Goal: Transaction & Acquisition: Download file/media

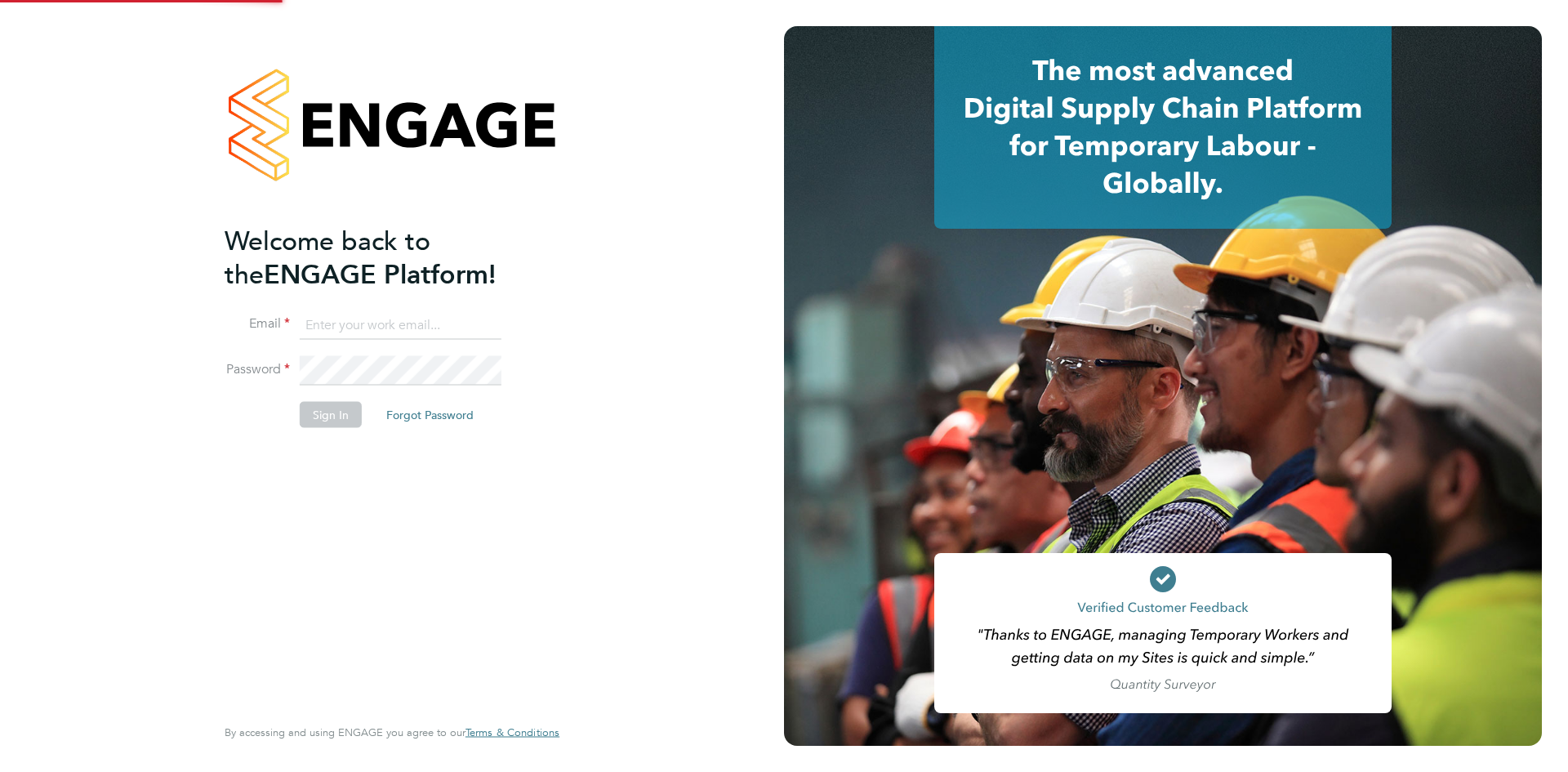
drag, startPoint x: 427, startPoint y: 319, endPoint x: 436, endPoint y: 339, distance: 21.9
click at [427, 319] on input at bounding box center [400, 325] width 202 height 30
type input "Rhiarna.Devares@bcuk.co.uk"
click at [330, 410] on button "Sign In" at bounding box center [330, 415] width 62 height 26
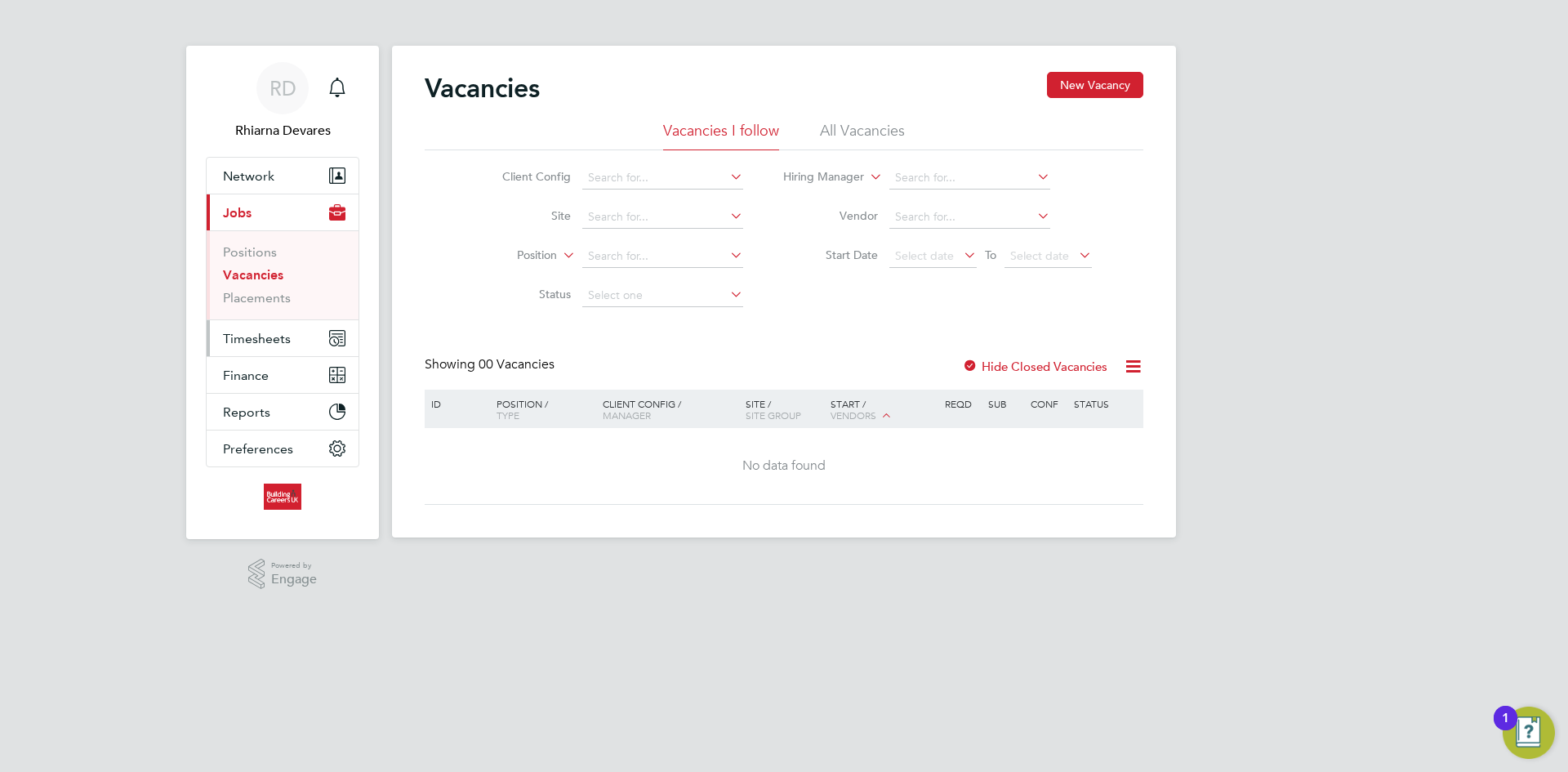
click at [272, 339] on span "Timesheets" at bounding box center [257, 338] width 68 height 16
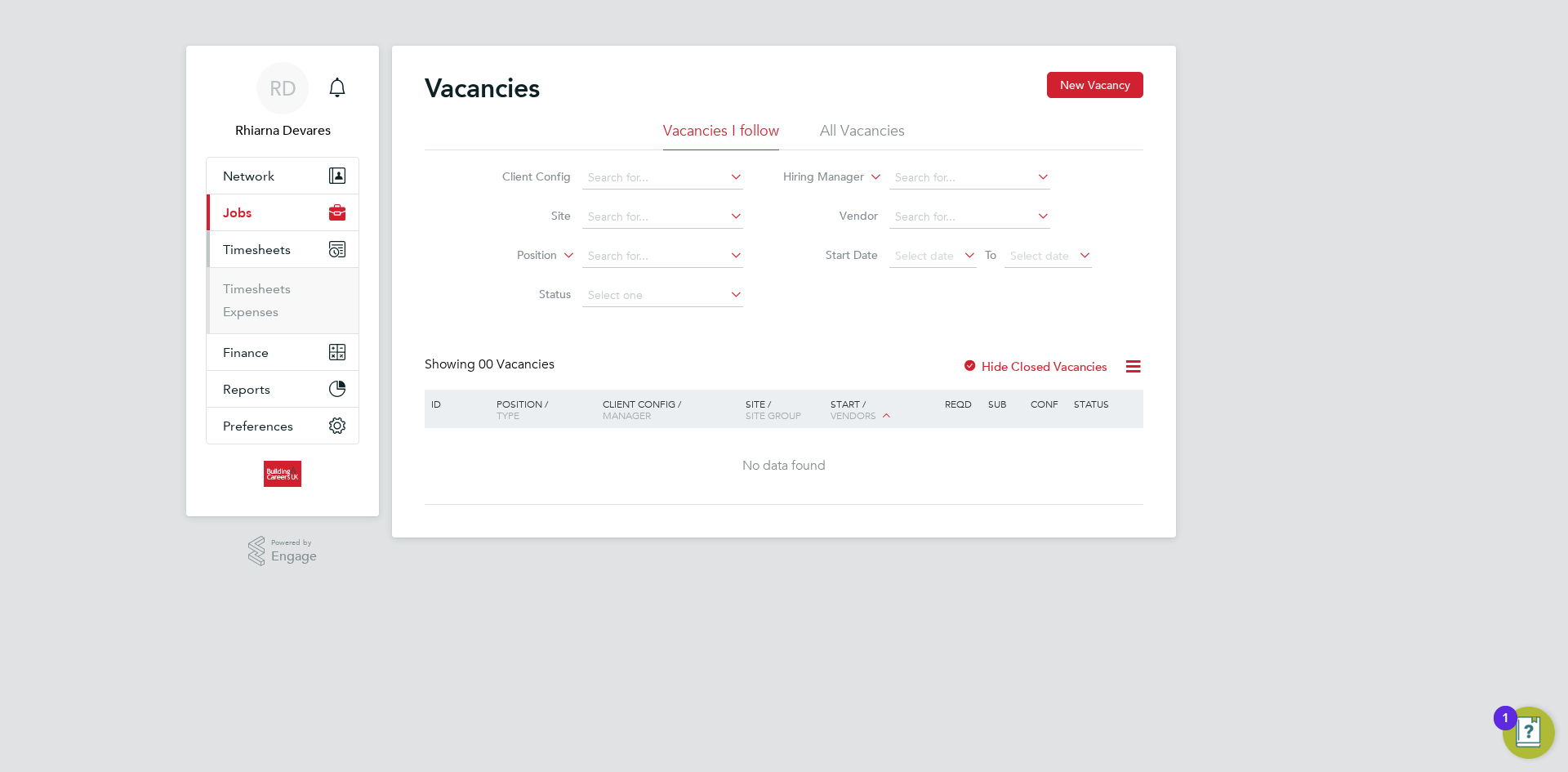
click at [253, 279] on ul "Timesheets Expenses" at bounding box center [283, 299] width 152 height 66
click at [258, 290] on link "Timesheets" at bounding box center [257, 289] width 68 height 16
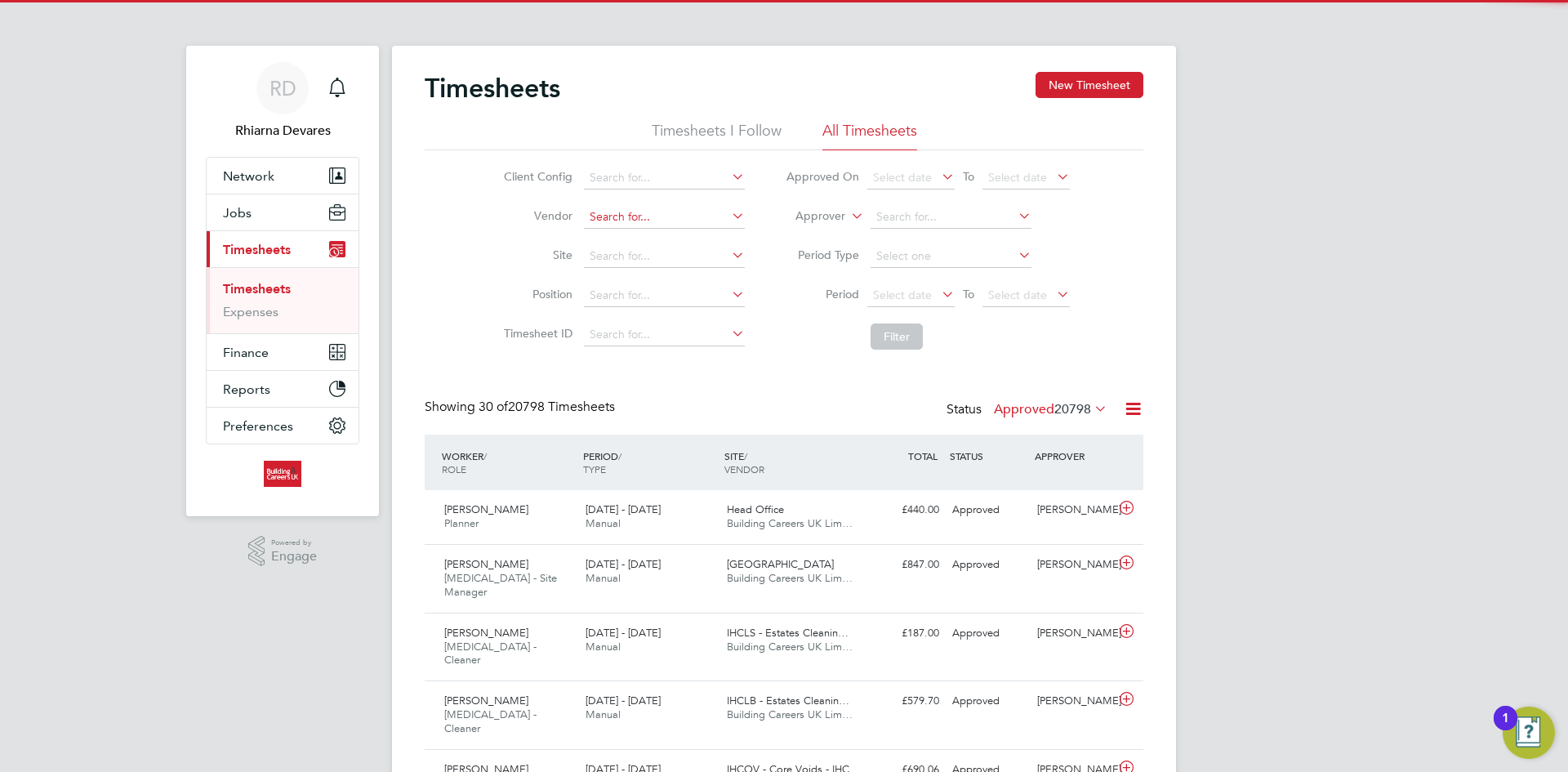
click at [686, 219] on input at bounding box center [665, 217] width 161 height 23
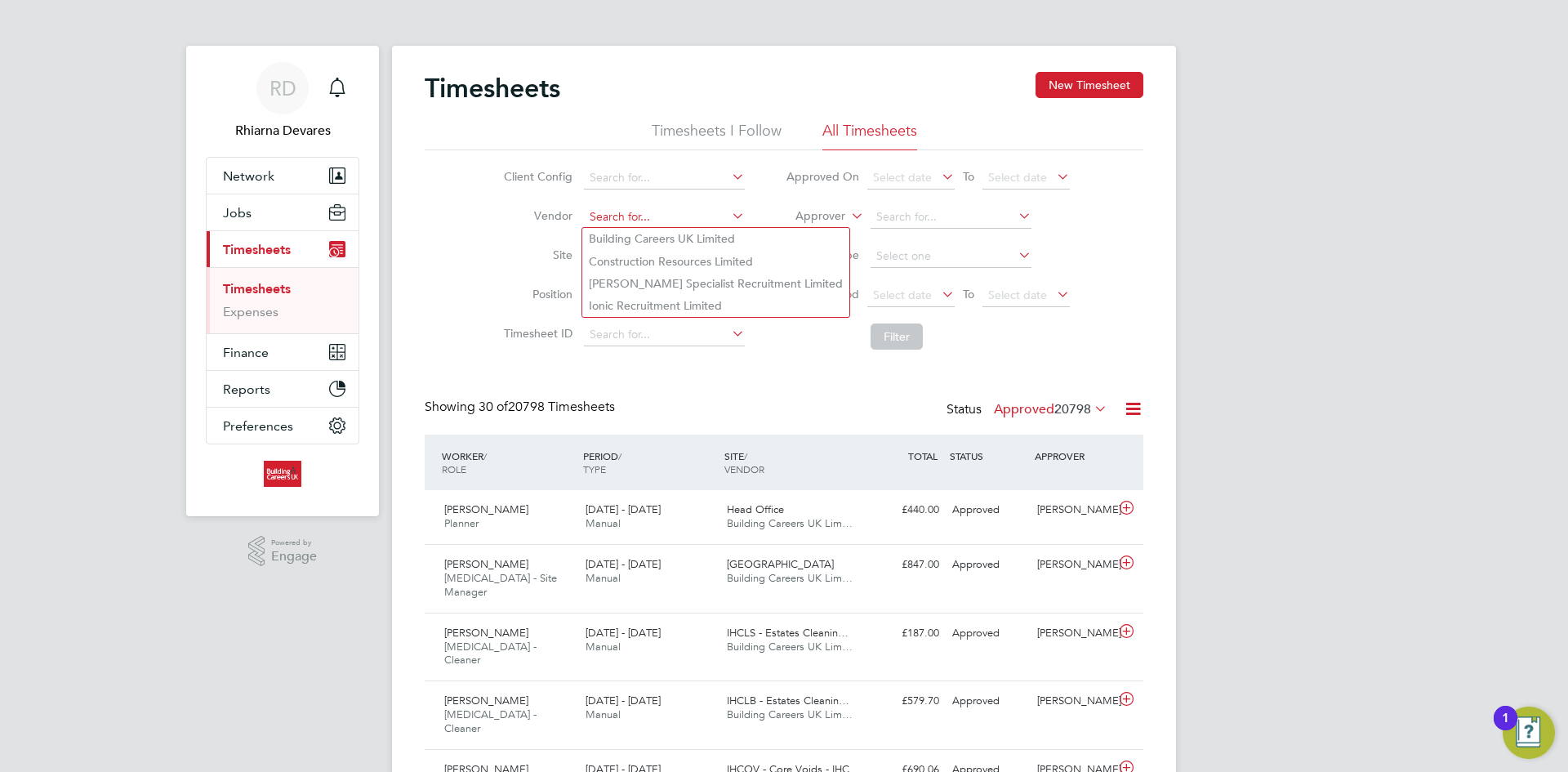
click at [637, 244] on li "Building Careers UK Limited" at bounding box center [715, 239] width 267 height 22
type input "Building Careers UK Limited"
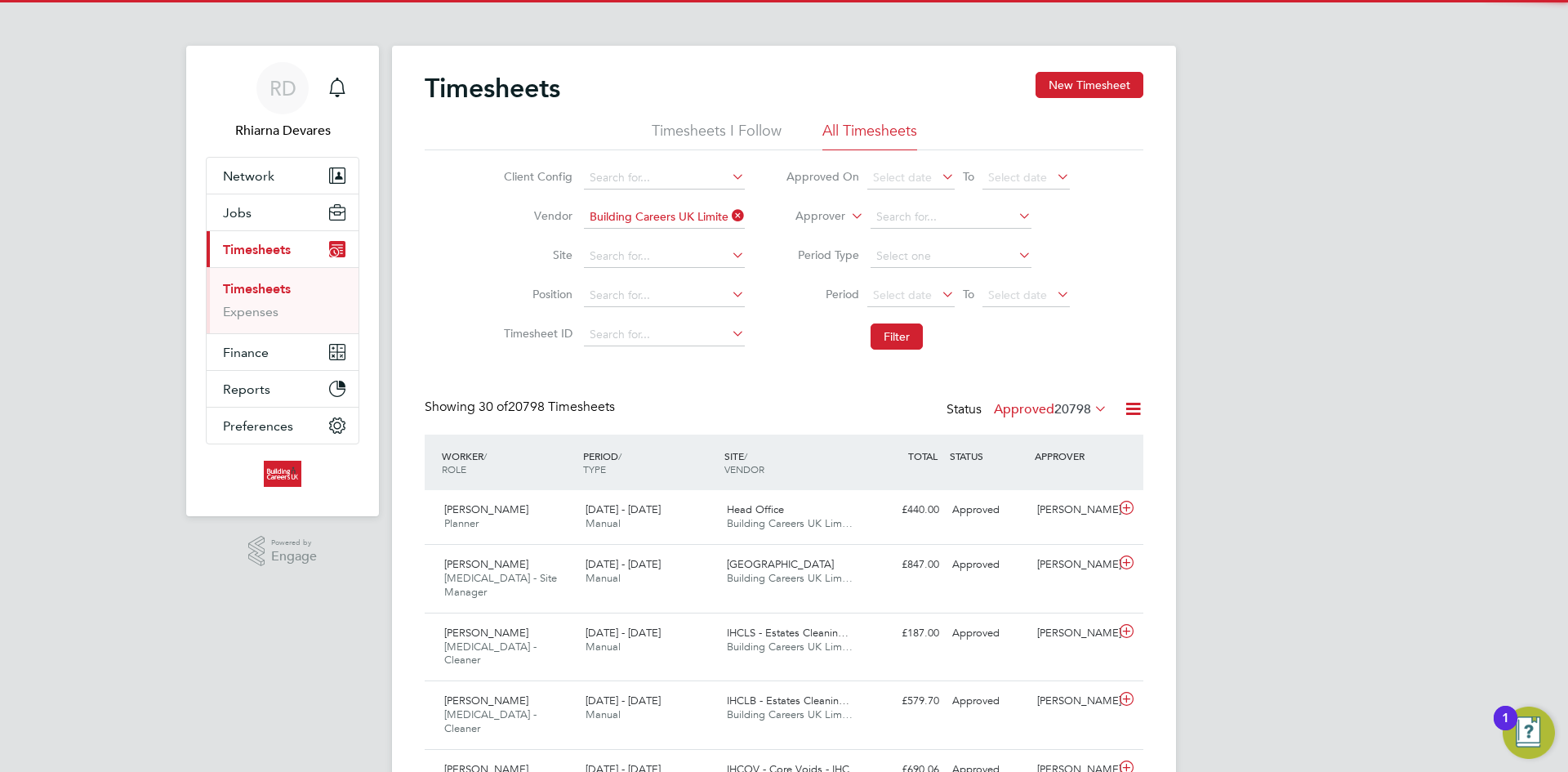
click at [819, 217] on label "Approver" at bounding box center [809, 216] width 74 height 16
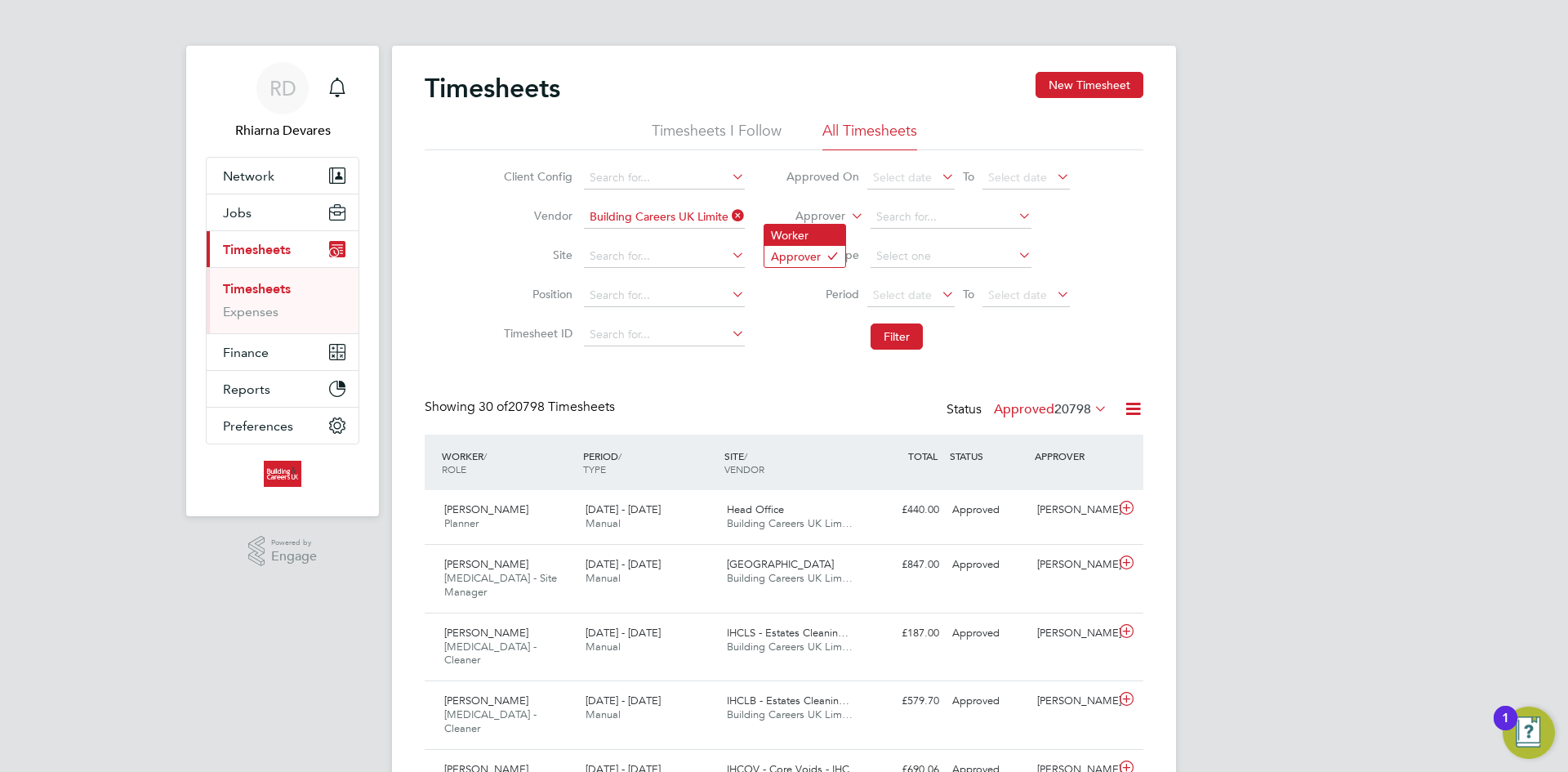
click at [807, 235] on li "Worker" at bounding box center [804, 235] width 81 height 21
click at [889, 286] on span "Select date" at bounding box center [911, 296] width 88 height 22
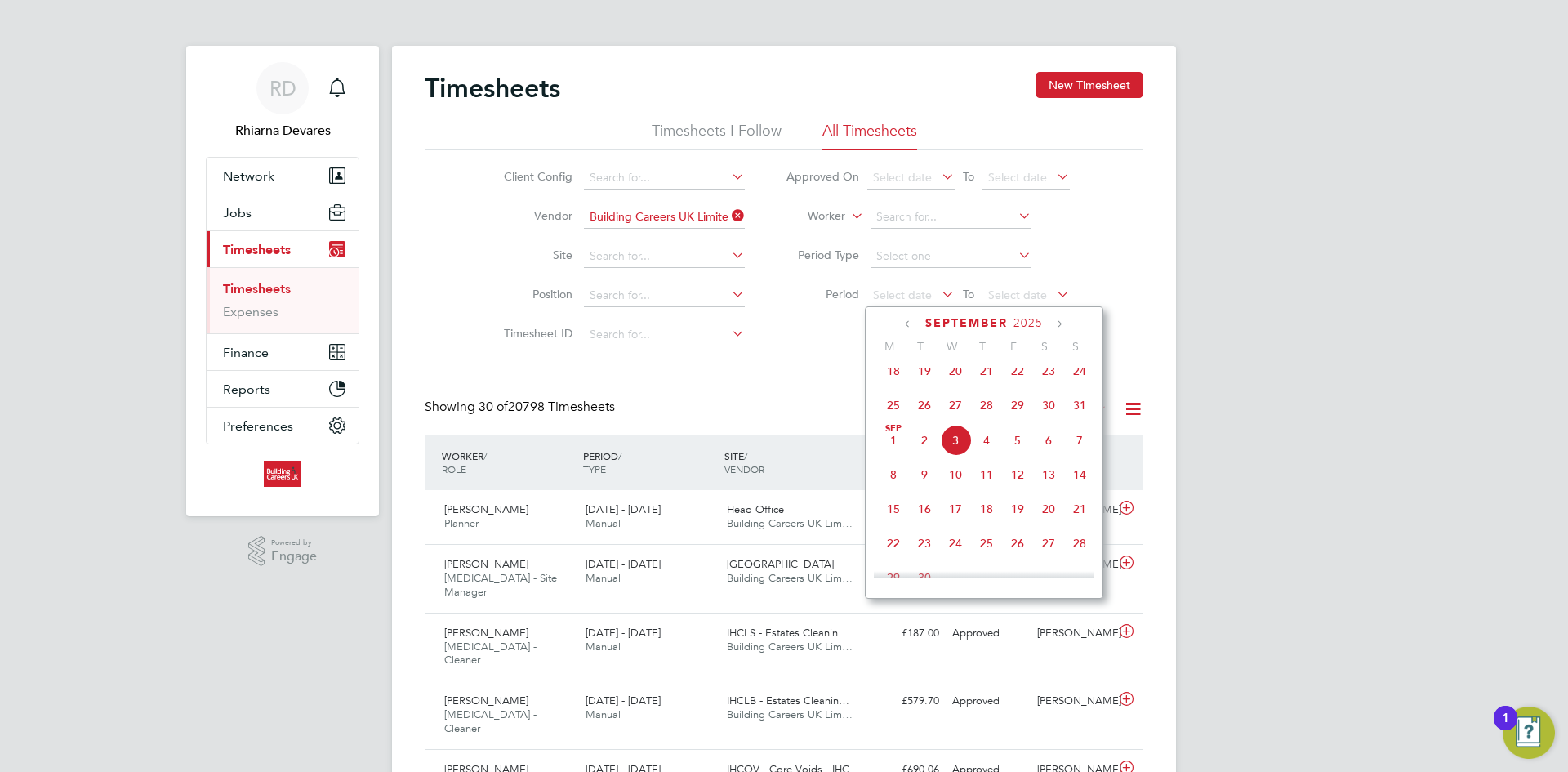
click at [900, 409] on span "25" at bounding box center [892, 405] width 31 height 31
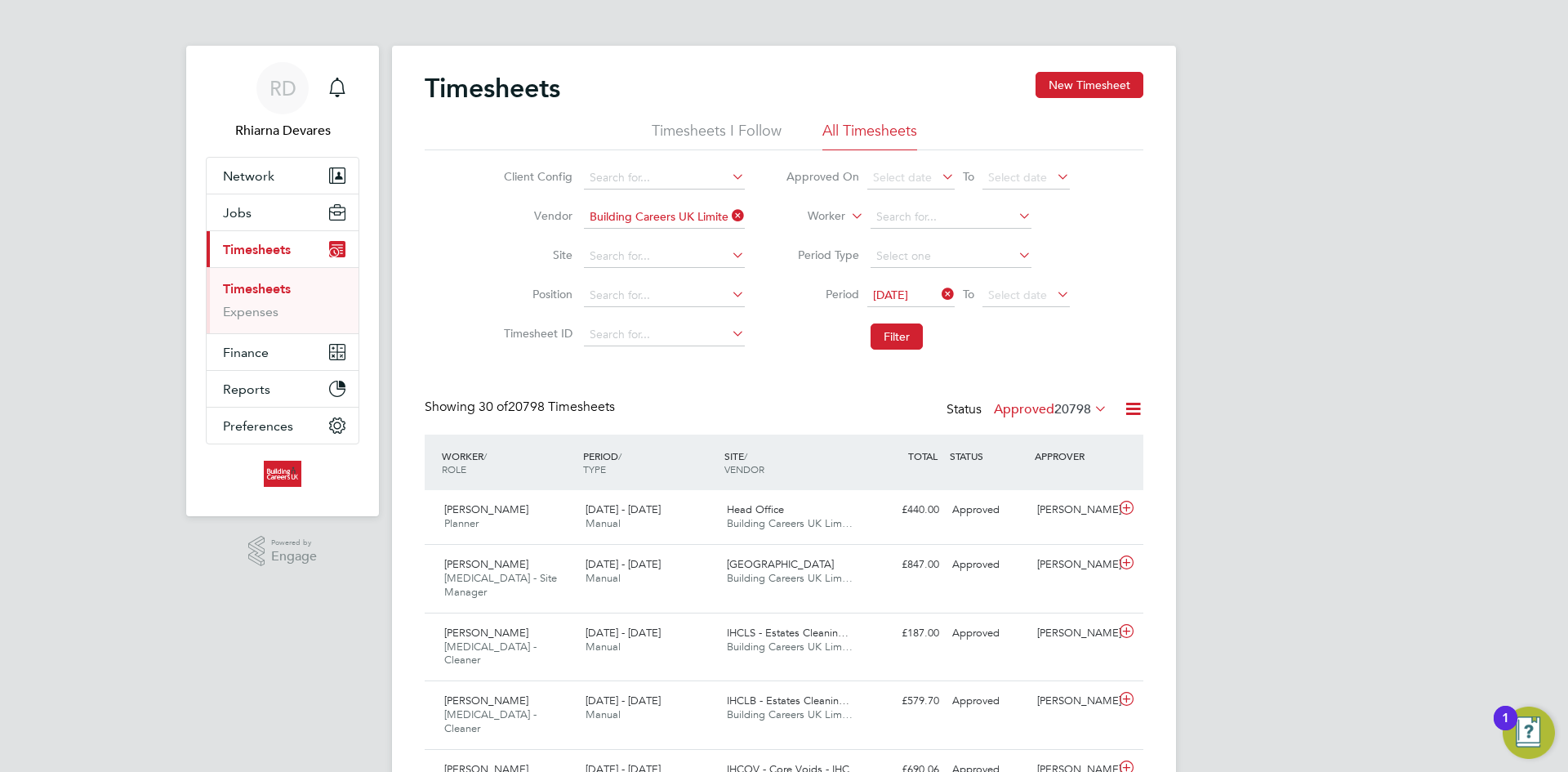
click at [980, 290] on div "[DATE] To Select date" at bounding box center [969, 295] width 203 height 23
click at [1001, 298] on span "Select date" at bounding box center [1017, 294] width 59 height 15
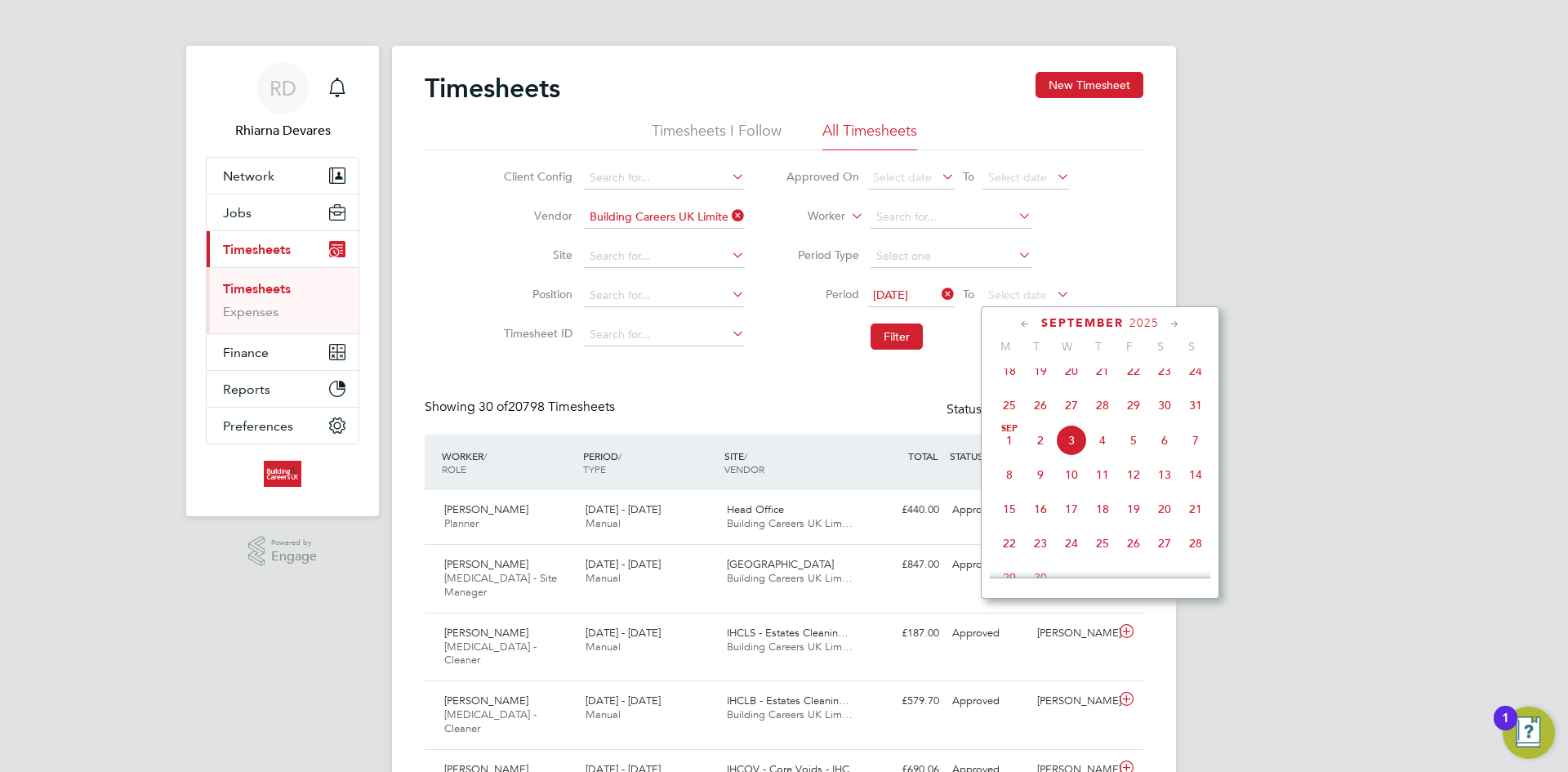
click at [1204, 413] on span "31" at bounding box center [1195, 405] width 31 height 31
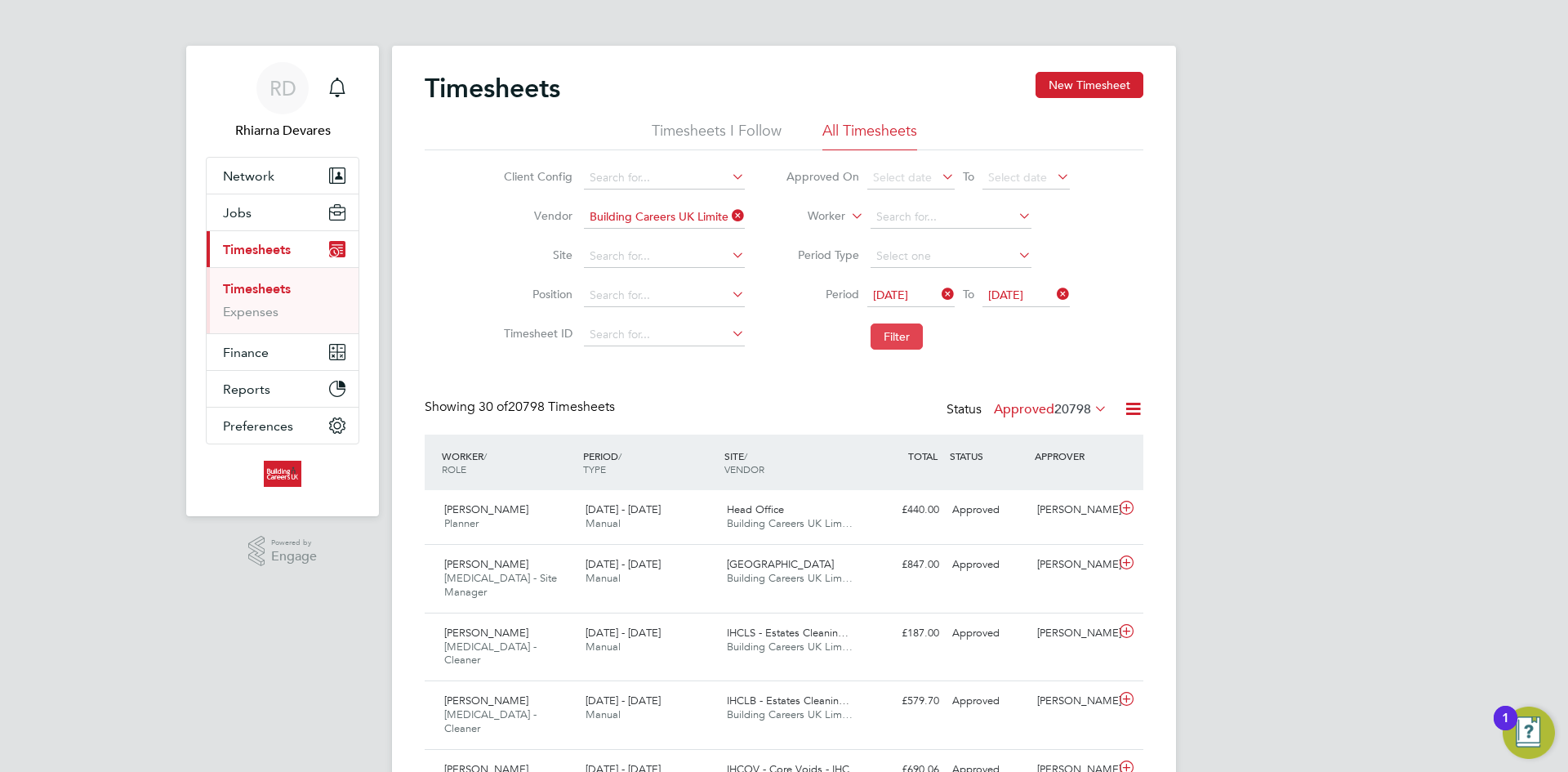
click at [899, 331] on button "Filter" at bounding box center [896, 336] width 53 height 26
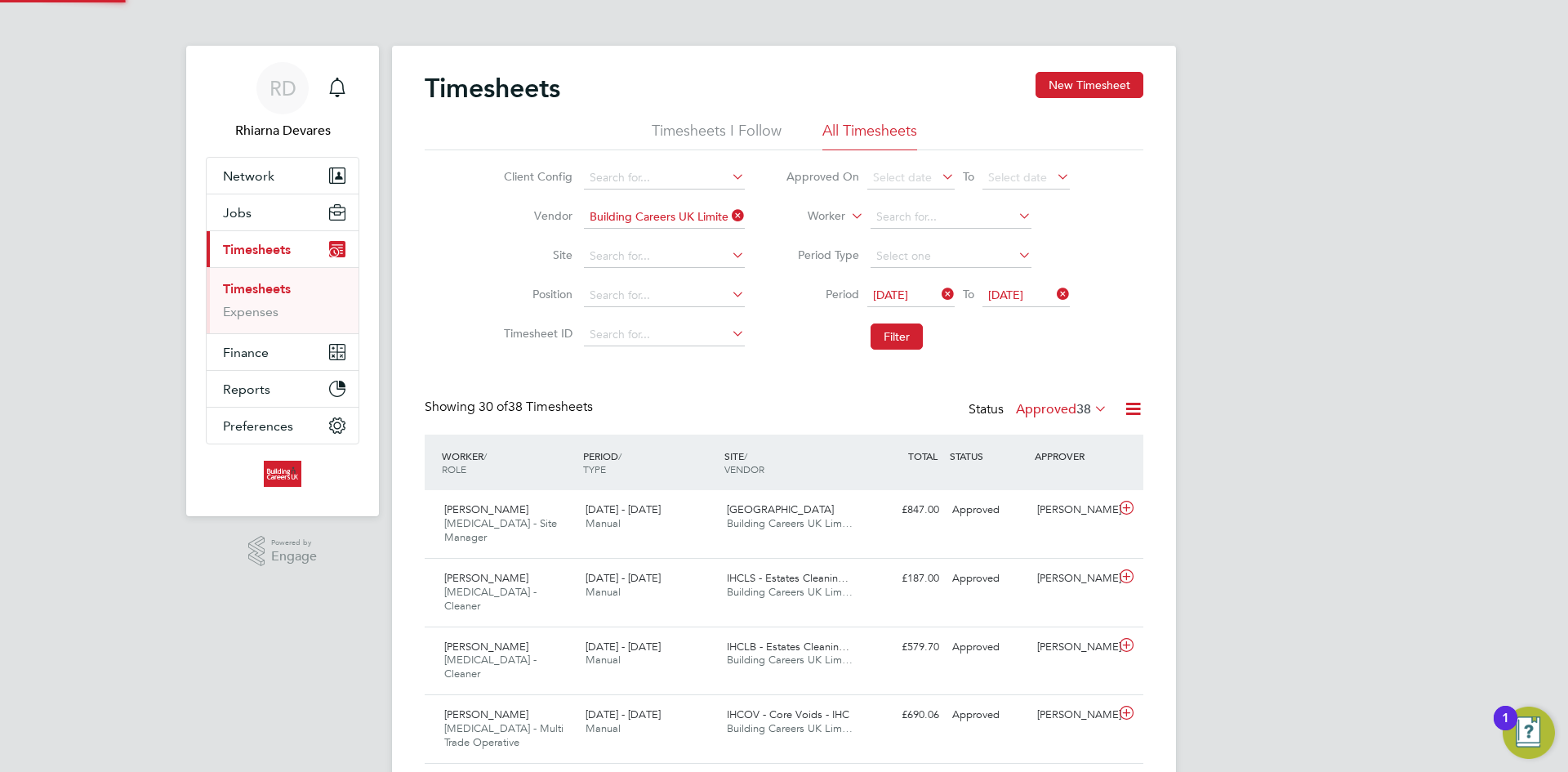
click at [1069, 415] on label "Approved 38" at bounding box center [1062, 409] width 92 height 16
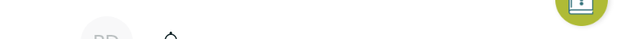
scroll to position [55, 93]
click at [621, 39] on div "RD Rhiarna Devares Notifications Applications: Network Team Members Businesses …" at bounding box center [310, 19] width 621 height 39
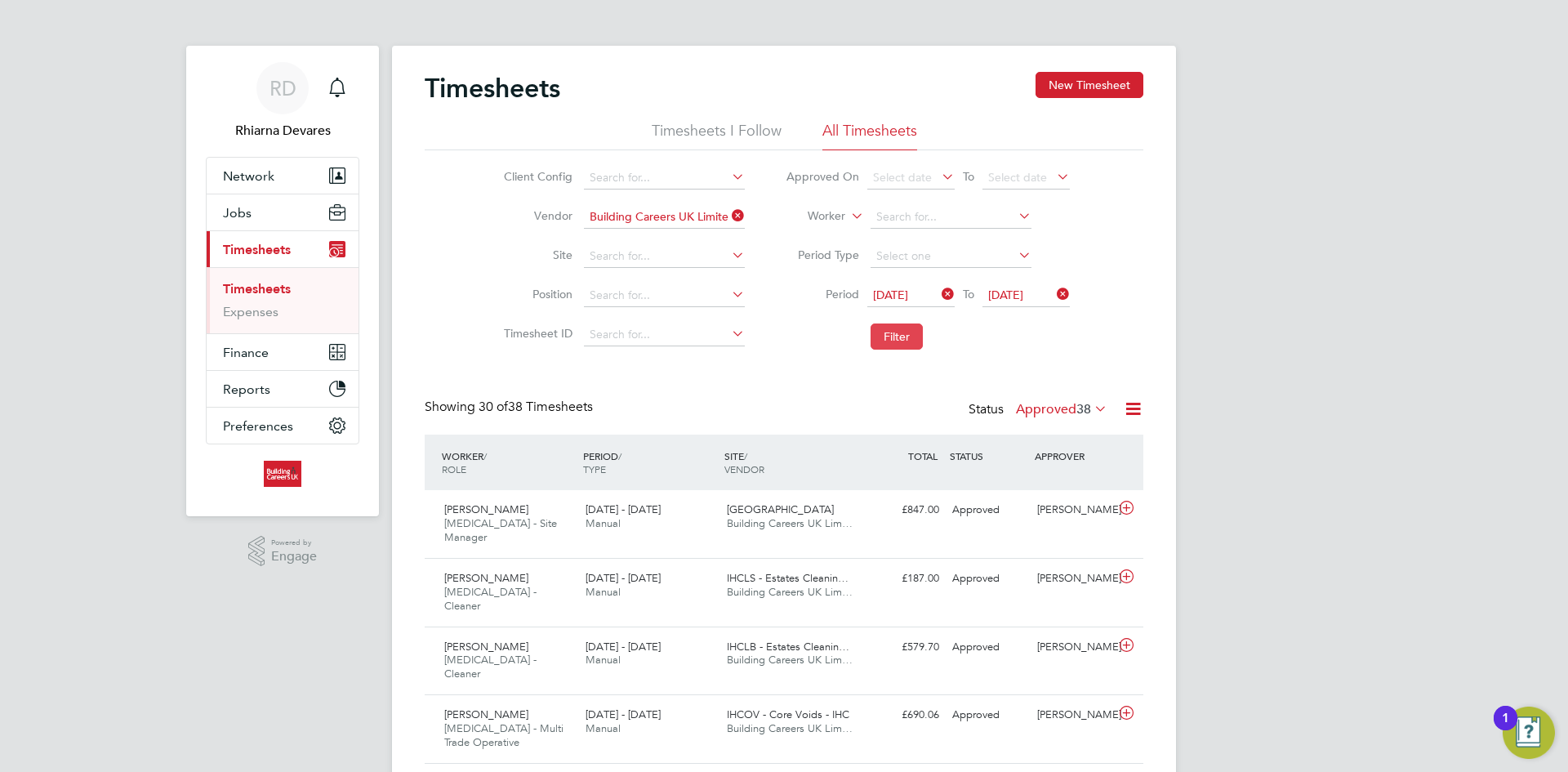
click at [896, 337] on button "Filter" at bounding box center [896, 336] width 53 height 26
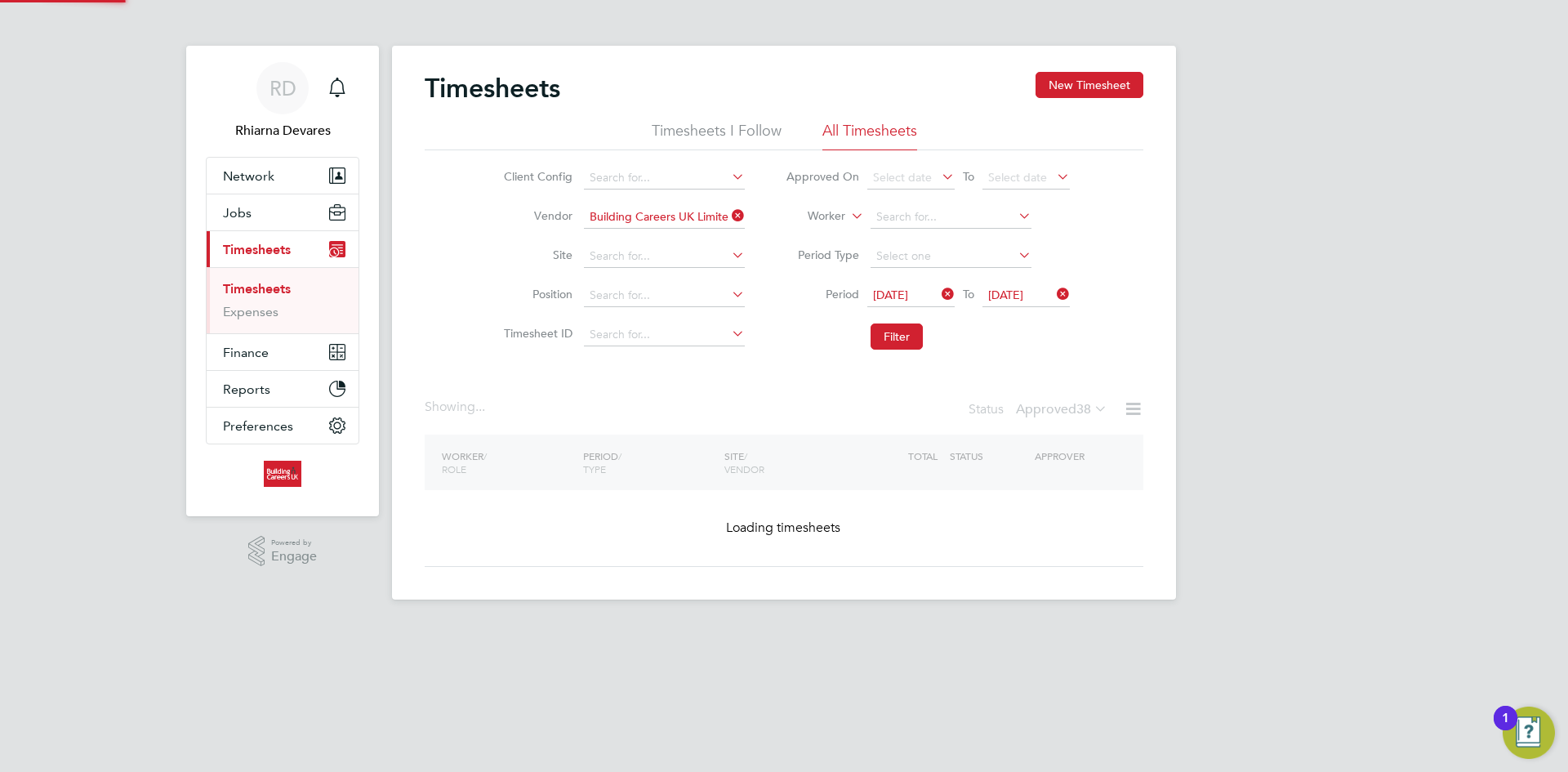
click at [1133, 409] on icon at bounding box center [1133, 409] width 21 height 21
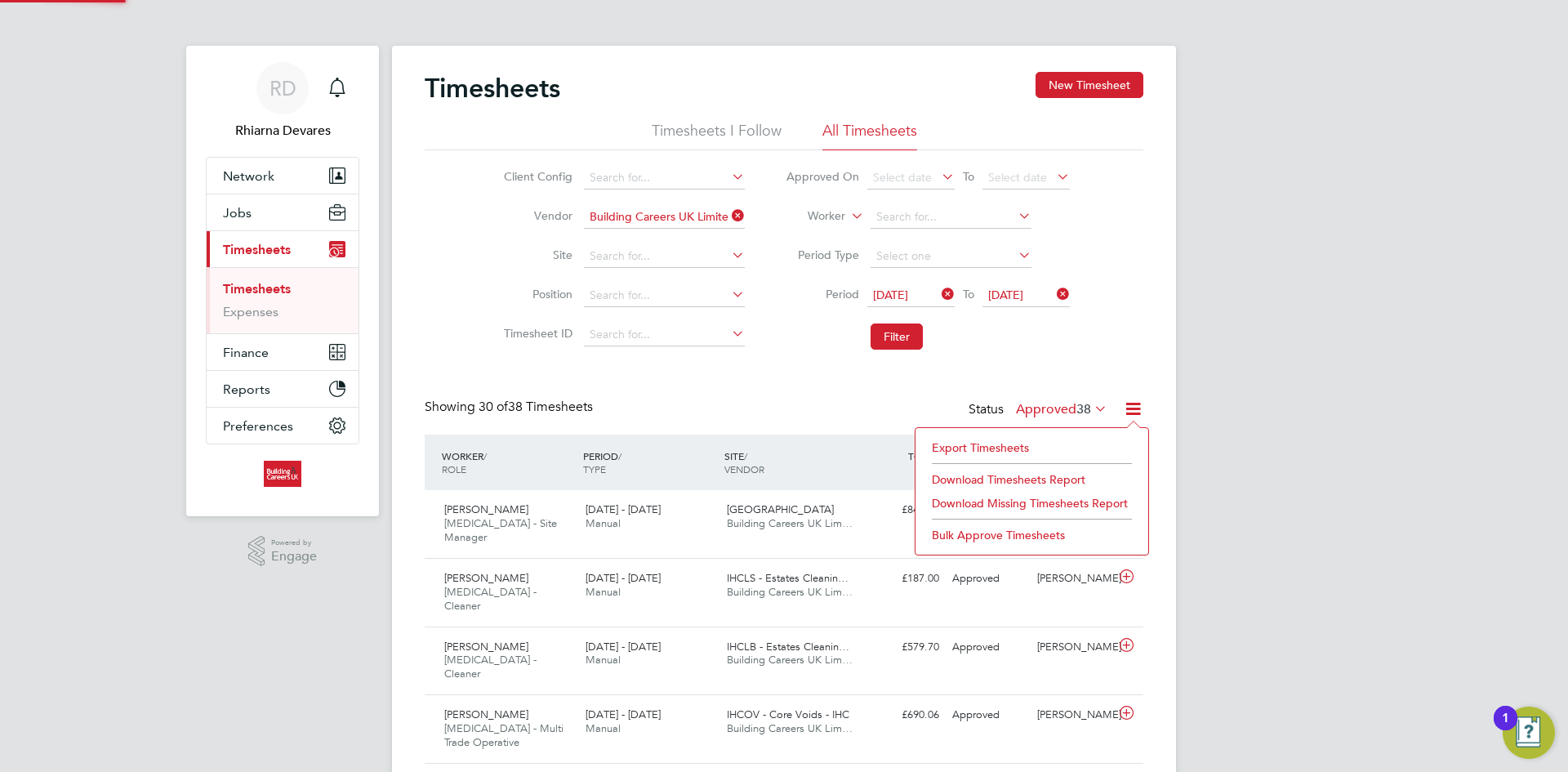
scroll to position [42, 142]
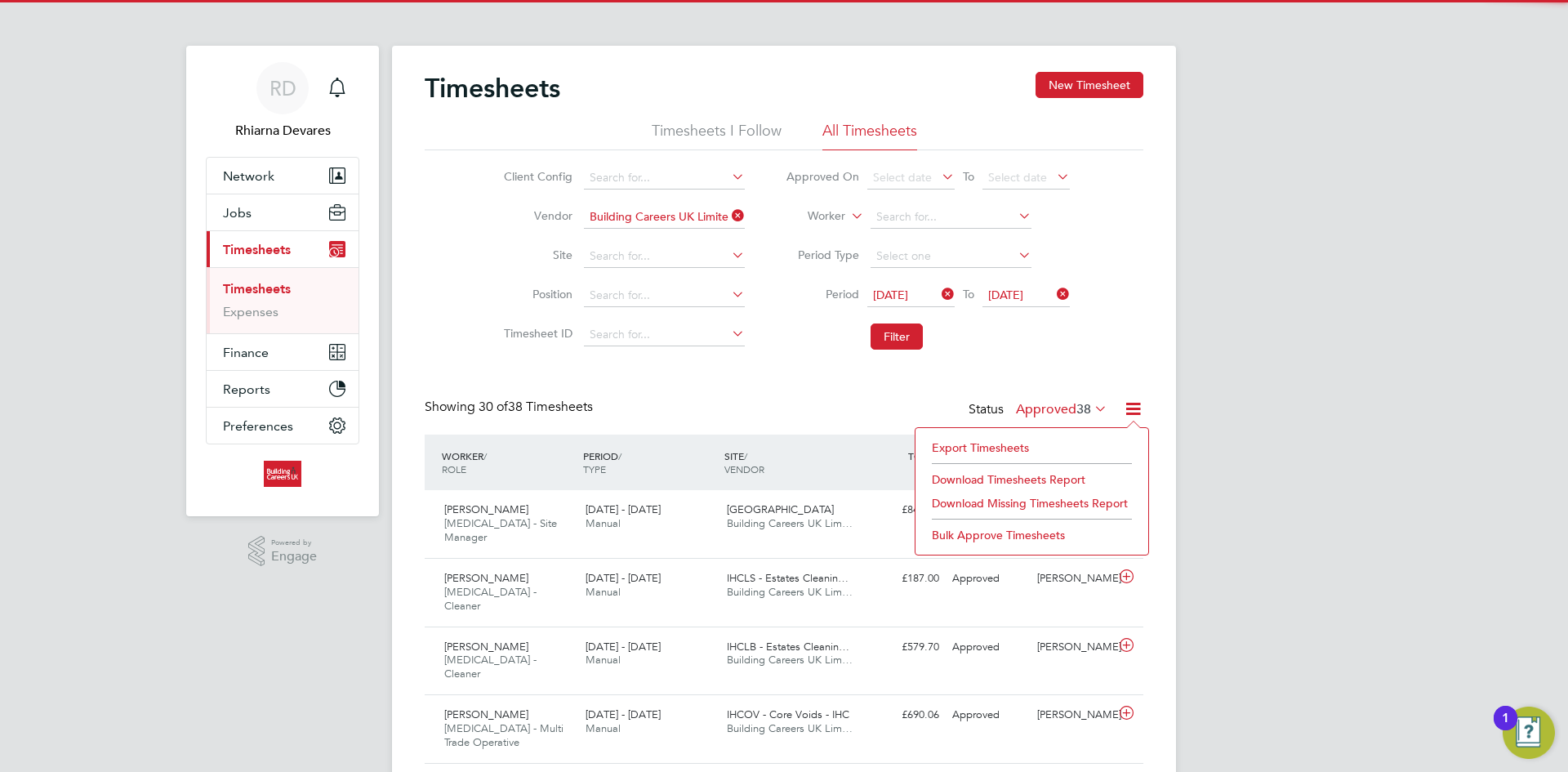
click at [995, 445] on li "Export Timesheets" at bounding box center [1032, 447] width 217 height 23
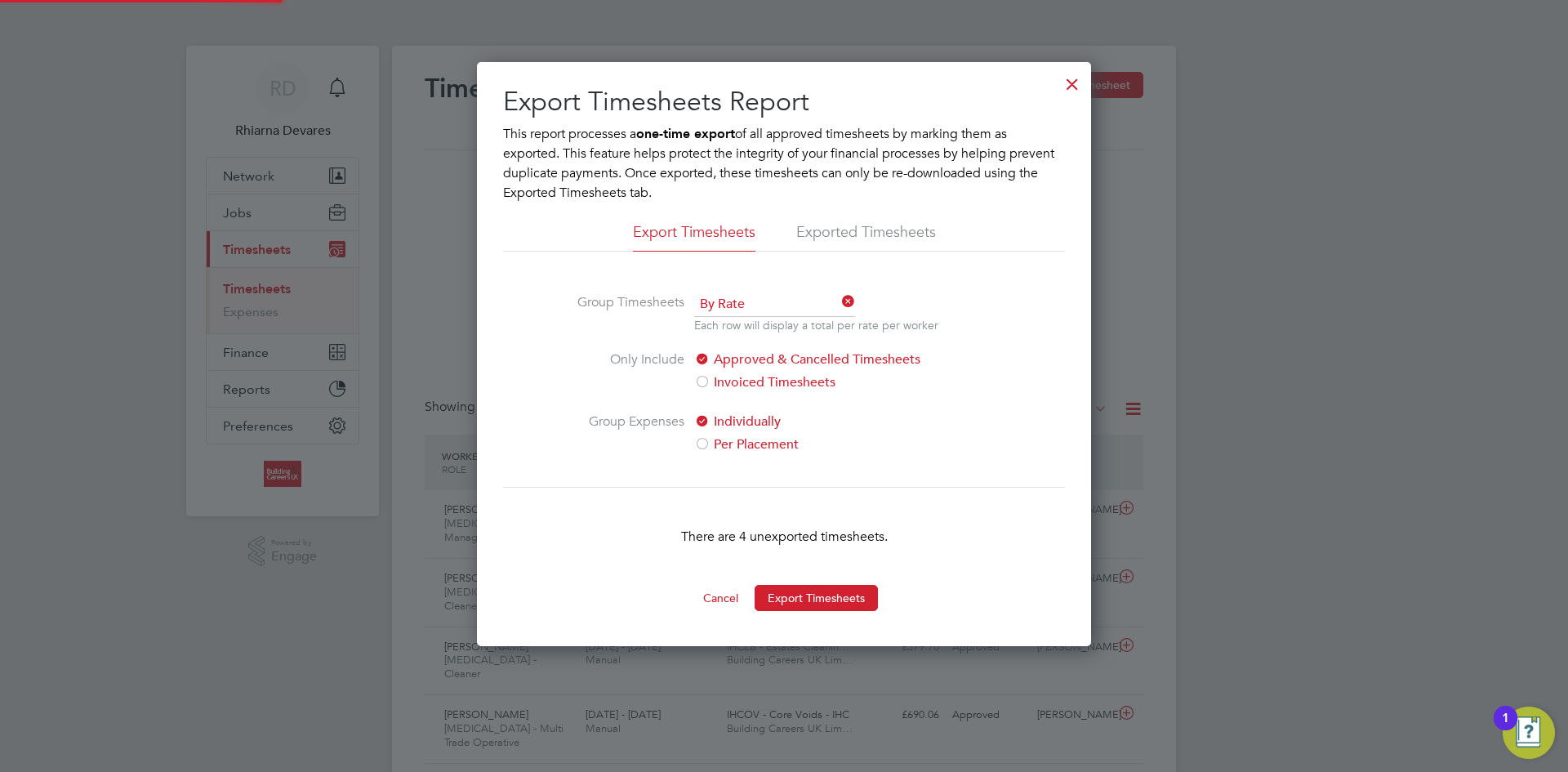
click at [806, 602] on button "Export Timesheets" at bounding box center [817, 598] width 123 height 26
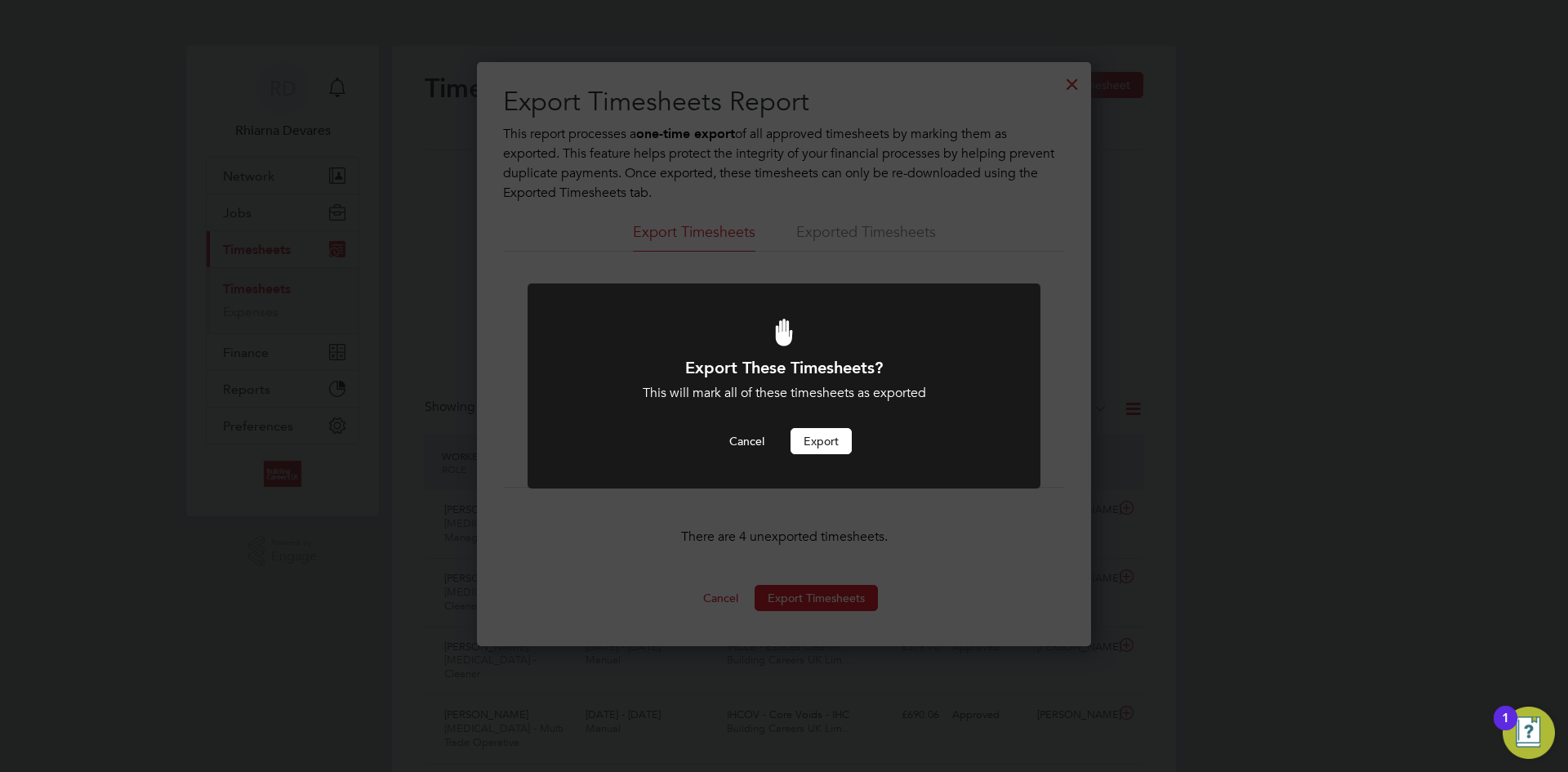
click at [818, 412] on div "Export These Timesheets? This will mark all of these timesheets as exported Can…" at bounding box center [784, 406] width 425 height 97
click at [829, 428] on button "Export" at bounding box center [822, 441] width 62 height 26
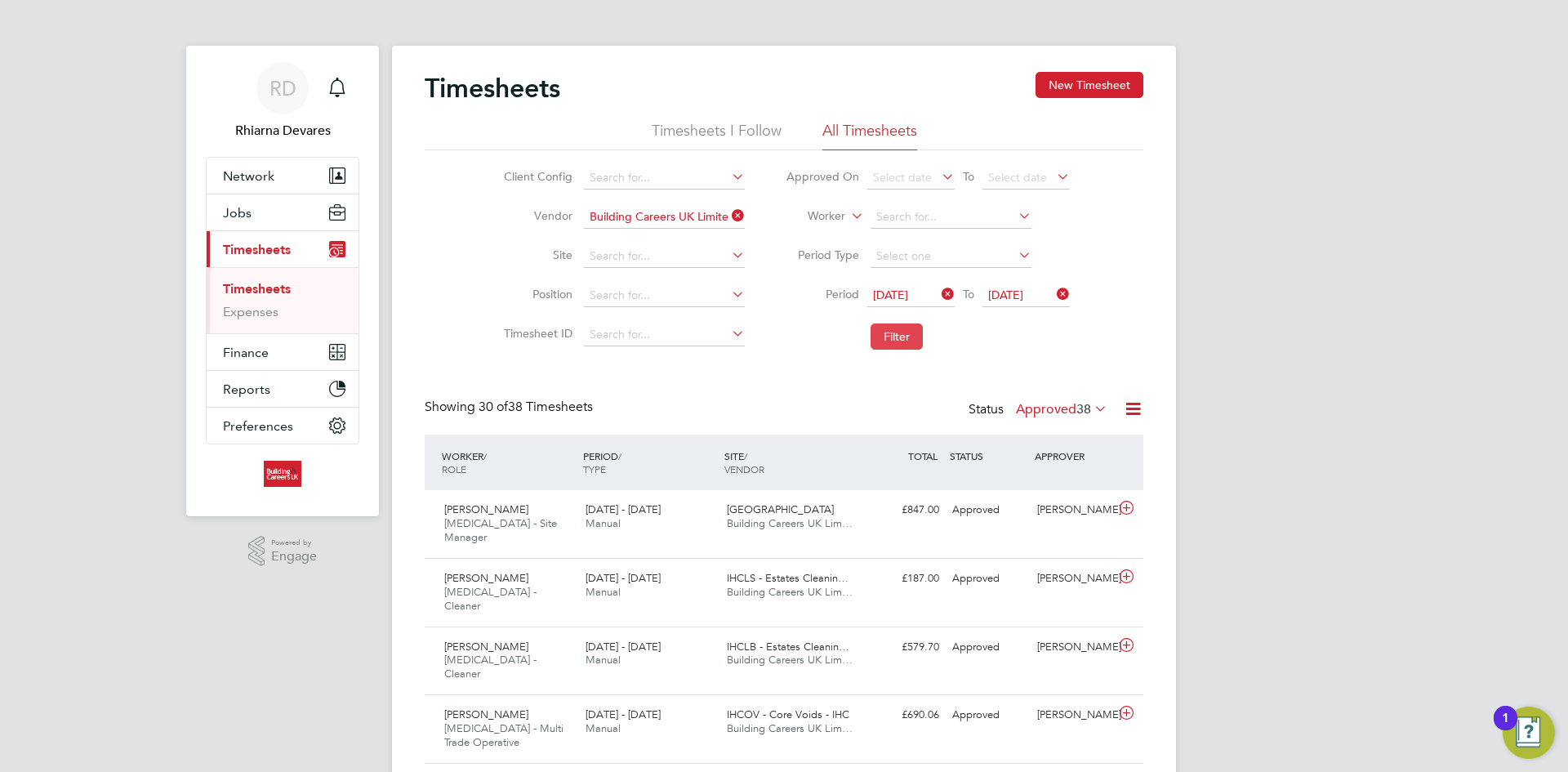
click at [897, 345] on button "Filter" at bounding box center [896, 336] width 53 height 26
click at [256, 354] on span "Finance" at bounding box center [246, 352] width 46 height 16
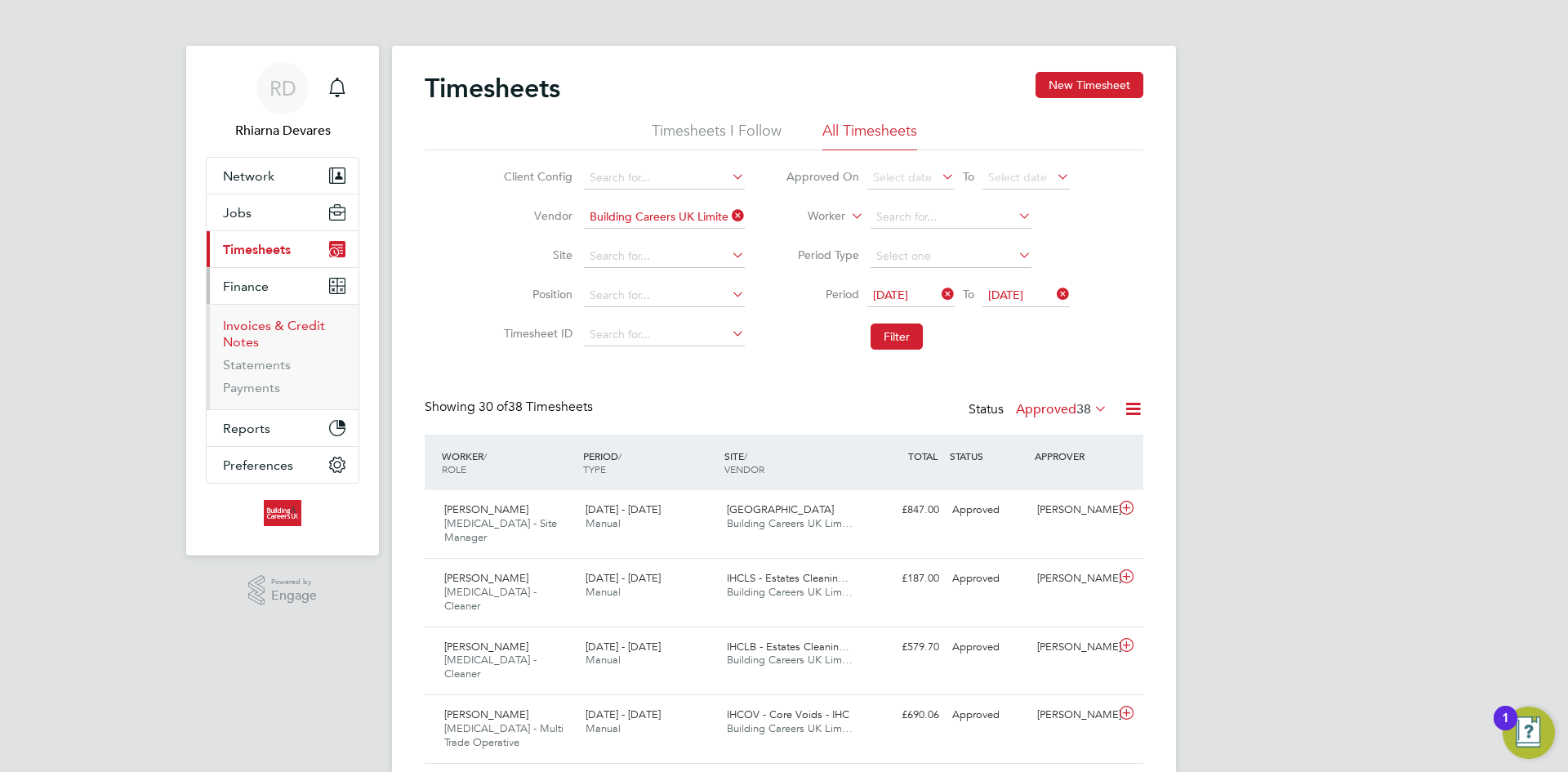
drag, startPoint x: 261, startPoint y: 325, endPoint x: 353, endPoint y: 297, distance: 96.2
click at [262, 325] on link "Invoices & Credit Notes" at bounding box center [274, 333] width 102 height 32
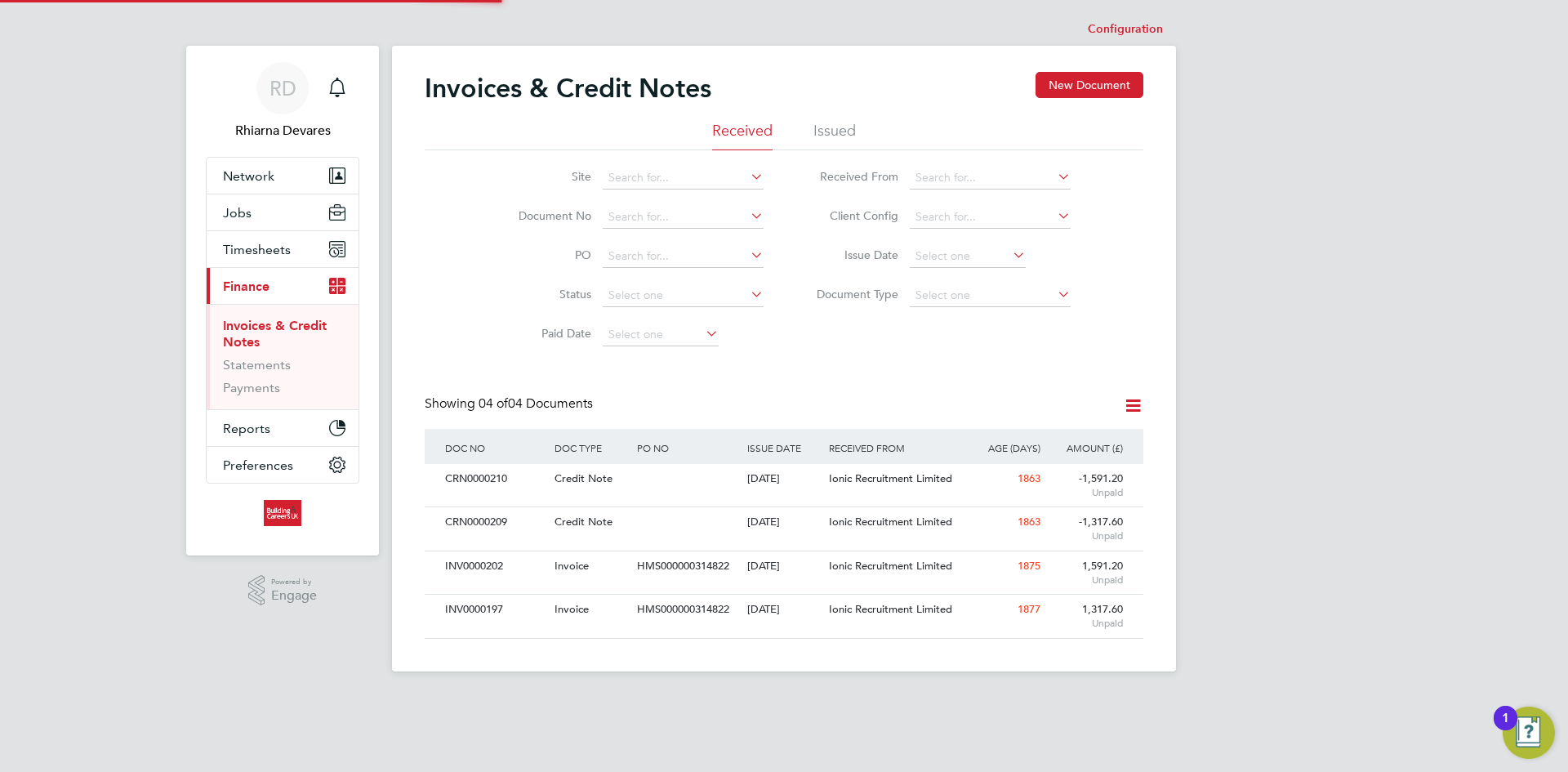
scroll to position [31, 111]
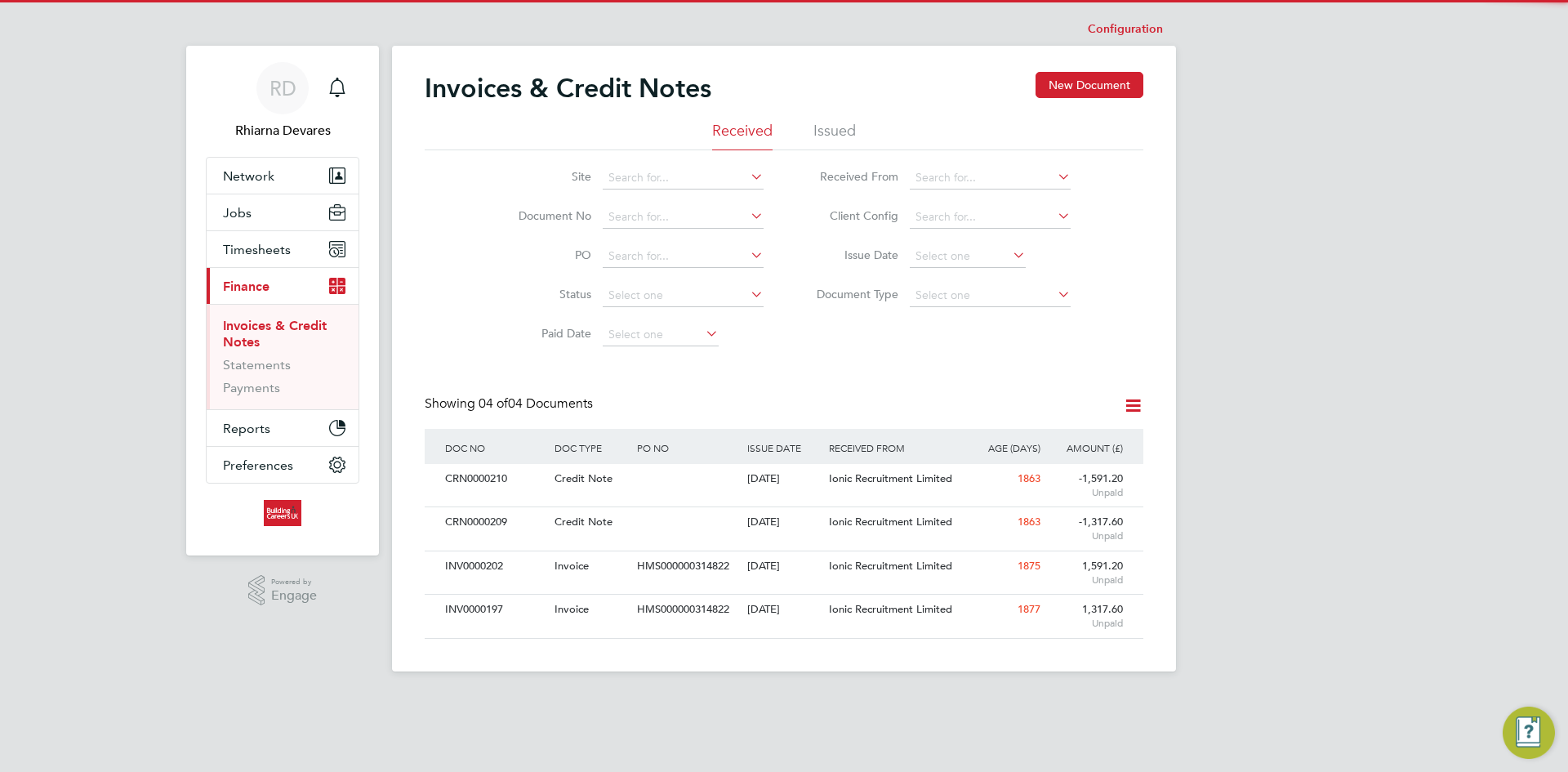
click at [842, 120] on div "Invoices & Credit Notes New Document Received Issued Site Document No PO Status…" at bounding box center [784, 355] width 718 height 567
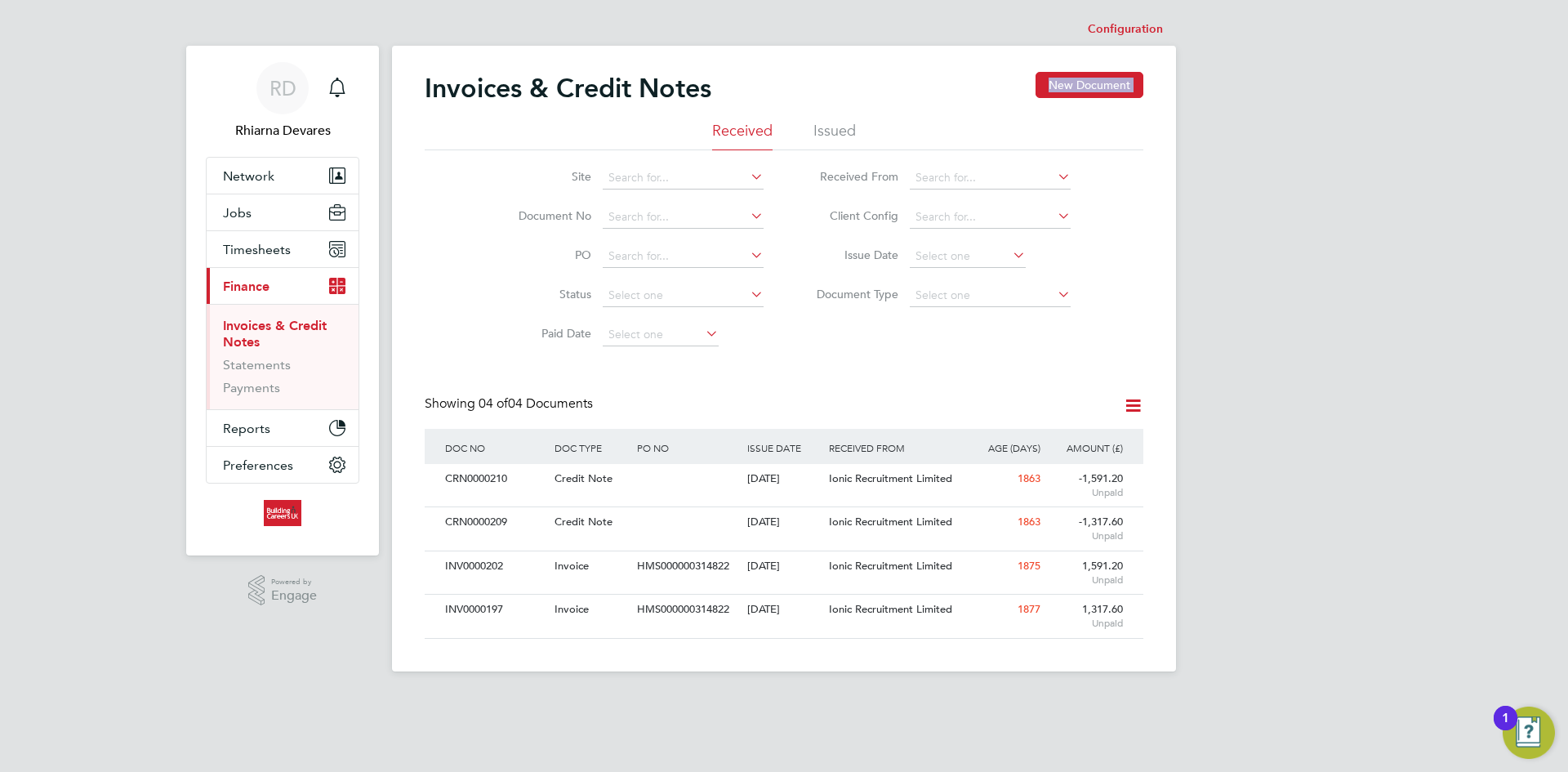
click at [849, 134] on li "Issued" at bounding box center [835, 135] width 43 height 30
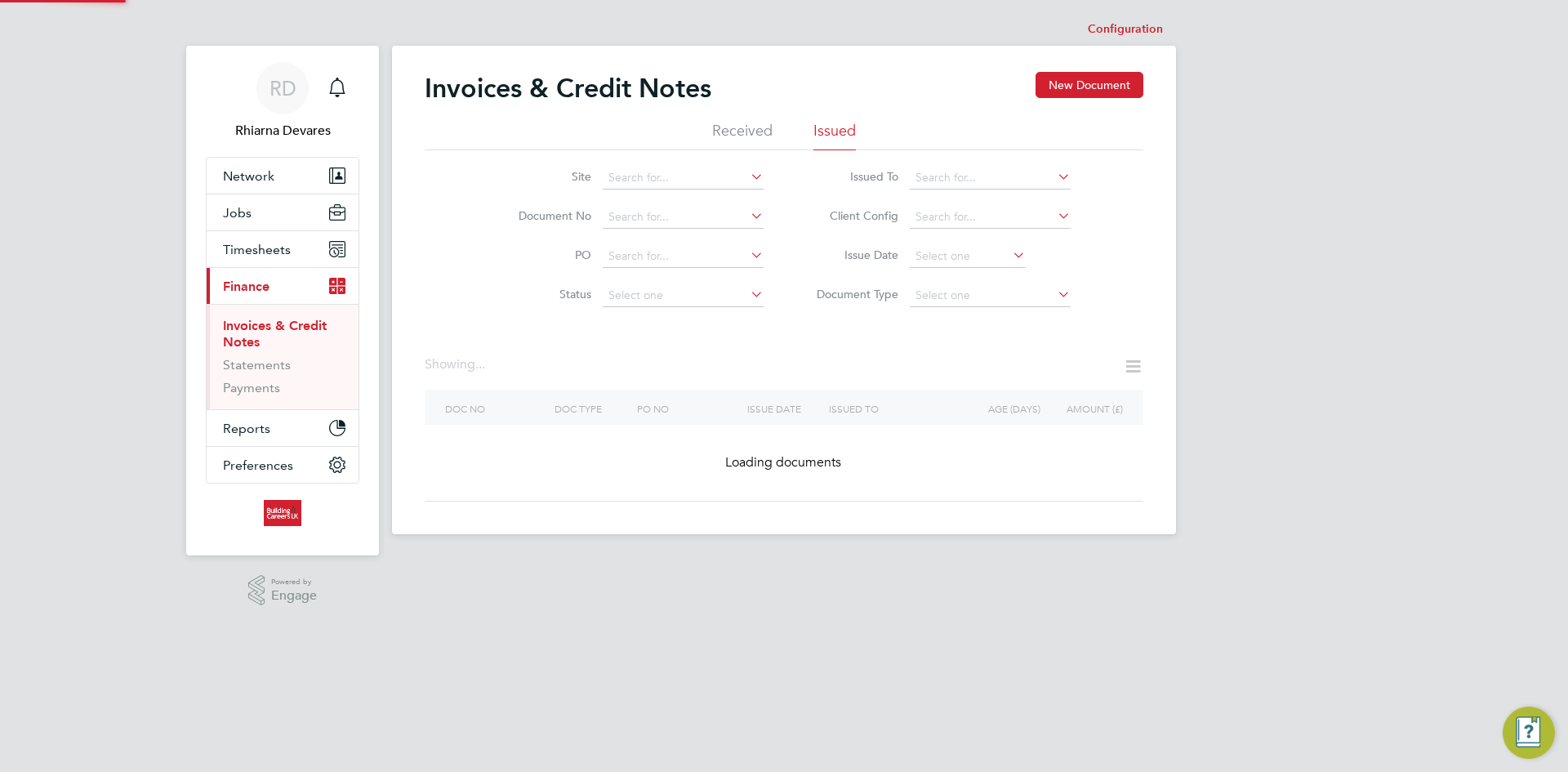
click at [1211, 168] on div "RD Rhiarna Devares Notifications Applications: Network Team Members Businesses …" at bounding box center [784, 280] width 1568 height 560
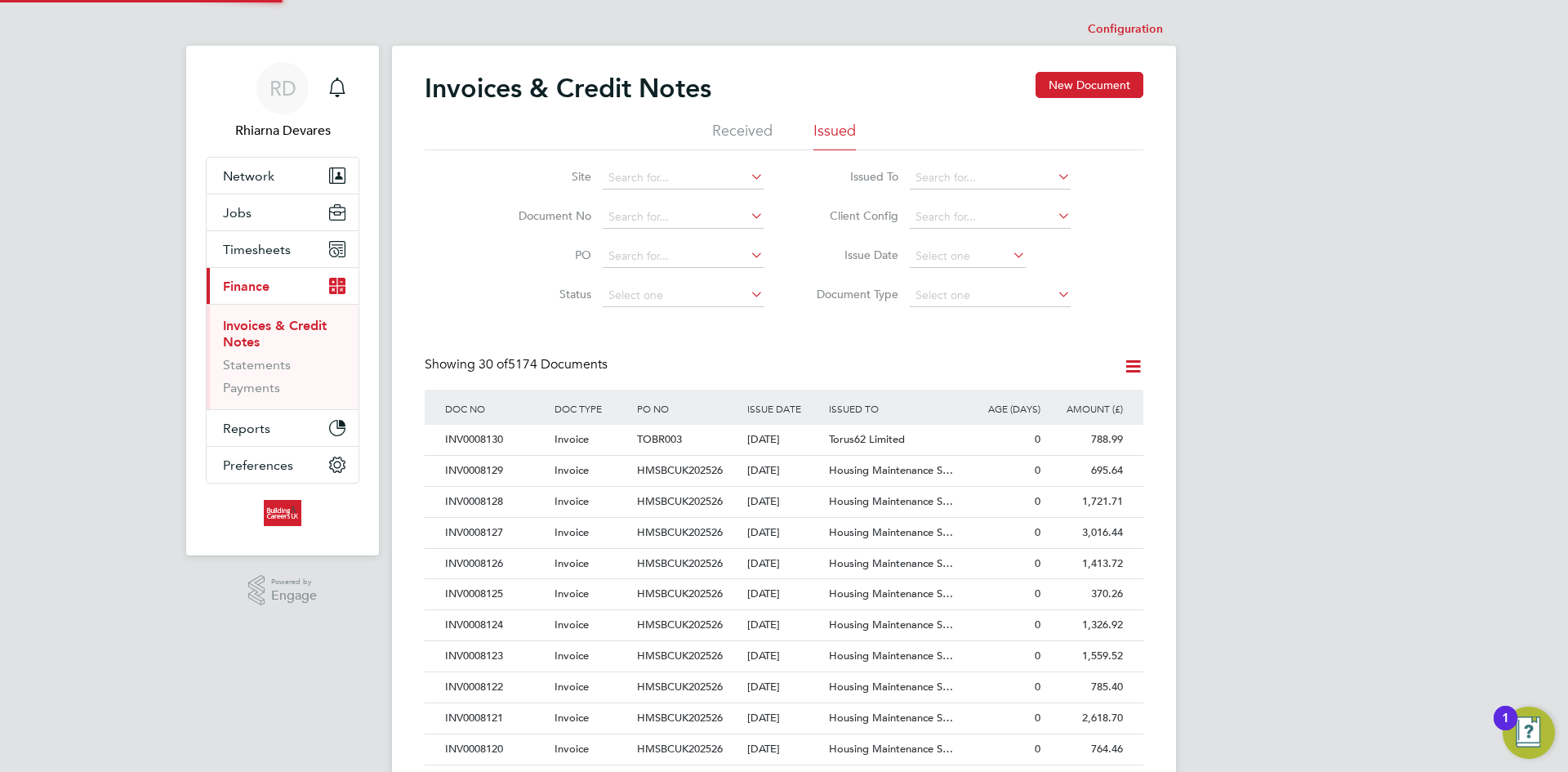
scroll to position [31, 111]
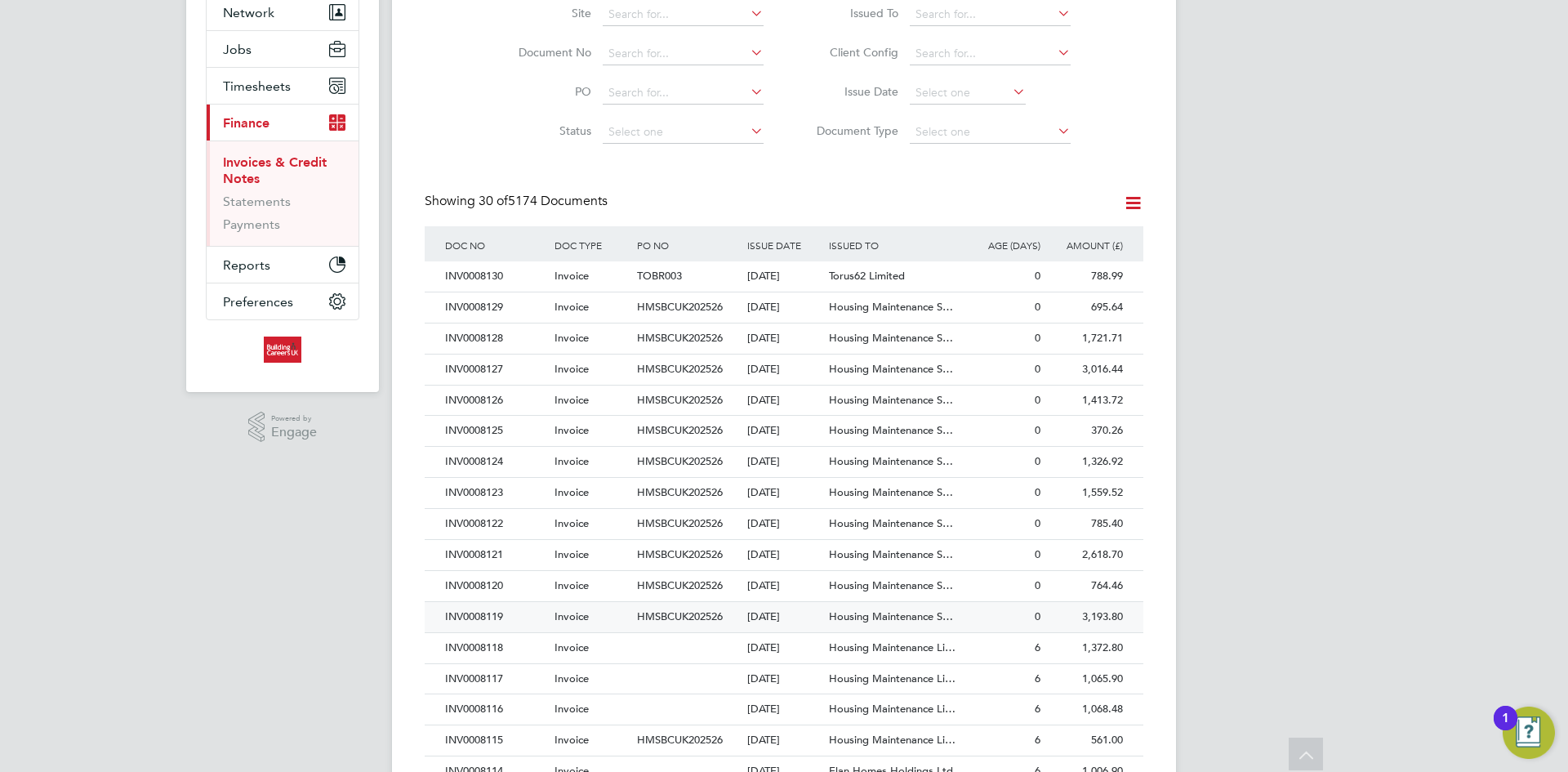
click at [768, 609] on div "[DATE]" at bounding box center [784, 617] width 83 height 30
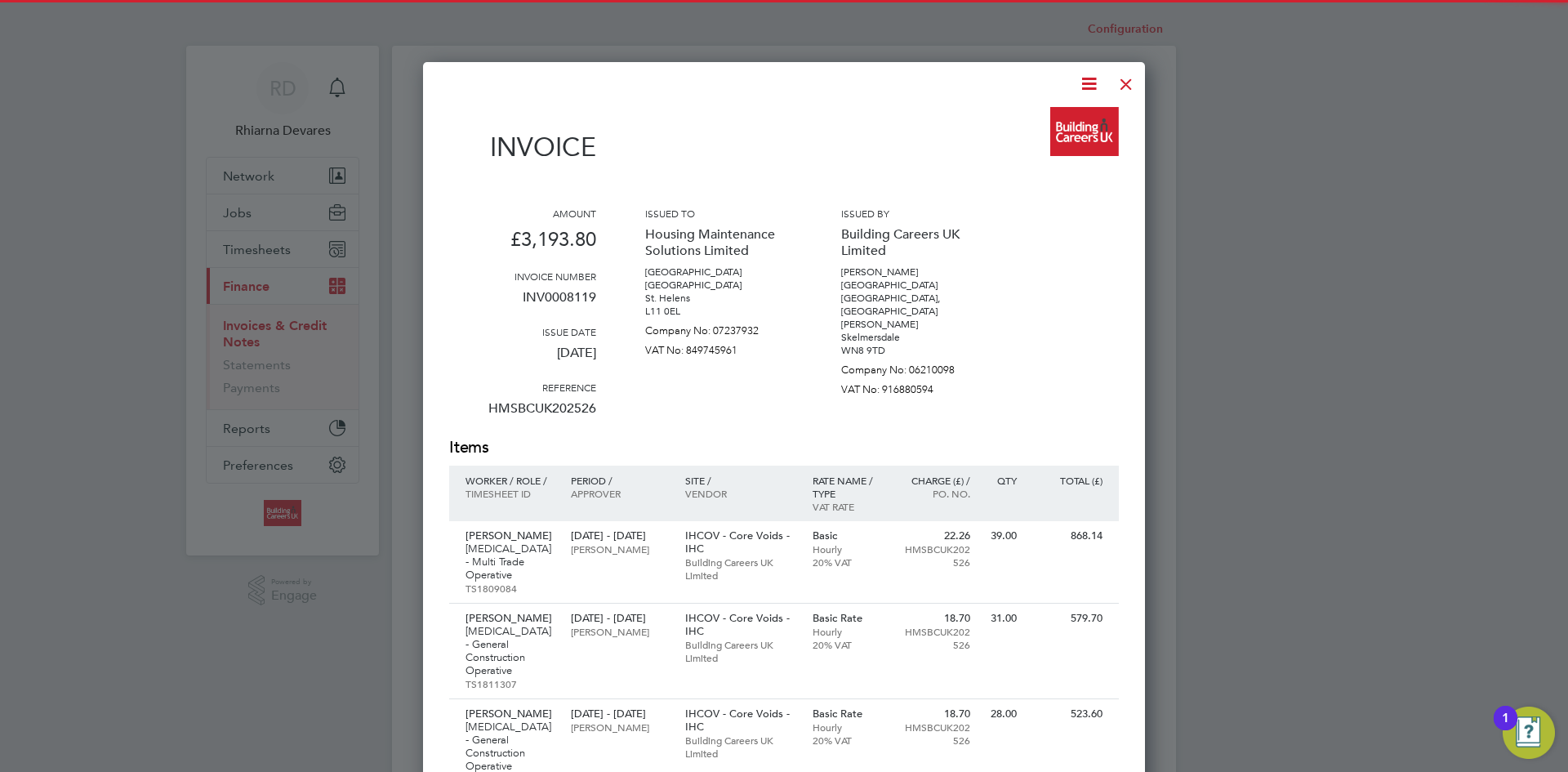
click at [1097, 82] on icon at bounding box center [1088, 84] width 21 height 21
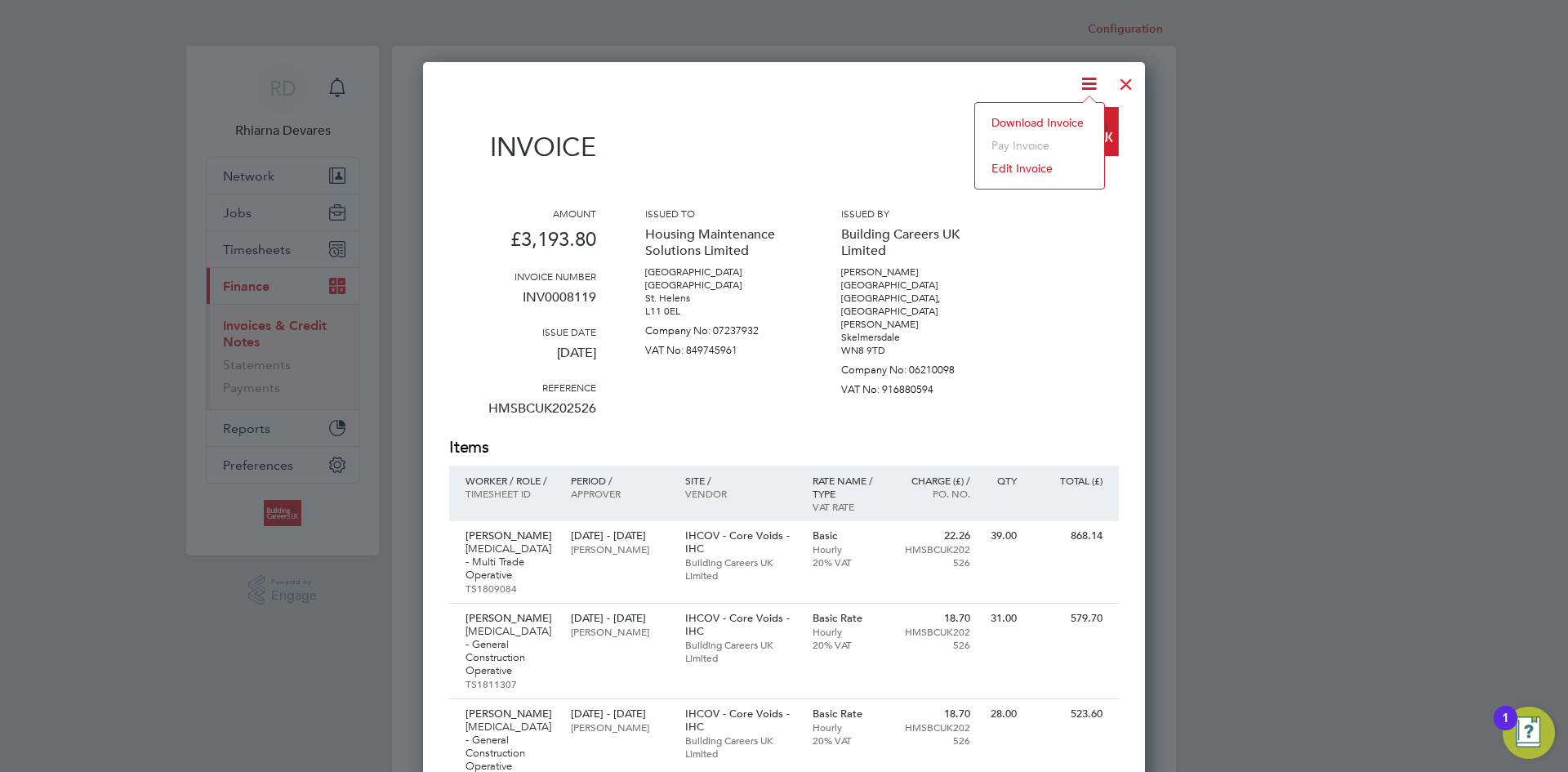
drag, startPoint x: 1055, startPoint y: 118, endPoint x: 1078, endPoint y: 108, distance: 25.1
click at [1055, 118] on li "Download Invoice" at bounding box center [1039, 122] width 112 height 23
drag, startPoint x: 1138, startPoint y: 82, endPoint x: 1041, endPoint y: 167, distance: 129.0
click at [1138, 82] on div at bounding box center [1126, 81] width 30 height 30
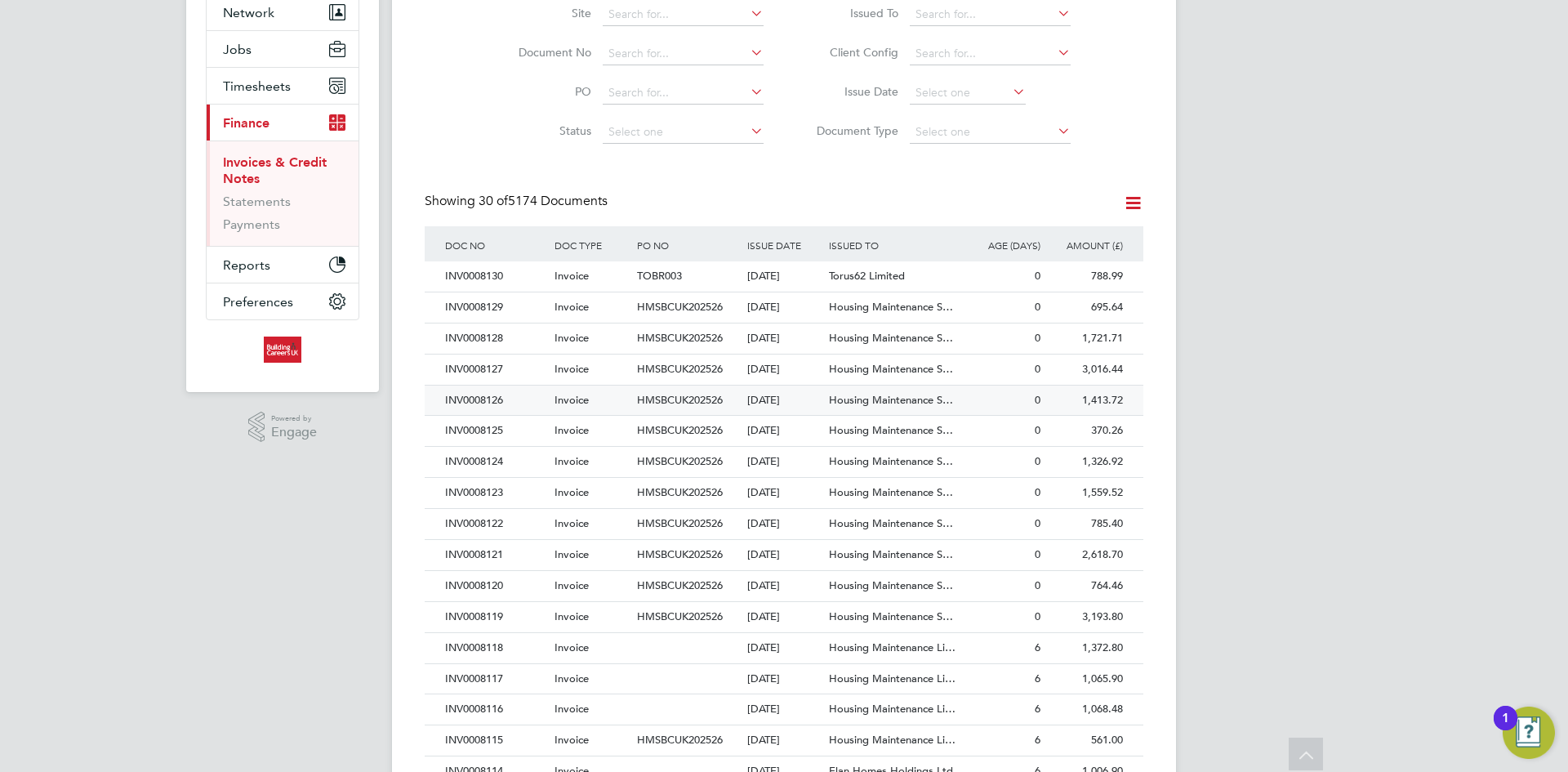
drag, startPoint x: 517, startPoint y: 591, endPoint x: 582, endPoint y: 575, distance: 66.9
click at [517, 591] on div "INV0008120" at bounding box center [495, 586] width 109 height 30
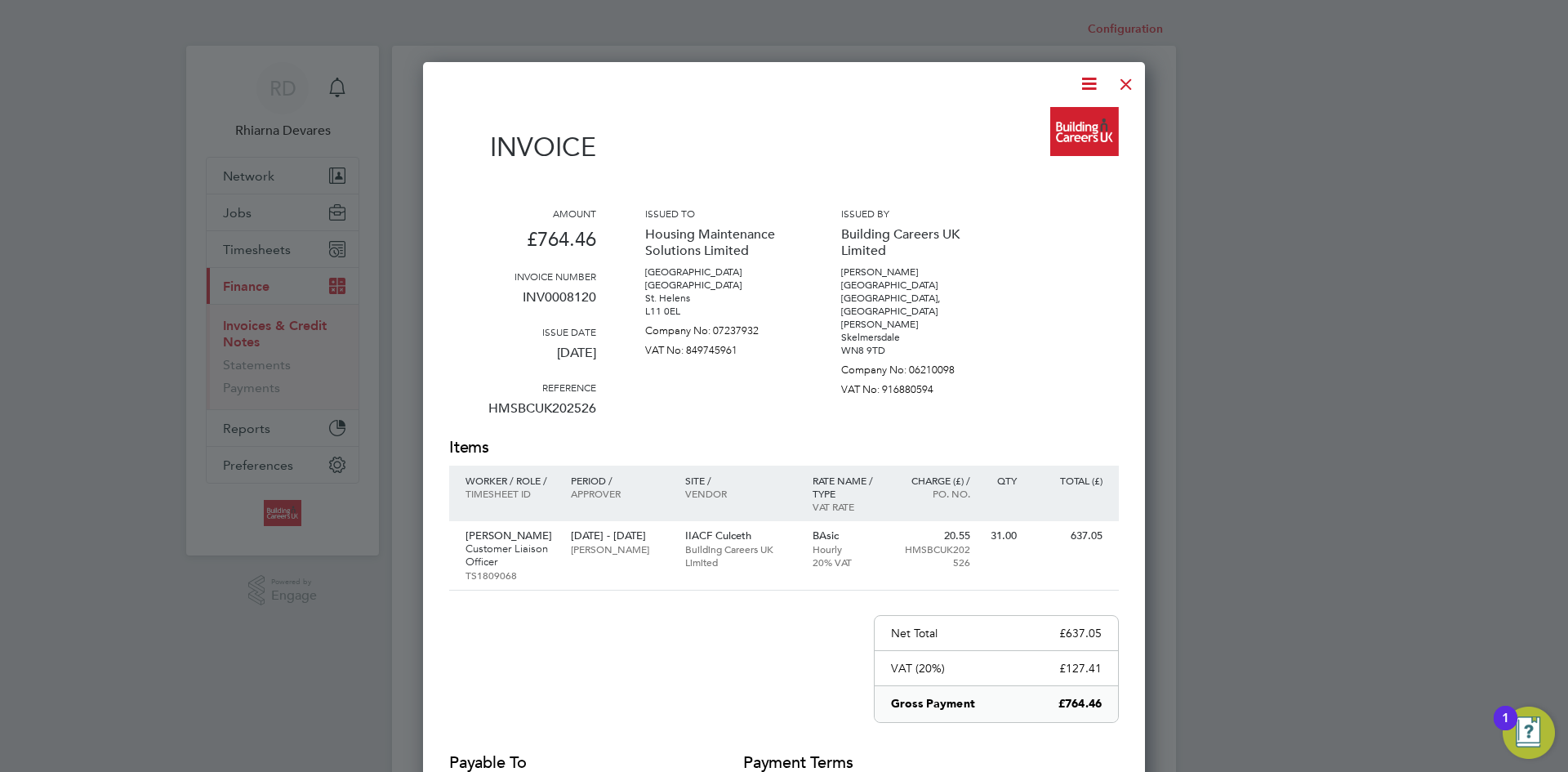
click at [1093, 85] on icon at bounding box center [1088, 84] width 21 height 21
click at [1067, 115] on li "Download Invoice" at bounding box center [1039, 122] width 112 height 23
drag, startPoint x: 1126, startPoint y: 78, endPoint x: 1035, endPoint y: 149, distance: 115.4
click at [1126, 78] on div at bounding box center [1126, 81] width 30 height 30
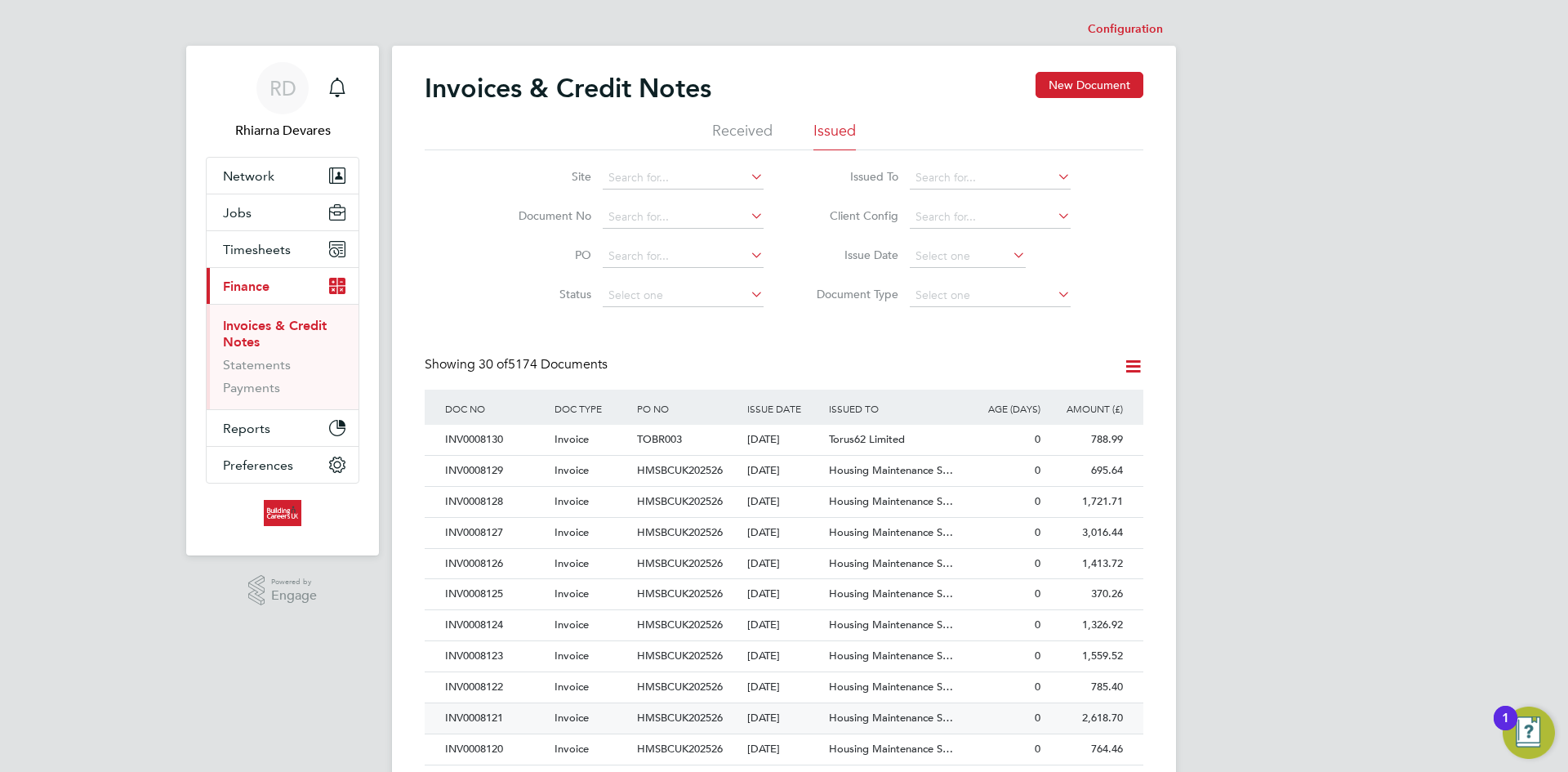
click at [533, 718] on div "INV0008121" at bounding box center [495, 718] width 109 height 30
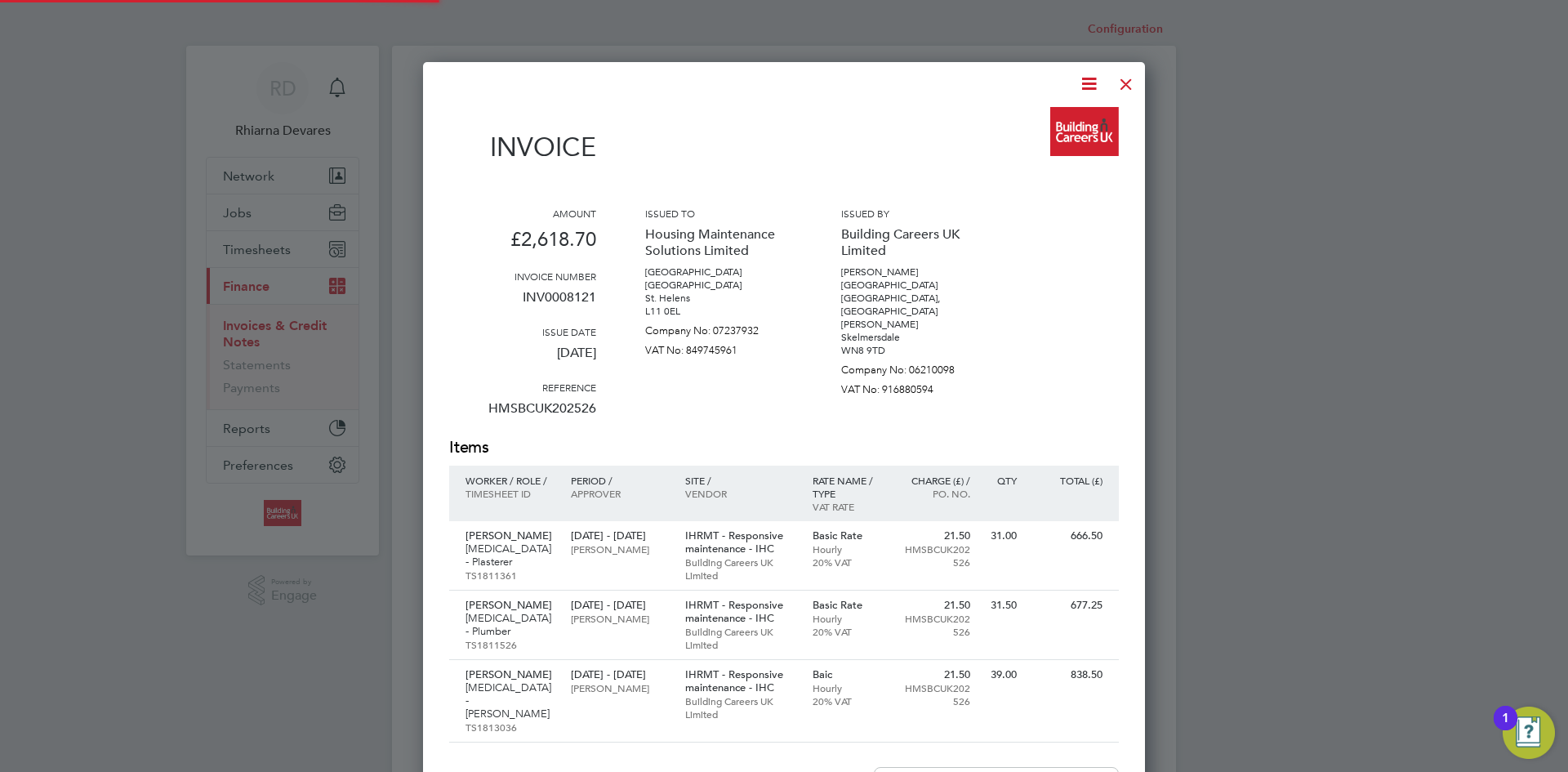
click at [1089, 74] on icon at bounding box center [1088, 84] width 21 height 21
click at [1090, 86] on icon at bounding box center [1088, 84] width 21 height 21
click at [1070, 115] on li "Download Invoice" at bounding box center [1039, 122] width 112 height 23
drag, startPoint x: 1119, startPoint y: 83, endPoint x: 1006, endPoint y: 217, distance: 175.3
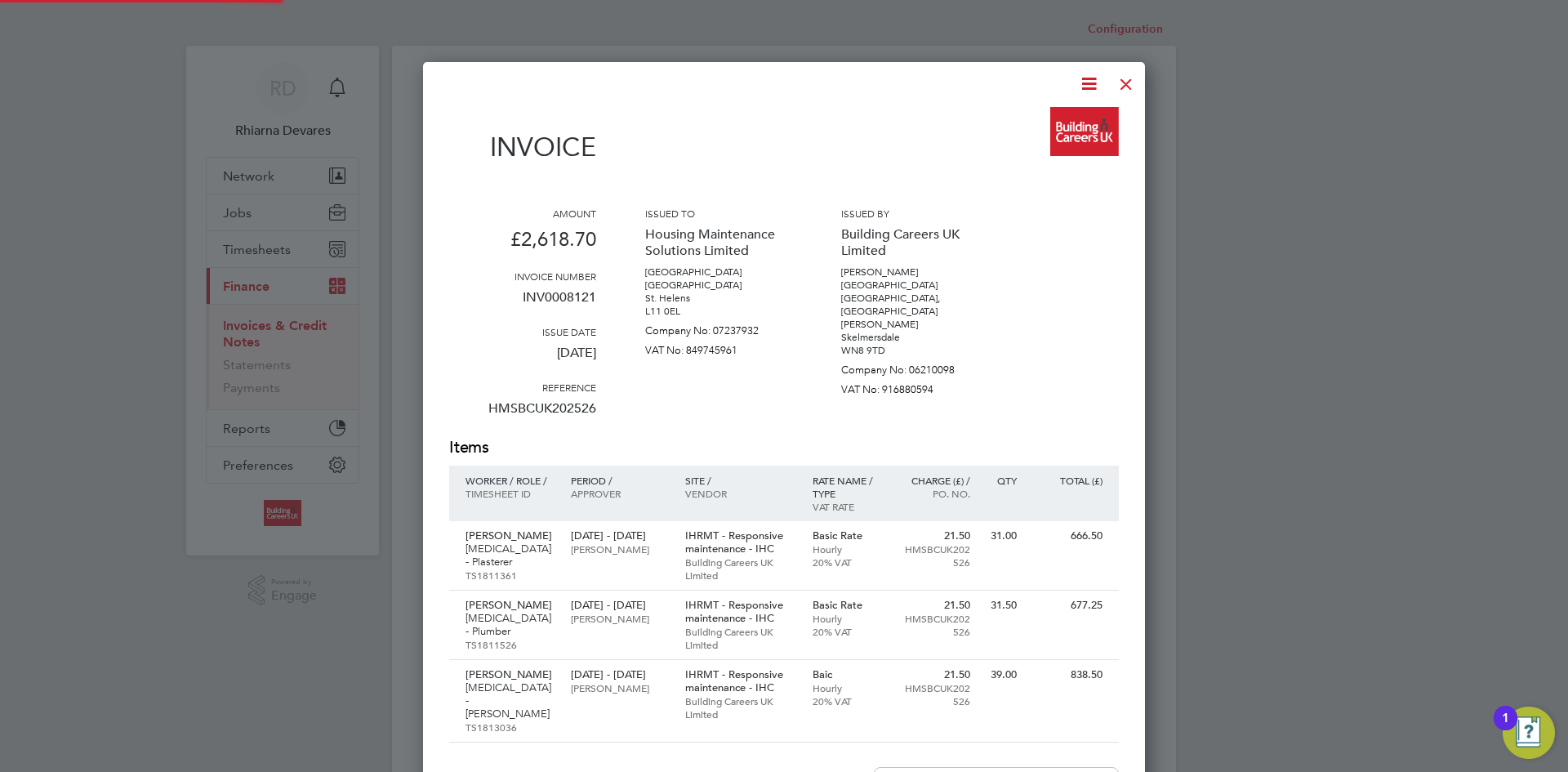
click at [1119, 83] on div at bounding box center [1126, 81] width 30 height 30
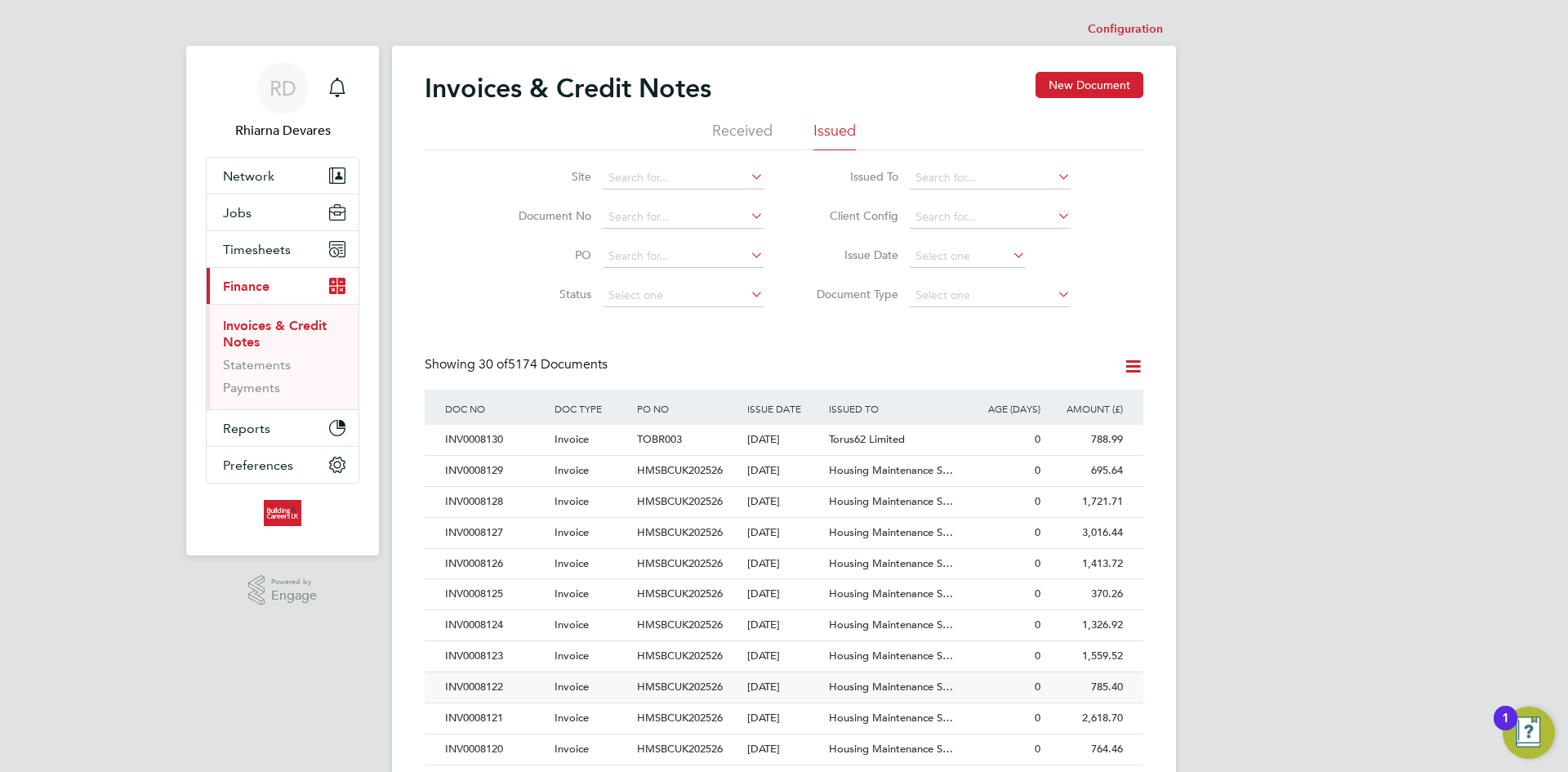
drag, startPoint x: 549, startPoint y: 690, endPoint x: 558, endPoint y: 682, distance: 12.0
click at [550, 690] on div "INV0008122 Invoice HMSBCUK202526 [DATE] Housing Maintenance S… Building Careers…" at bounding box center [784, 686] width 718 height 31
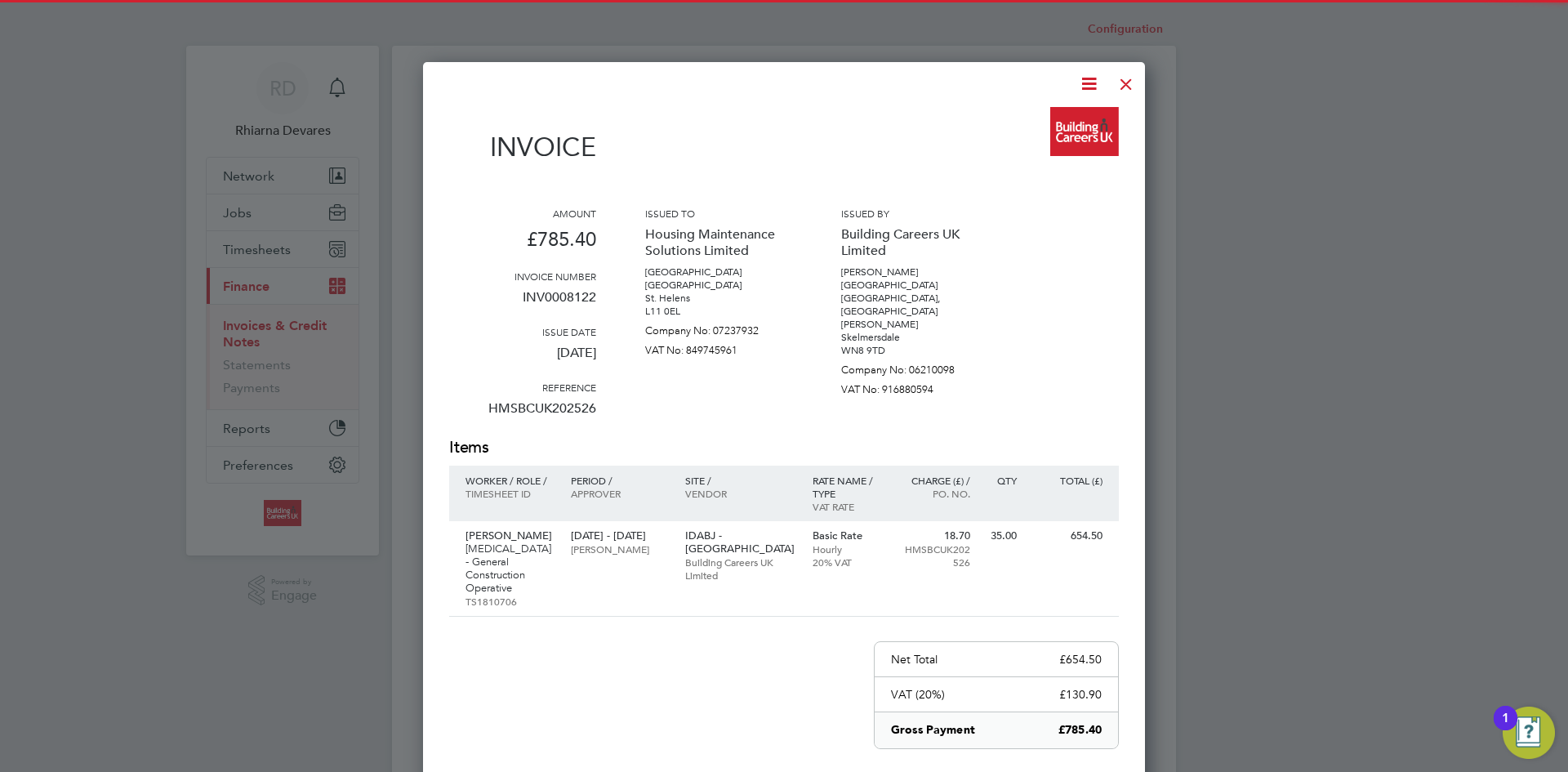
click at [1087, 83] on icon at bounding box center [1088, 84] width 21 height 21
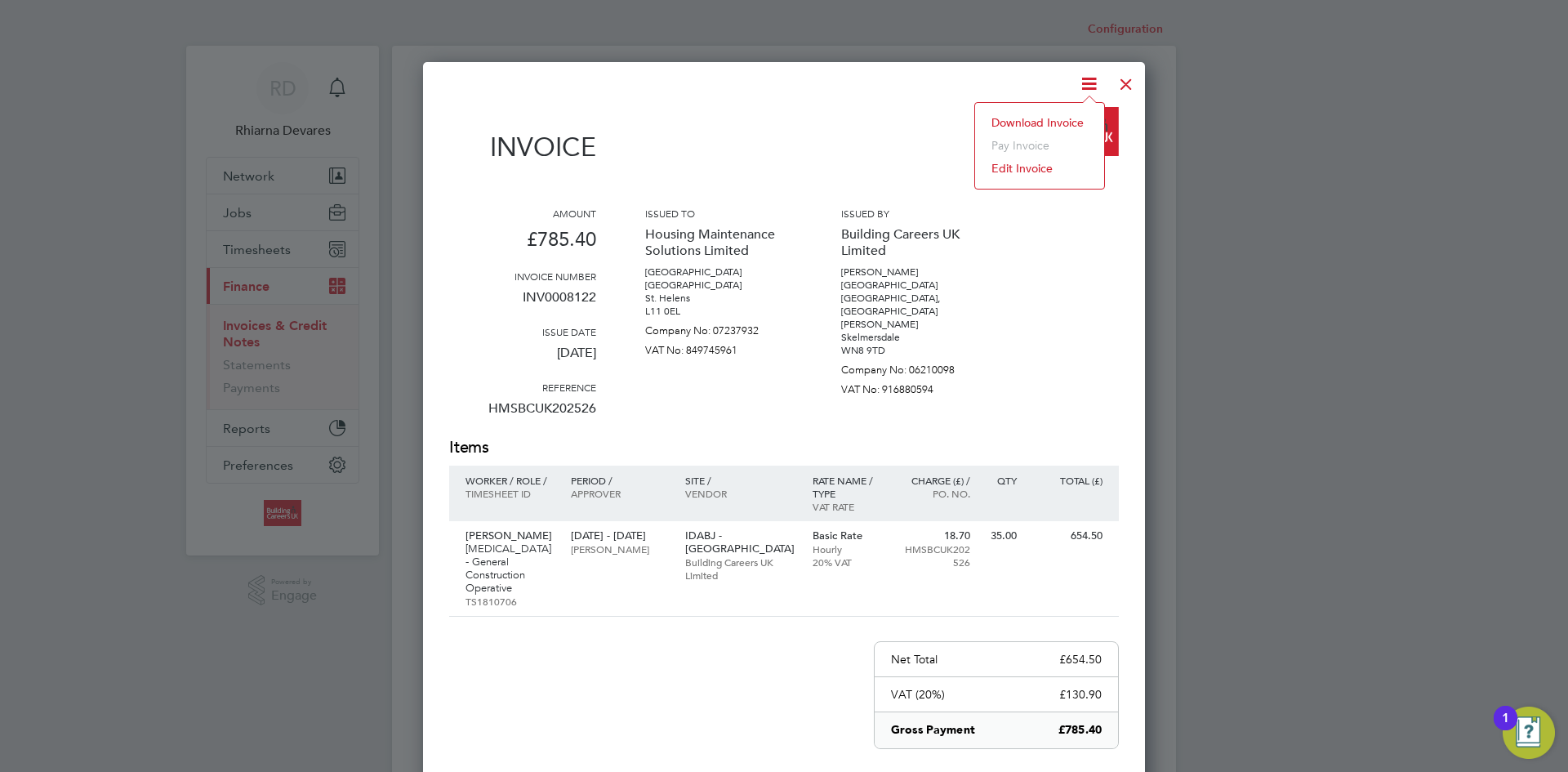
click at [1068, 118] on li "Download Invoice" at bounding box center [1039, 122] width 112 height 23
drag, startPoint x: 1127, startPoint y: 81, endPoint x: 1119, endPoint y: 100, distance: 20.6
click at [1127, 81] on div at bounding box center [1126, 81] width 30 height 30
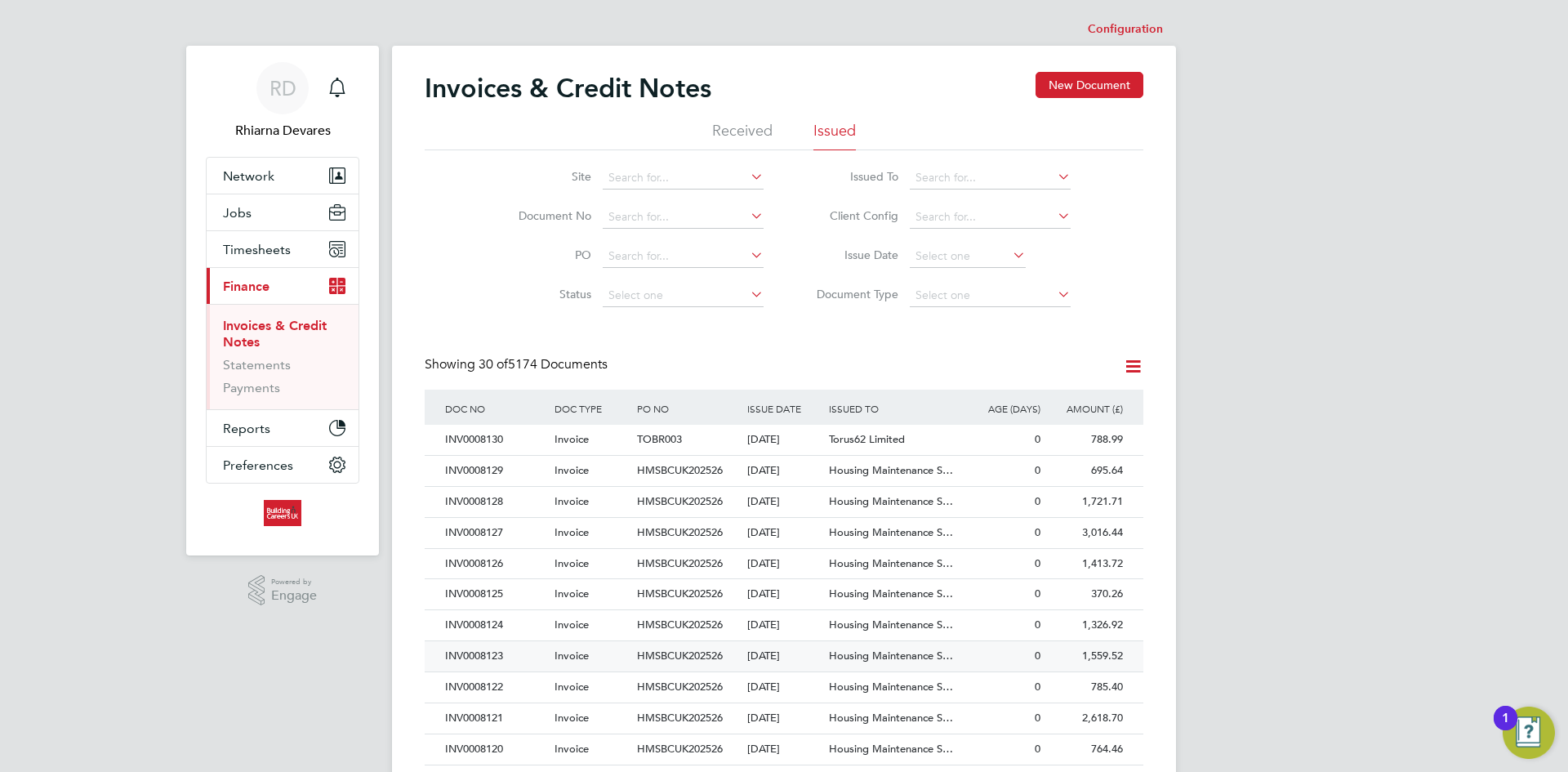
click at [524, 652] on div "INV0008123" at bounding box center [495, 656] width 109 height 30
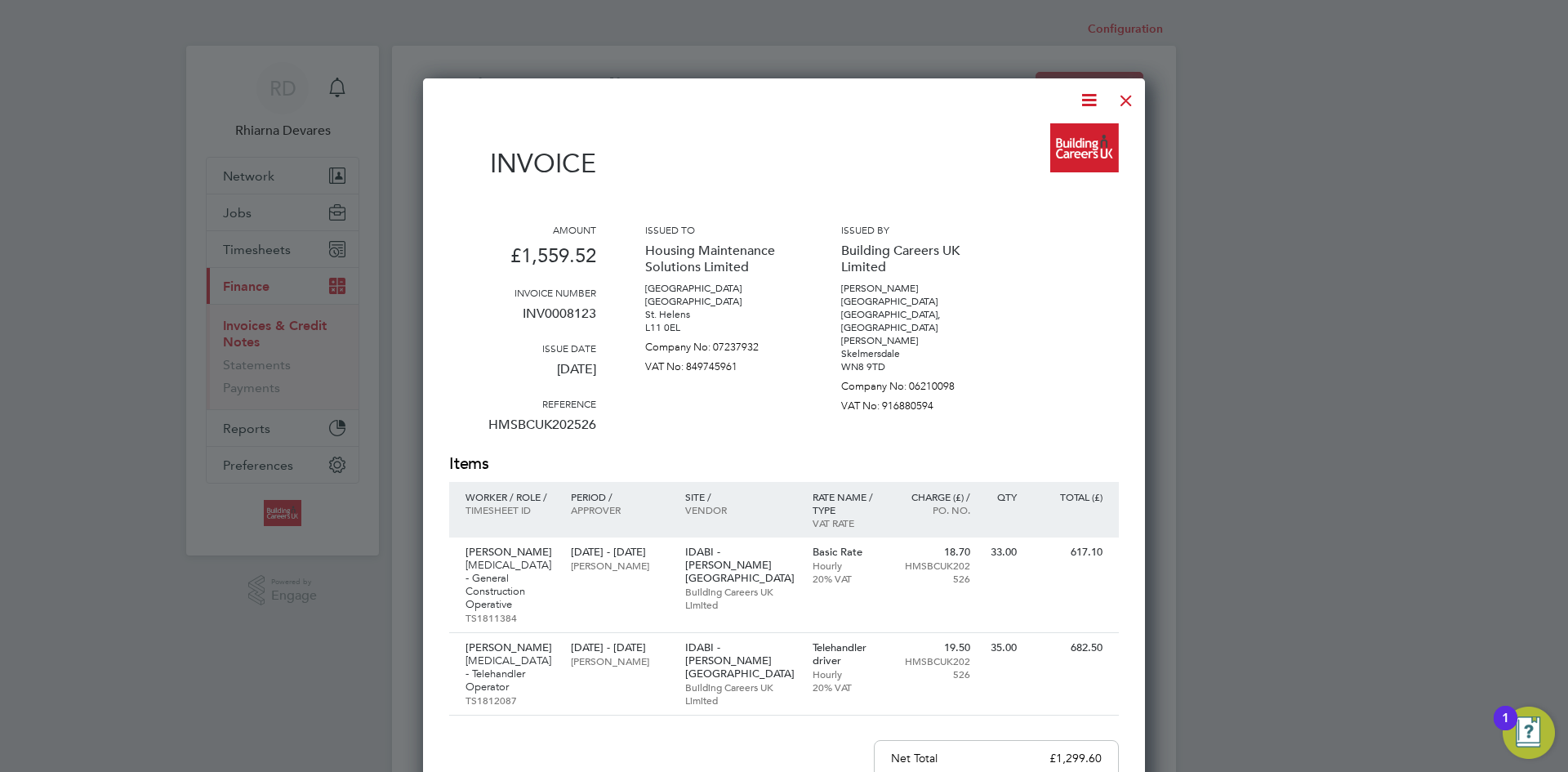
click at [1089, 96] on icon at bounding box center [1088, 99] width 21 height 21
click at [1060, 130] on li "Download Invoice" at bounding box center [1039, 138] width 112 height 23
click at [1131, 91] on div at bounding box center [1126, 96] width 30 height 30
drag, startPoint x: 1131, startPoint y: 91, endPoint x: 1107, endPoint y: 101, distance: 26.0
click at [1129, 91] on div at bounding box center [1126, 96] width 30 height 30
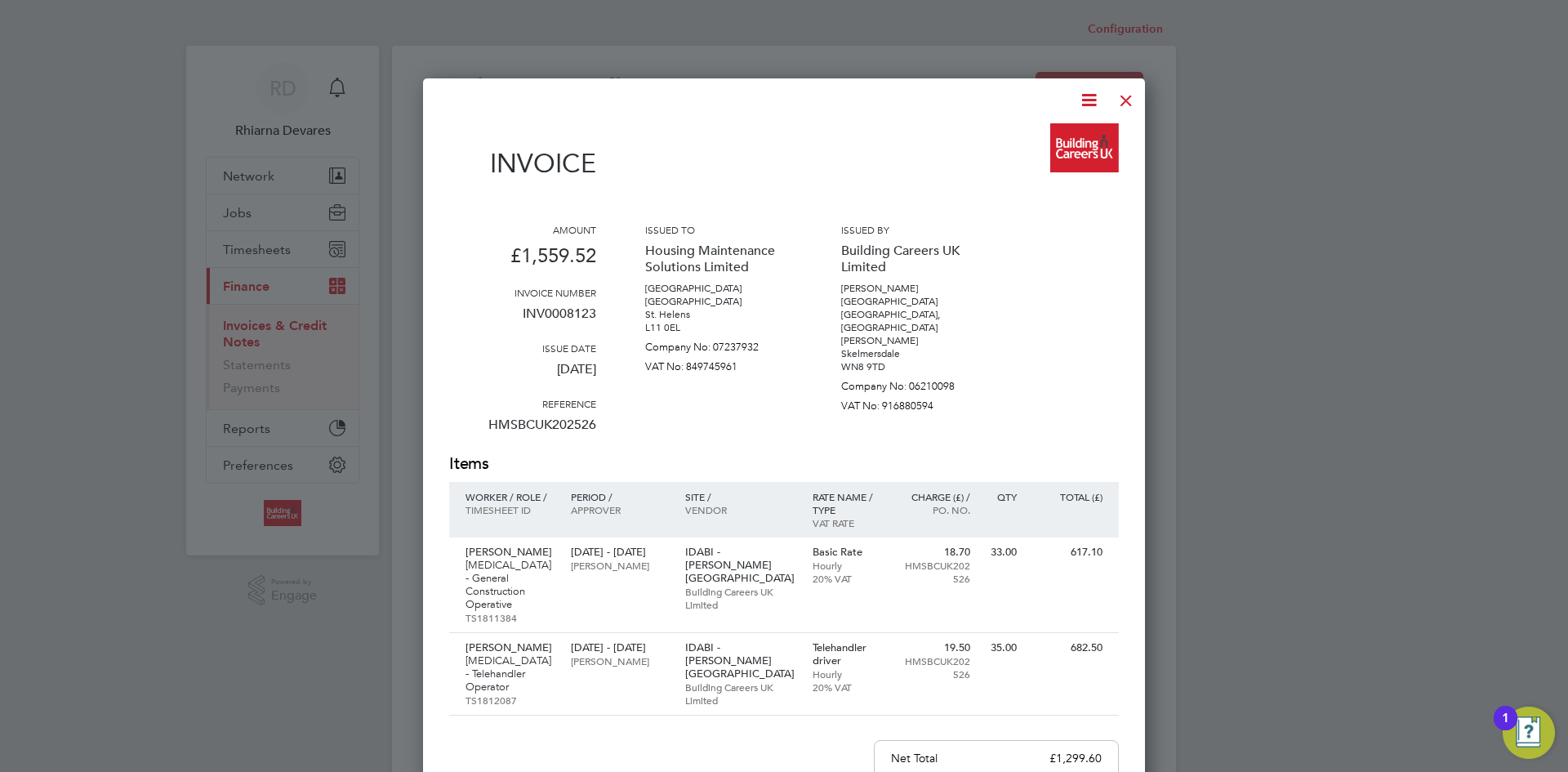
click at [1130, 89] on div at bounding box center [1126, 96] width 30 height 30
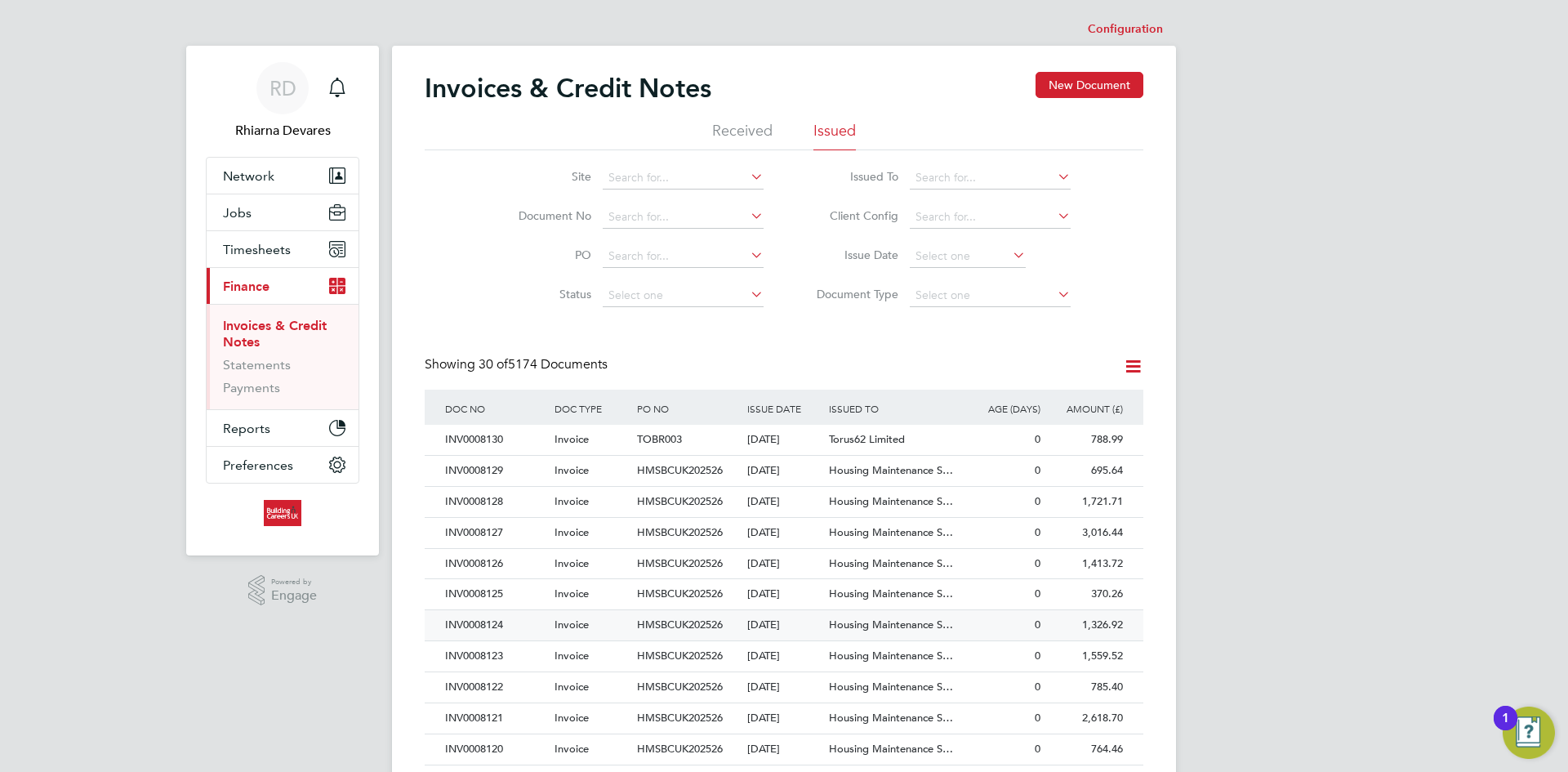
click at [513, 618] on div "INV0008124" at bounding box center [495, 625] width 109 height 30
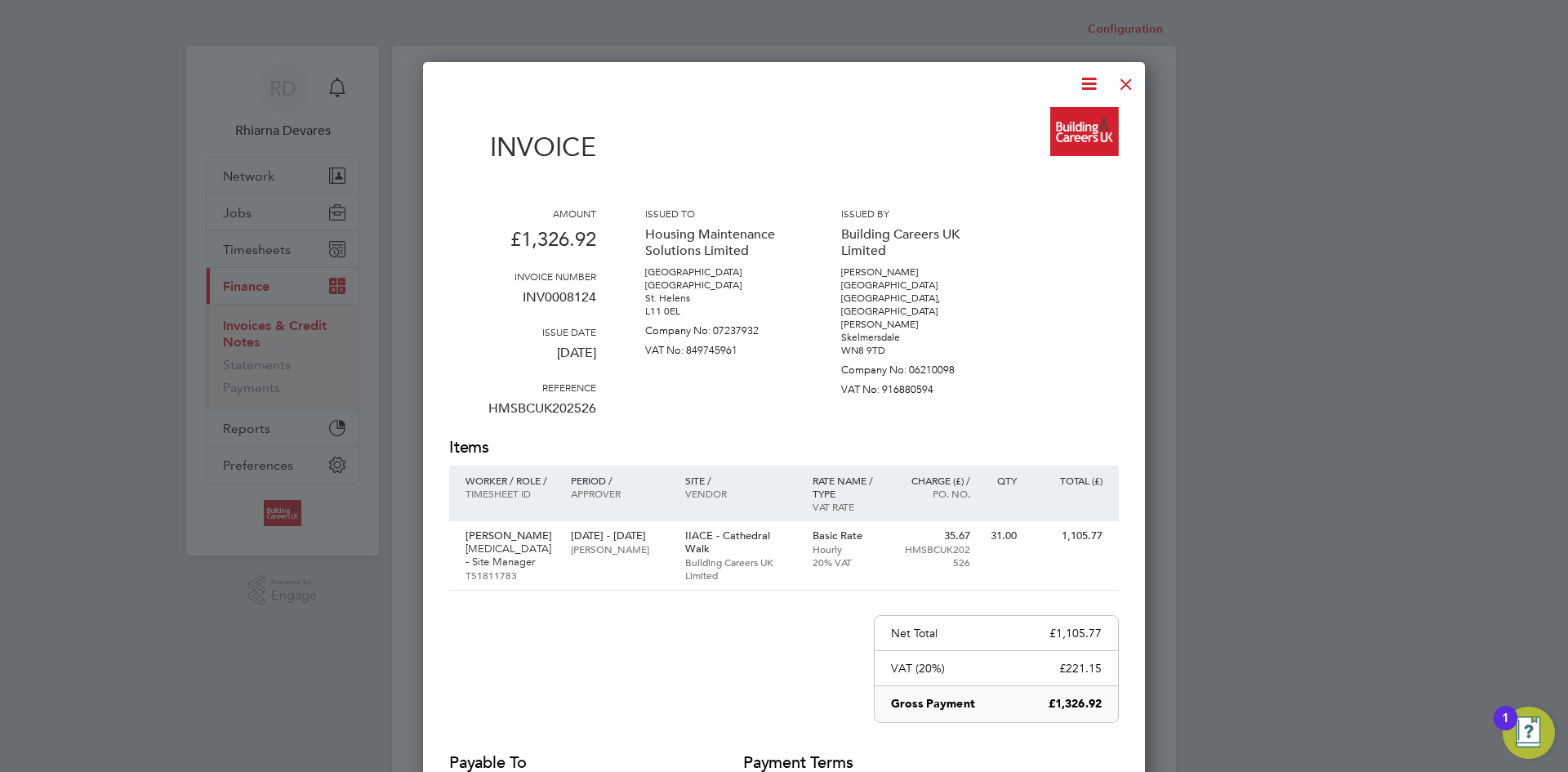
click at [1083, 81] on icon at bounding box center [1088, 84] width 21 height 21
click at [1047, 116] on li "Download Invoice" at bounding box center [1039, 122] width 112 height 23
drag, startPoint x: 1123, startPoint y: 80, endPoint x: 1023, endPoint y: 199, distance: 155.4
click at [1123, 80] on div at bounding box center [1126, 81] width 30 height 30
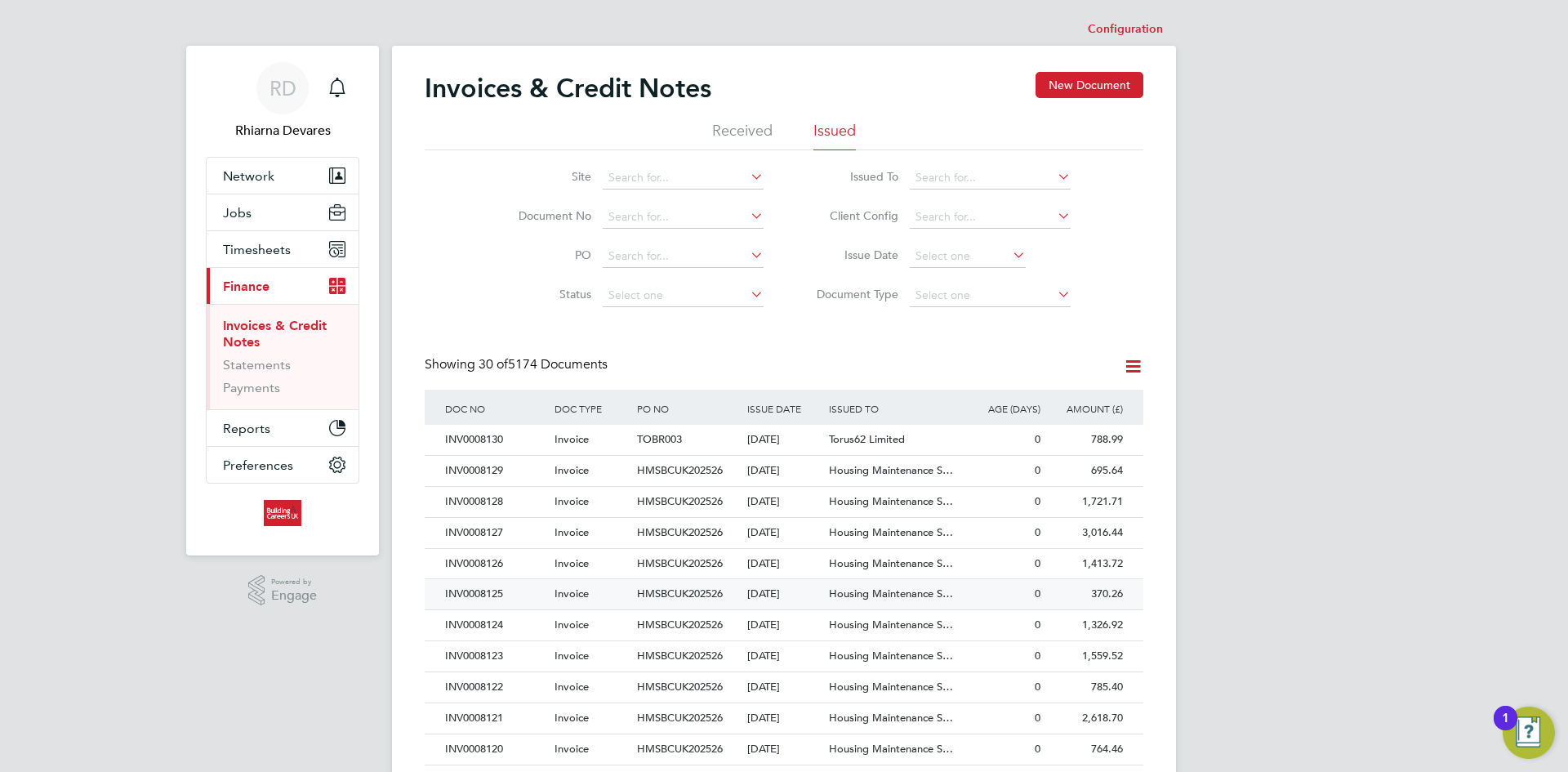
click at [535, 581] on div "INV0008125" at bounding box center [495, 594] width 109 height 30
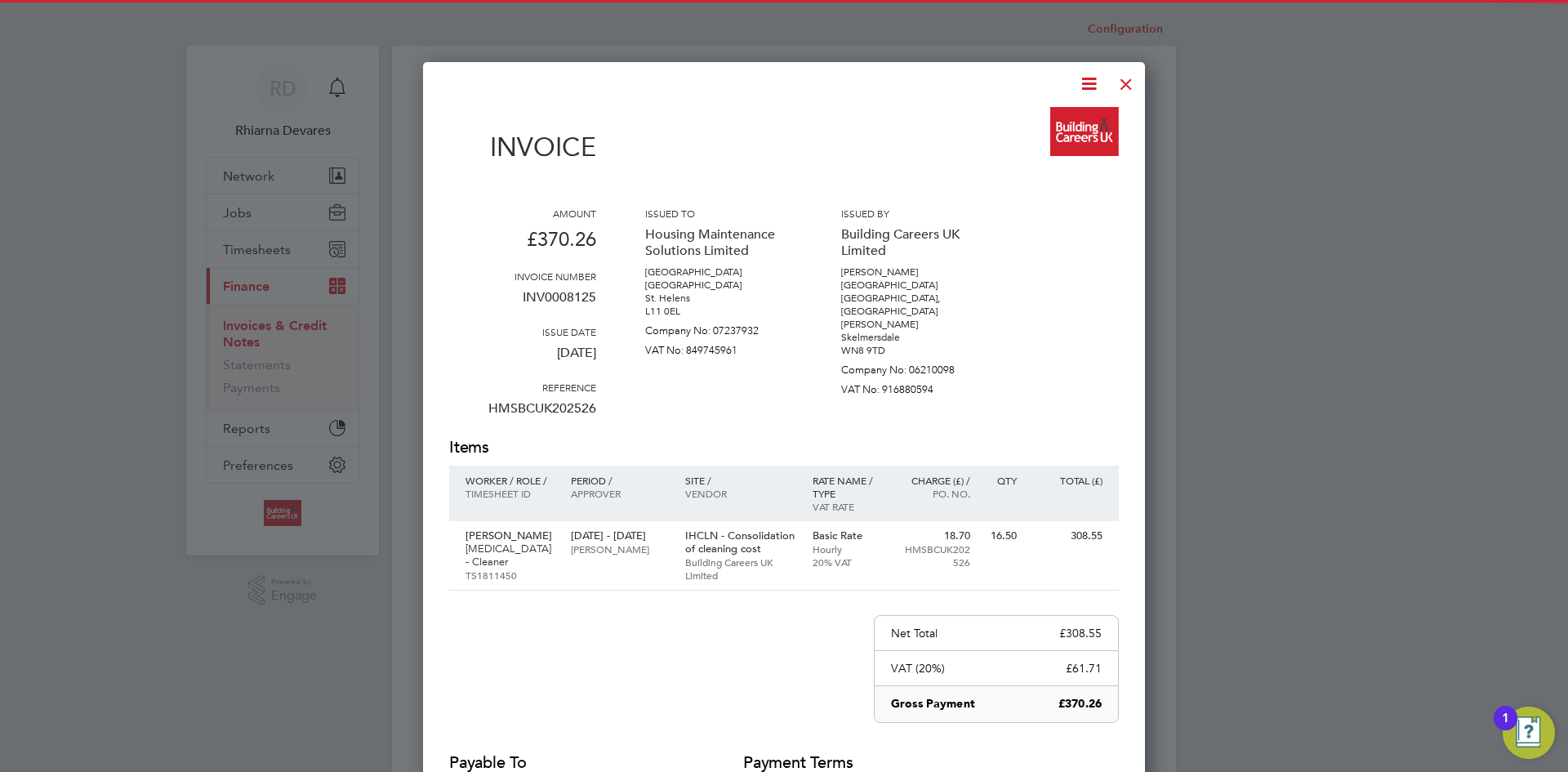
click at [1085, 87] on icon at bounding box center [1088, 84] width 21 height 21
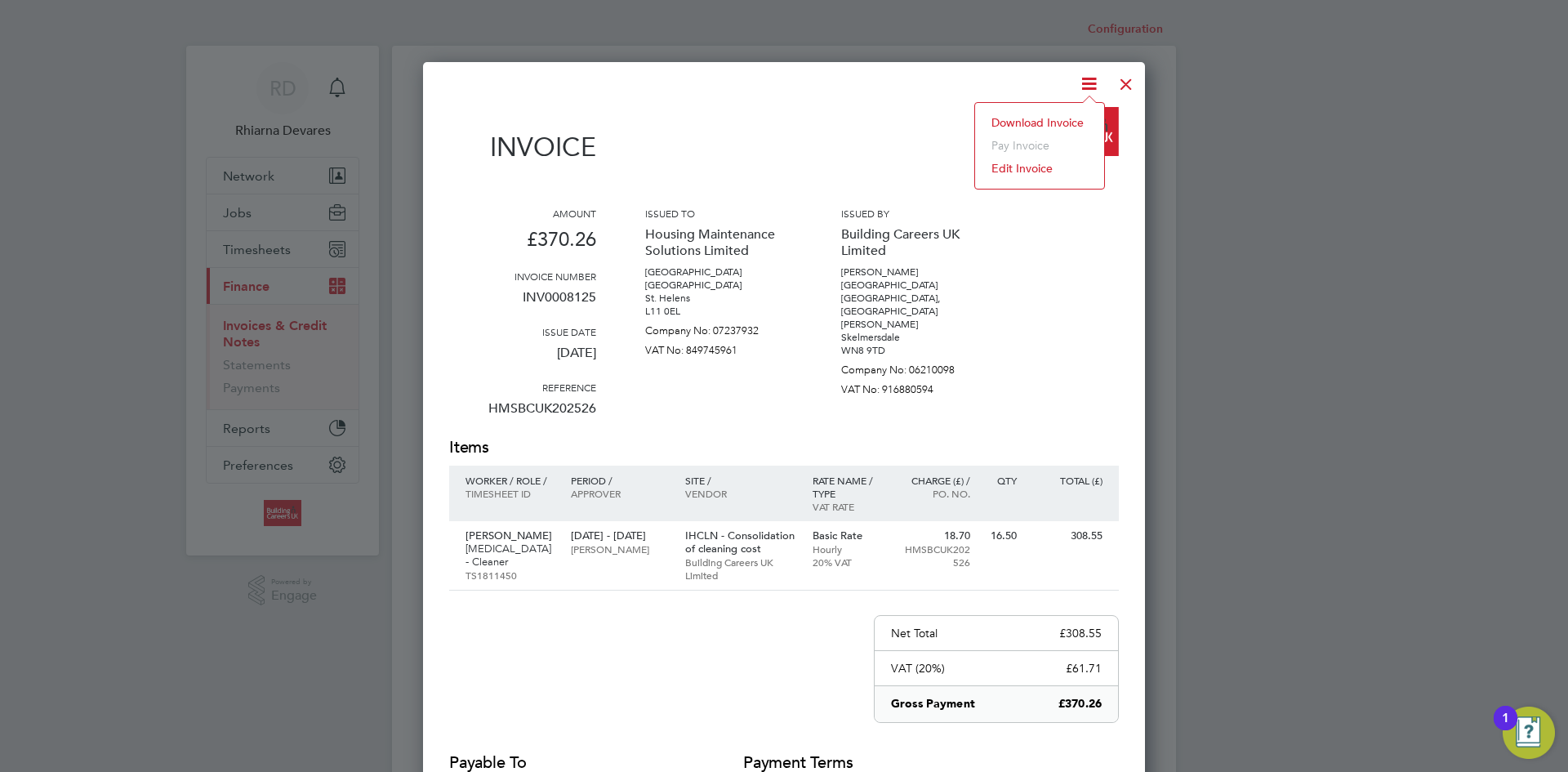
click at [1058, 119] on li "Download Invoice" at bounding box center [1039, 122] width 112 height 23
click at [1058, 119] on img at bounding box center [1084, 131] width 69 height 49
click at [1133, 76] on div at bounding box center [1126, 81] width 30 height 30
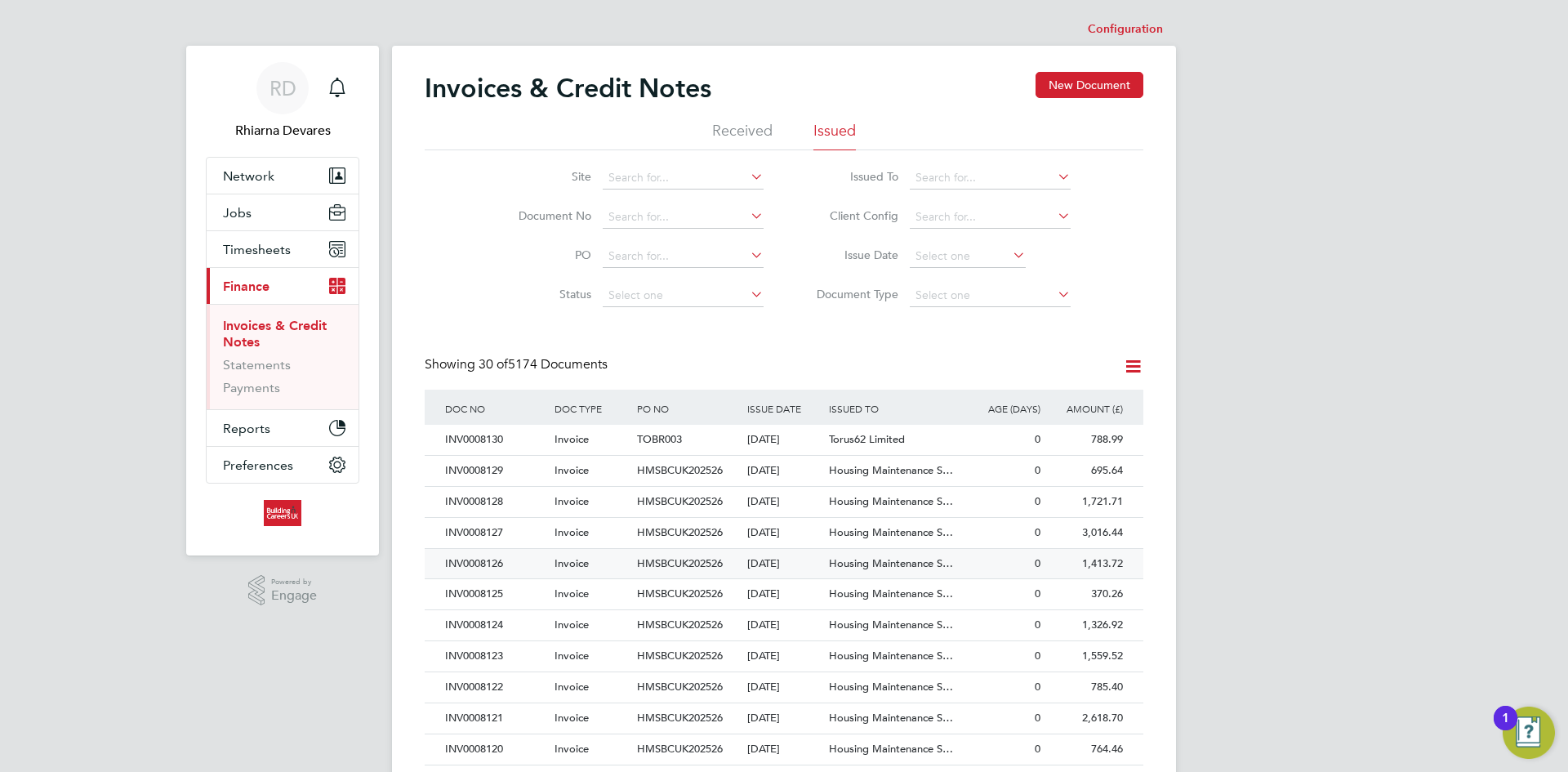
click at [509, 559] on div "INV0008126" at bounding box center [495, 564] width 109 height 30
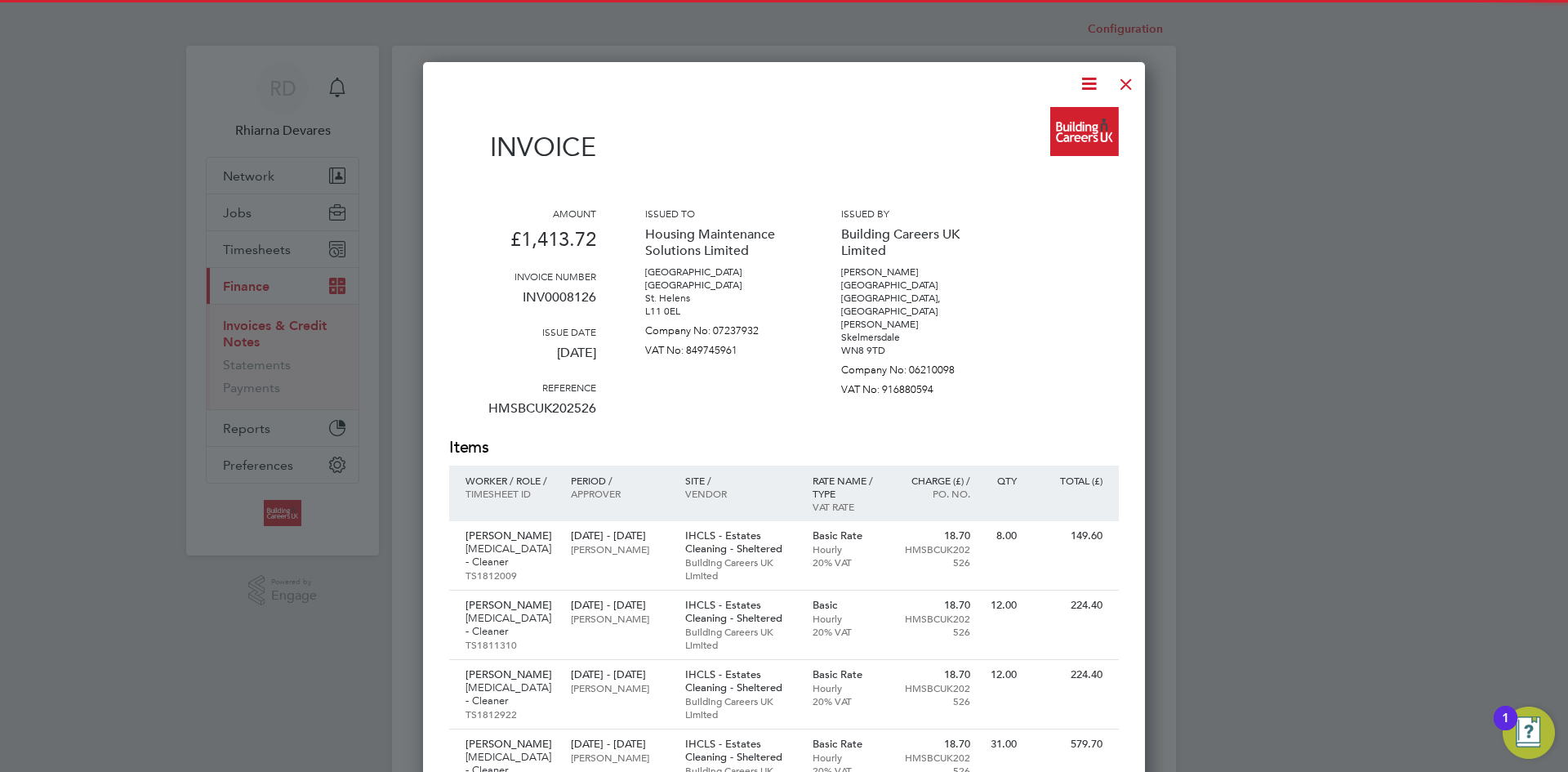
click at [1087, 78] on icon at bounding box center [1088, 84] width 21 height 21
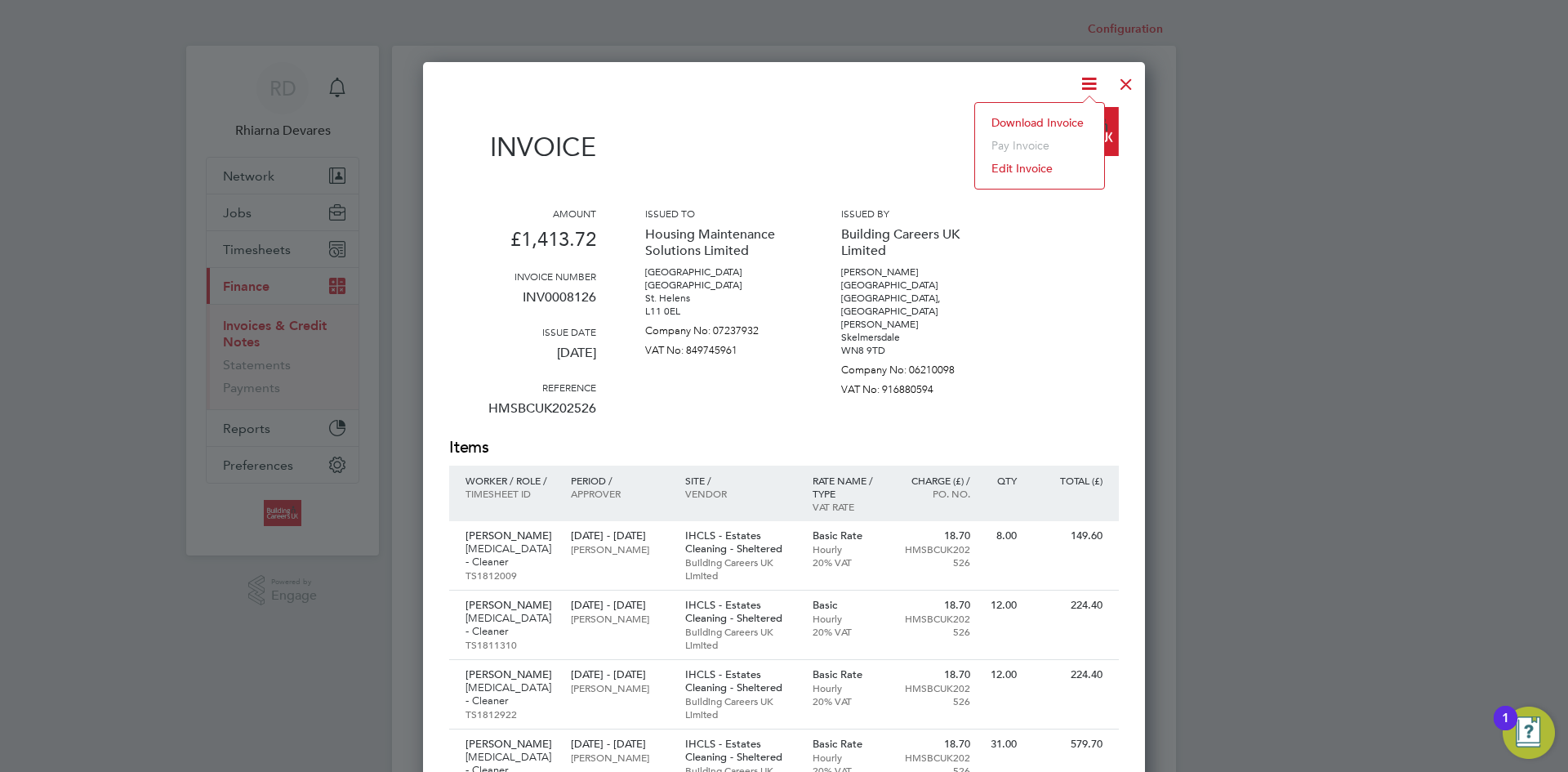
drag, startPoint x: 1057, startPoint y: 117, endPoint x: 1110, endPoint y: 90, distance: 59.5
click at [1058, 117] on li "Download Invoice" at bounding box center [1039, 122] width 112 height 23
click at [1121, 80] on div at bounding box center [1126, 81] width 30 height 30
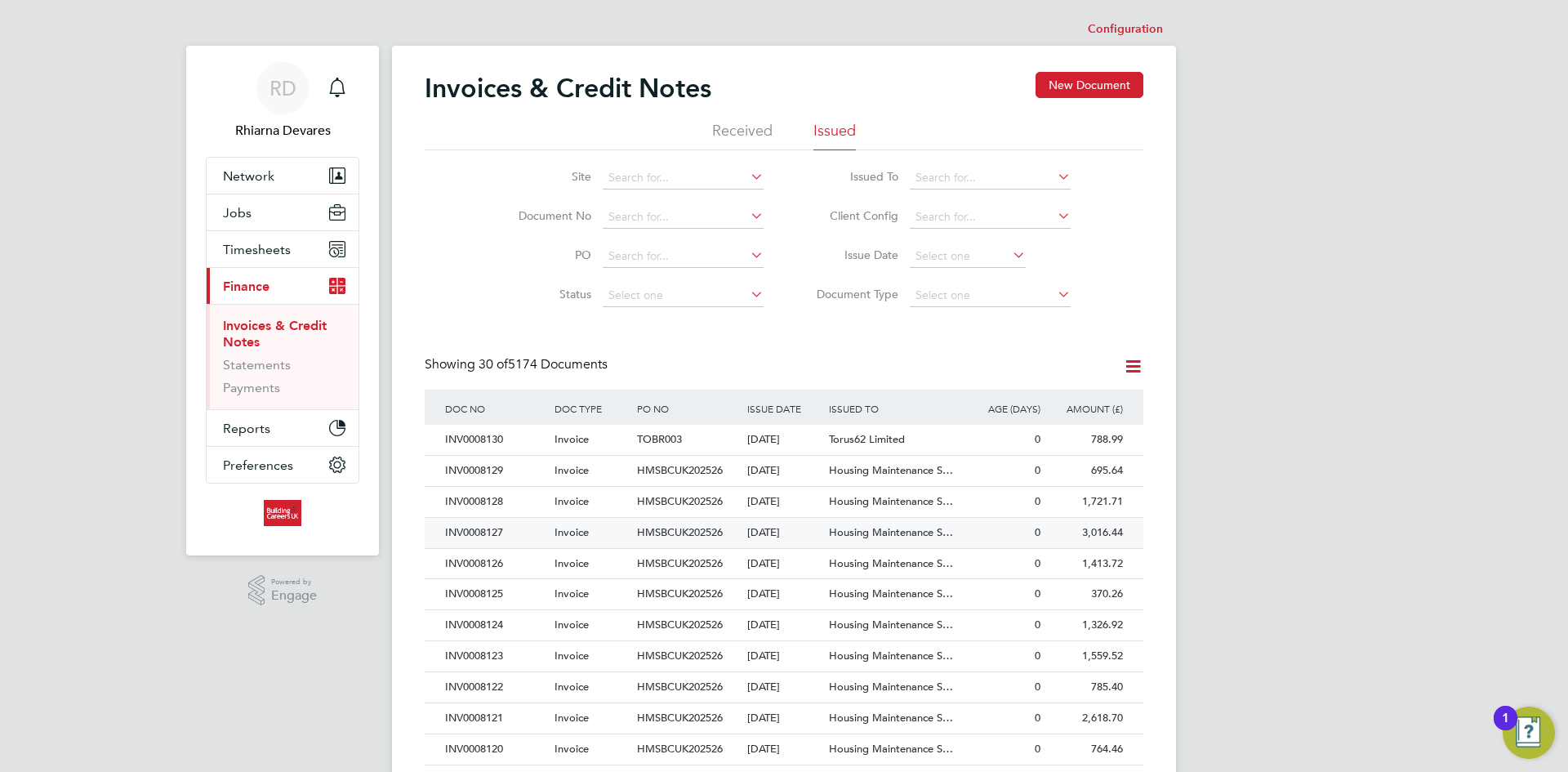
click at [519, 522] on div "INV0008127" at bounding box center [495, 532] width 109 height 30
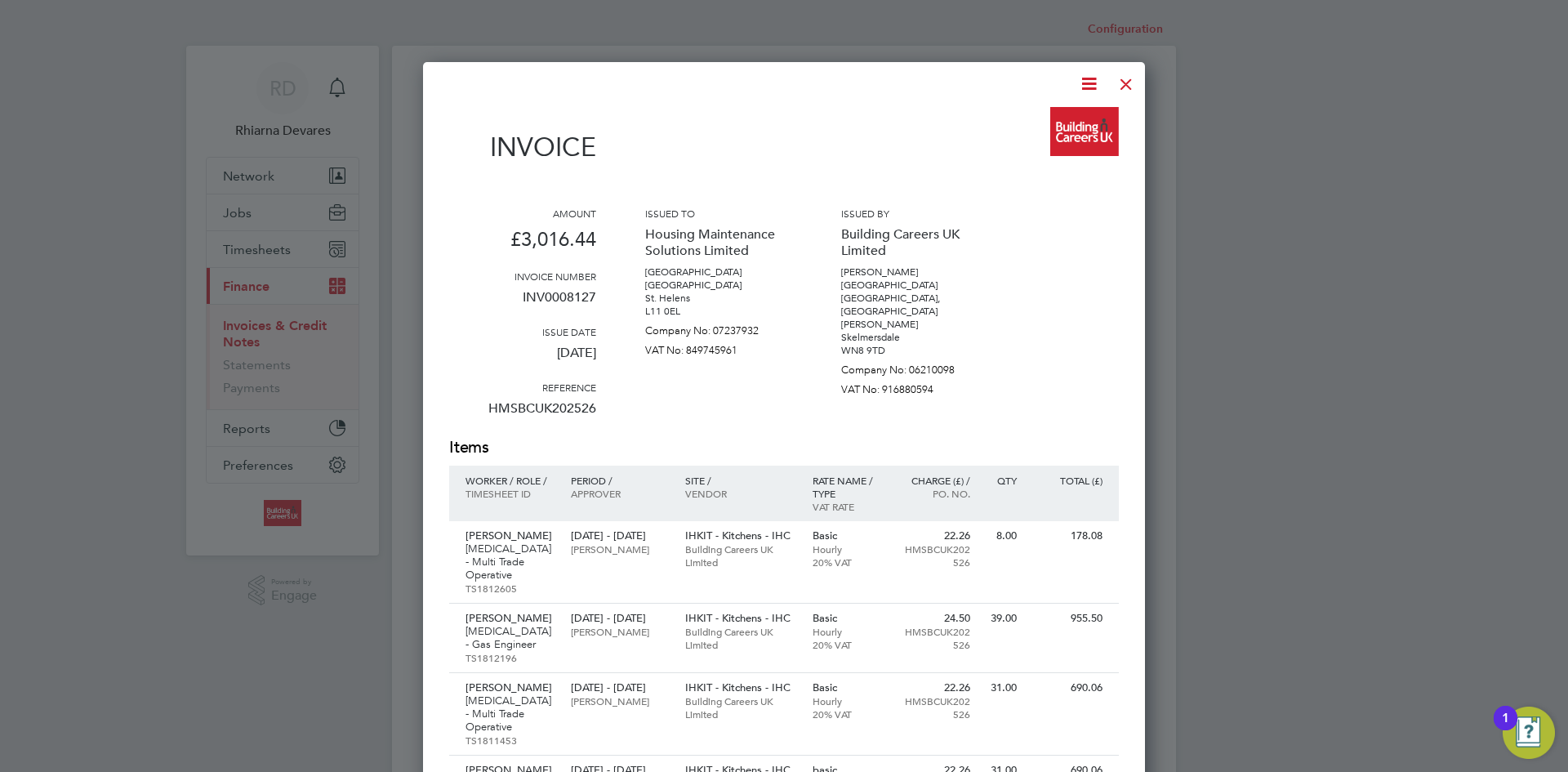
click at [1094, 81] on icon at bounding box center [1088, 84] width 21 height 21
click at [1081, 89] on icon at bounding box center [1088, 84] width 21 height 21
click at [1061, 116] on li "Download Invoice" at bounding box center [1039, 122] width 112 height 23
drag, startPoint x: 1119, startPoint y: 85, endPoint x: 1128, endPoint y: 81, distance: 9.8
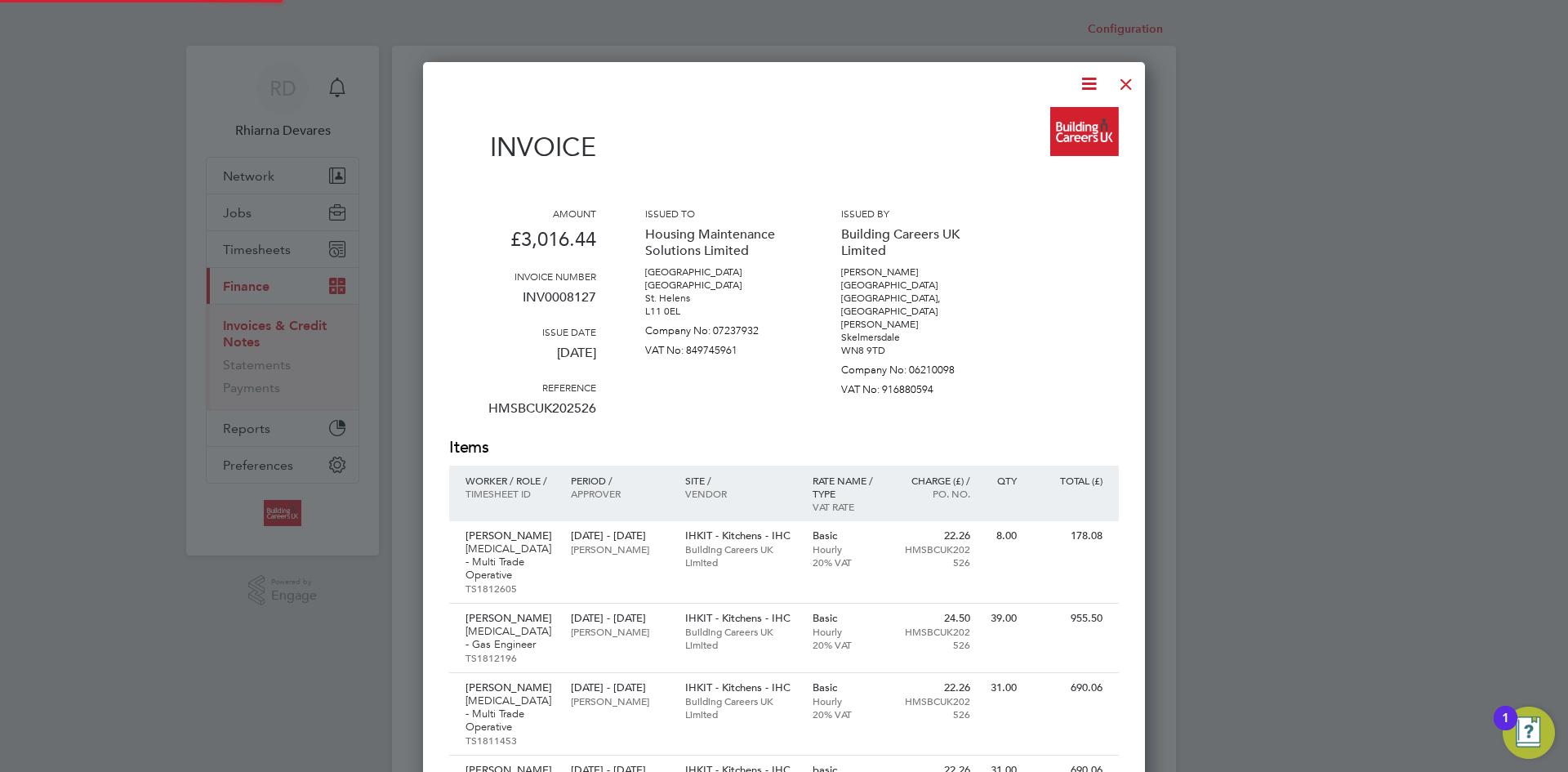
click at [1119, 85] on div at bounding box center [1126, 81] width 30 height 30
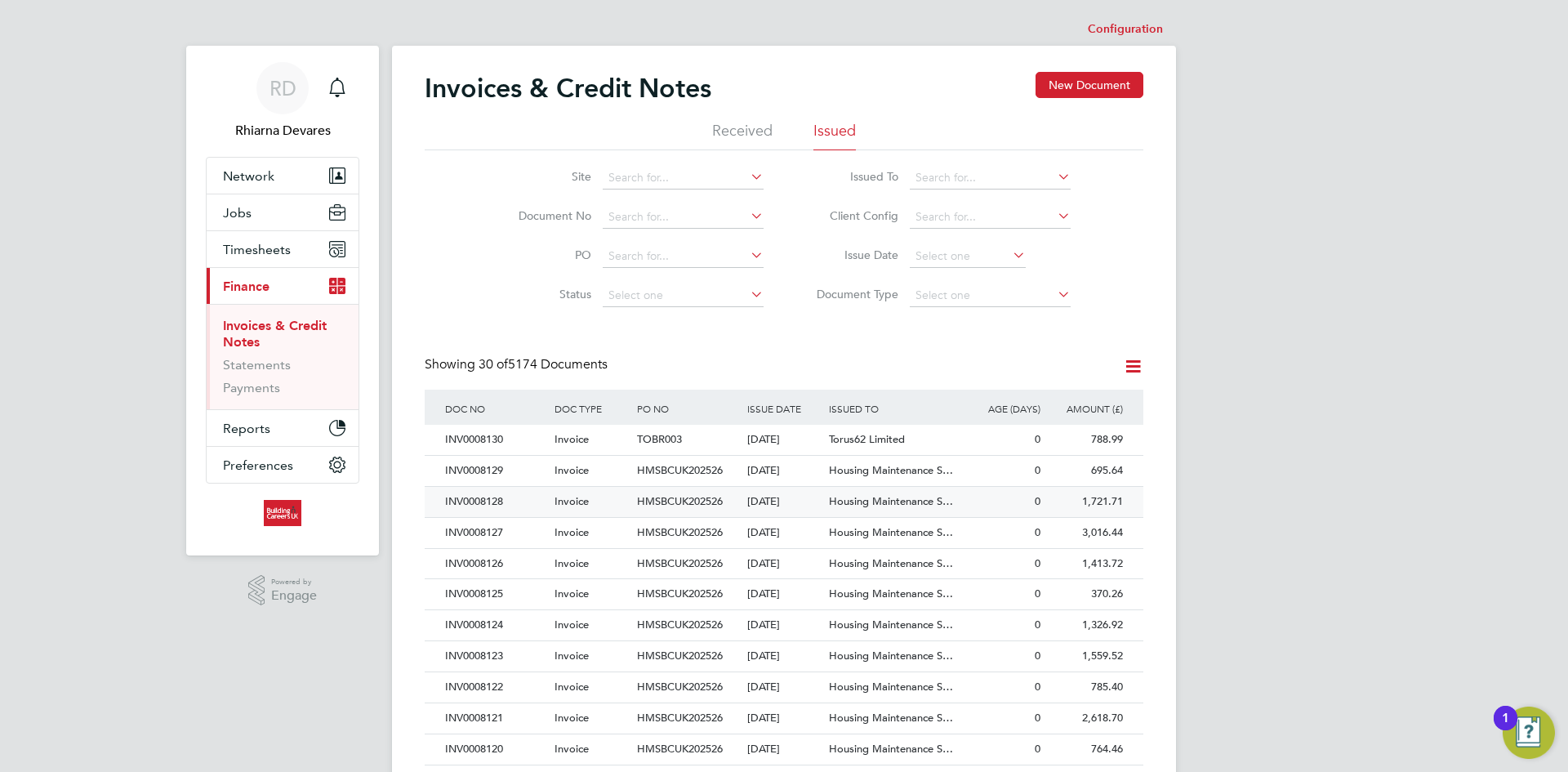
click at [532, 491] on div "INV0008128" at bounding box center [495, 501] width 109 height 30
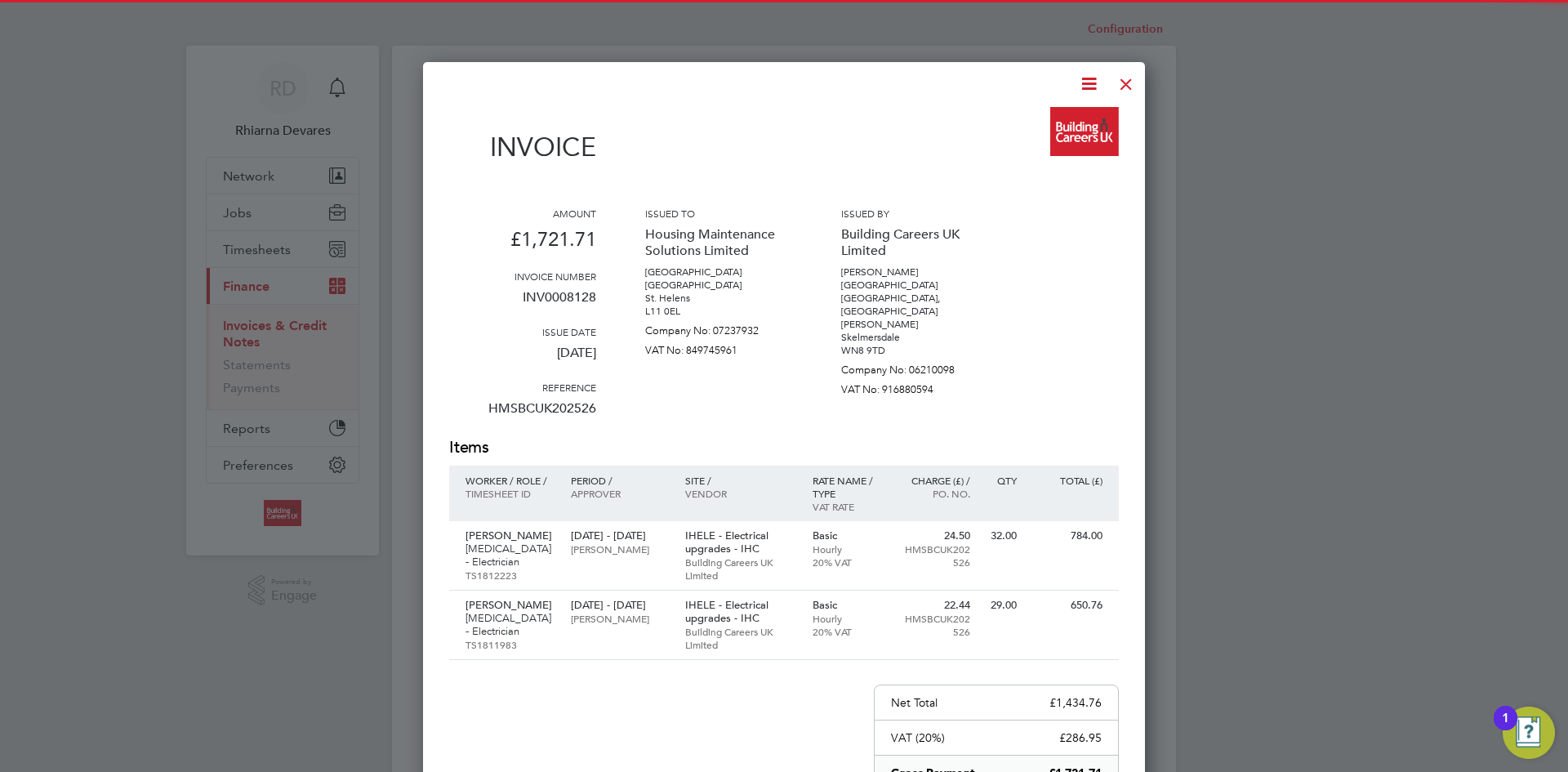
click at [1090, 82] on icon at bounding box center [1088, 84] width 21 height 21
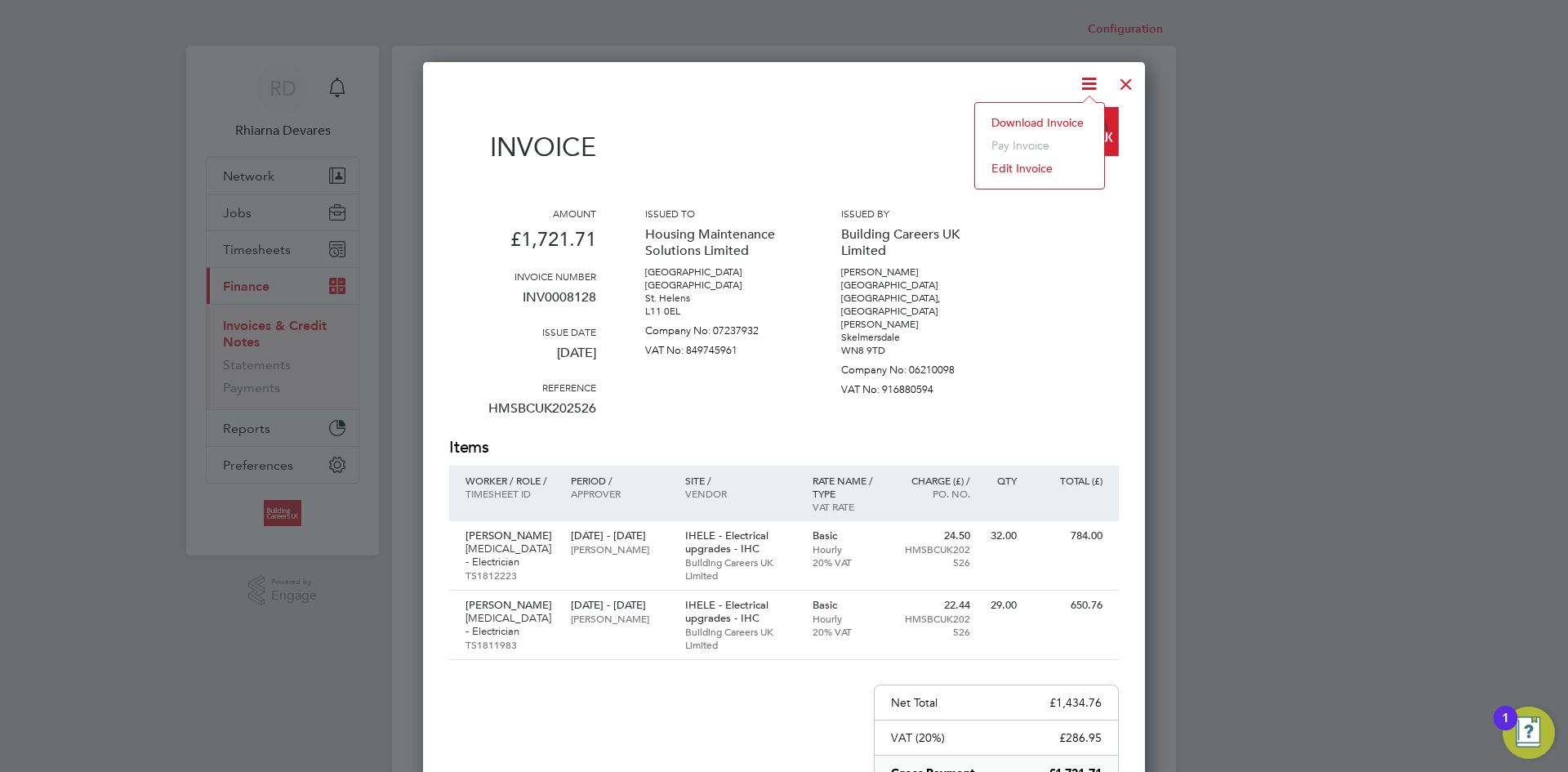
click at [1066, 119] on li "Download Invoice" at bounding box center [1039, 122] width 112 height 23
click at [1121, 82] on div at bounding box center [1126, 81] width 30 height 30
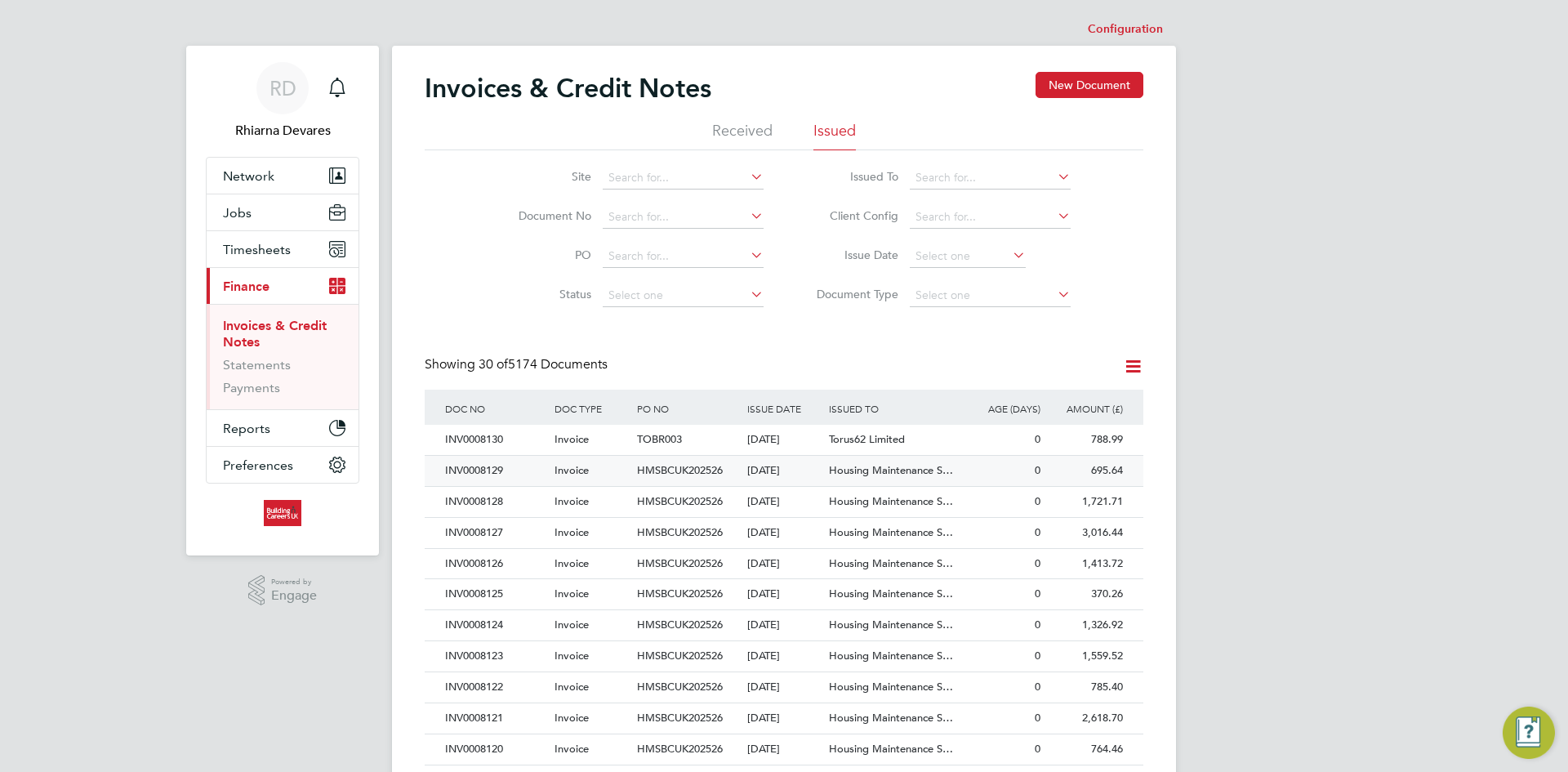
click at [507, 472] on div "INV0008129" at bounding box center [495, 471] width 109 height 30
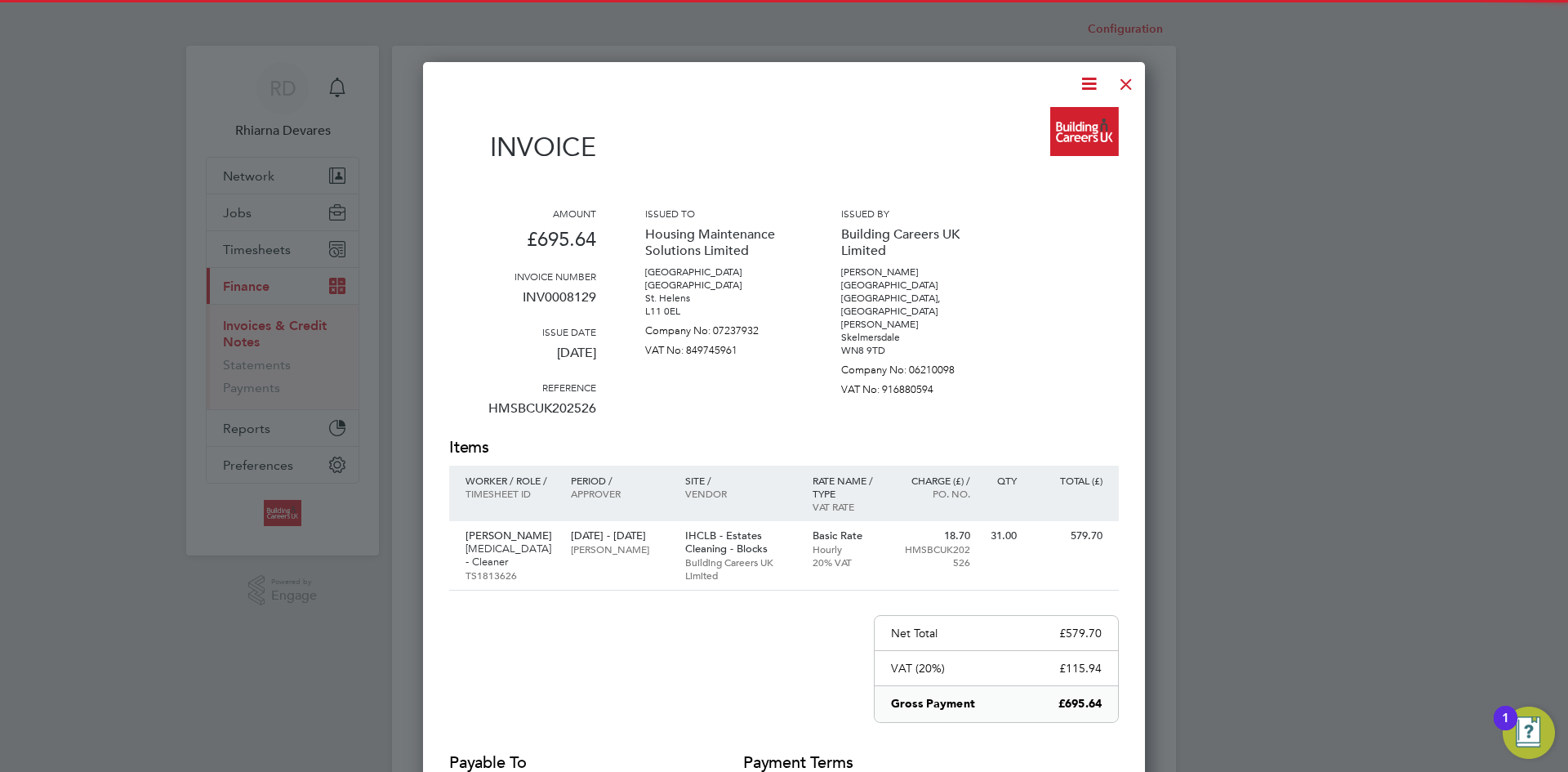
click at [1092, 85] on icon at bounding box center [1088, 84] width 21 height 21
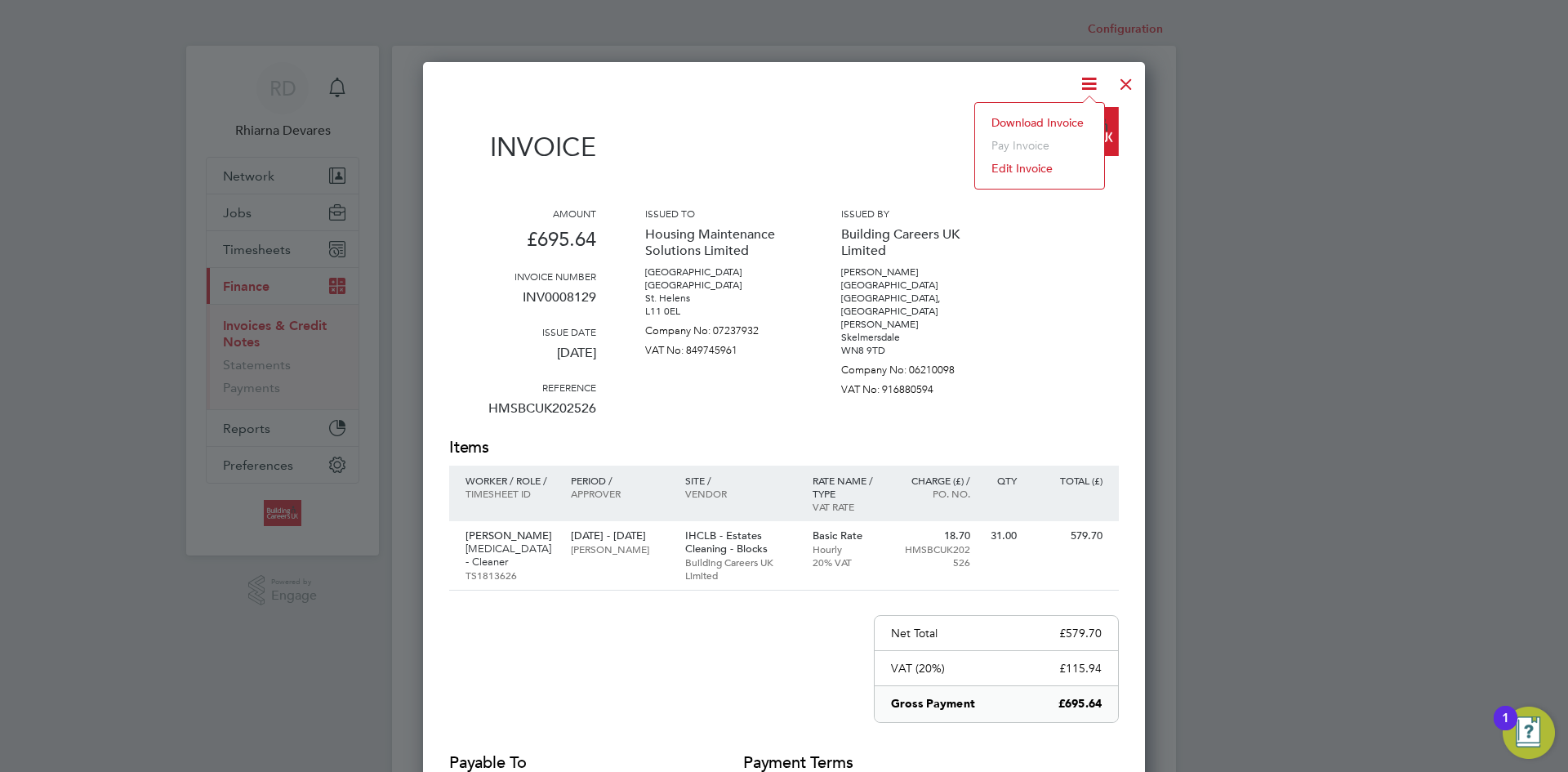
click at [1063, 114] on li "Download Invoice" at bounding box center [1039, 122] width 112 height 23
click at [1123, 78] on div at bounding box center [1126, 81] width 30 height 30
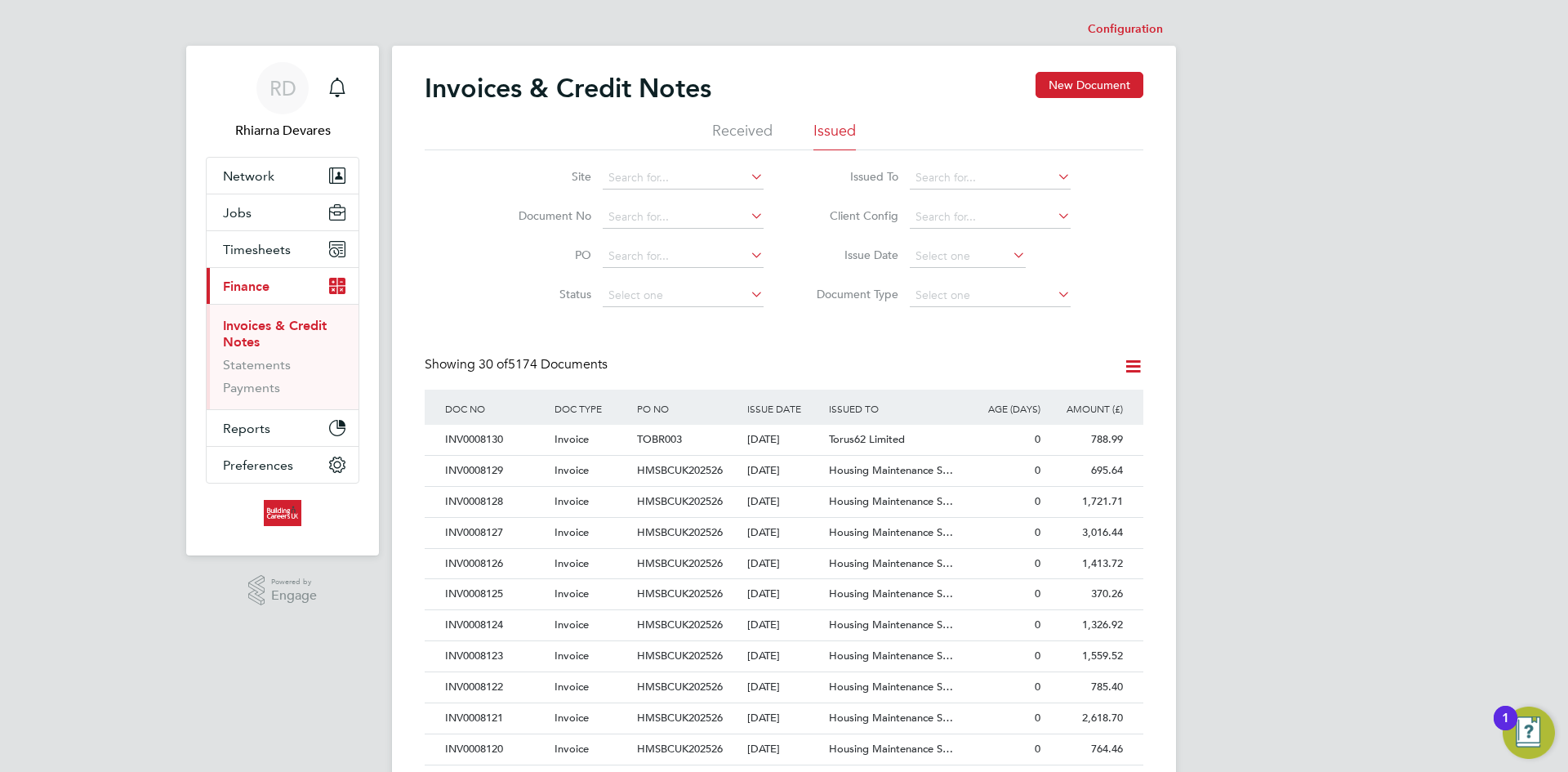
click at [492, 432] on div "INV0008130" at bounding box center [495, 440] width 109 height 30
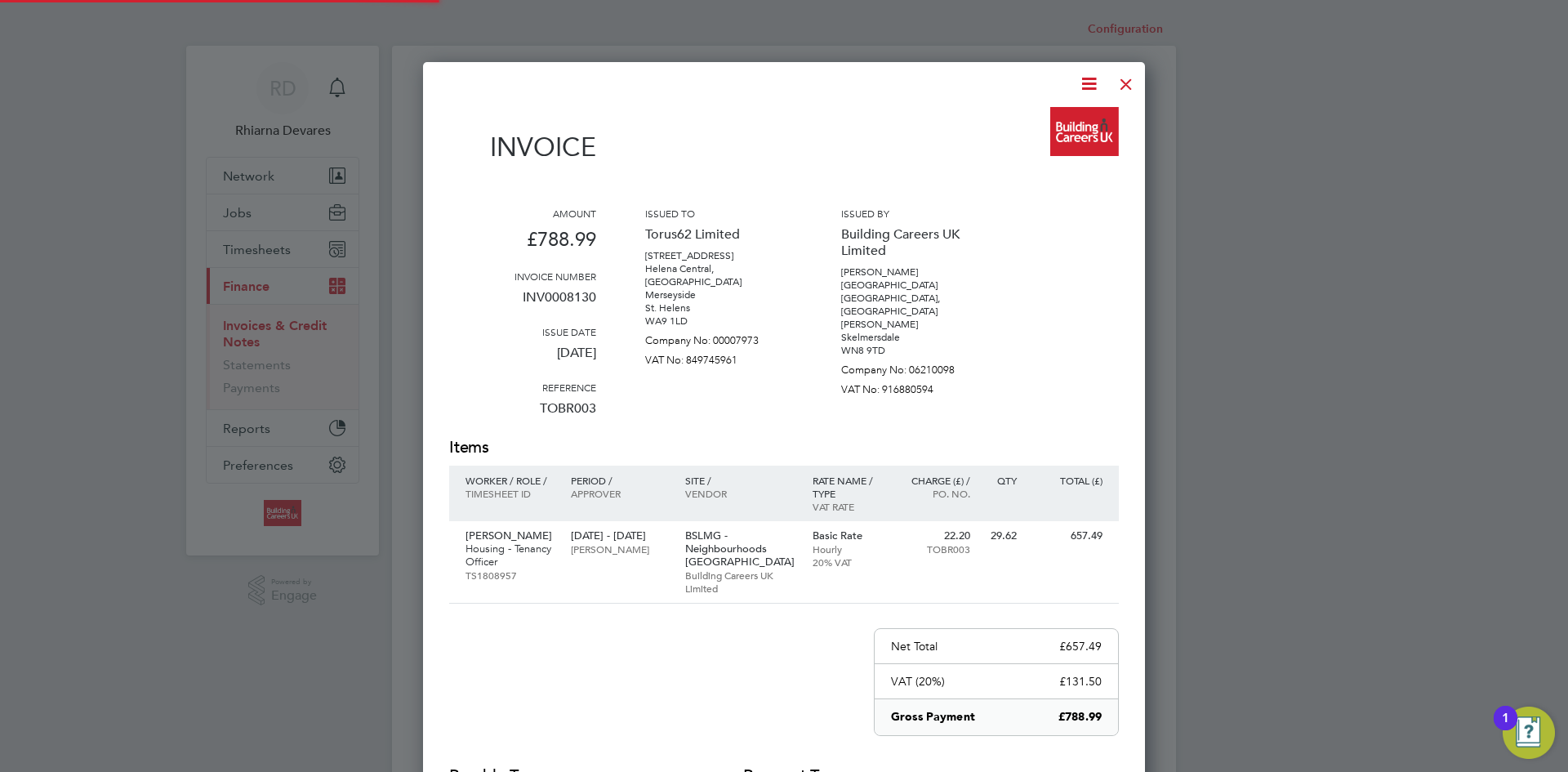
click at [1086, 74] on icon at bounding box center [1088, 84] width 21 height 21
click at [1086, 87] on icon at bounding box center [1088, 84] width 21 height 21
click at [1061, 117] on li "Download Invoice" at bounding box center [1039, 122] width 112 height 23
drag, startPoint x: 1130, startPoint y: 80, endPoint x: 1316, endPoint y: 72, distance: 186.2
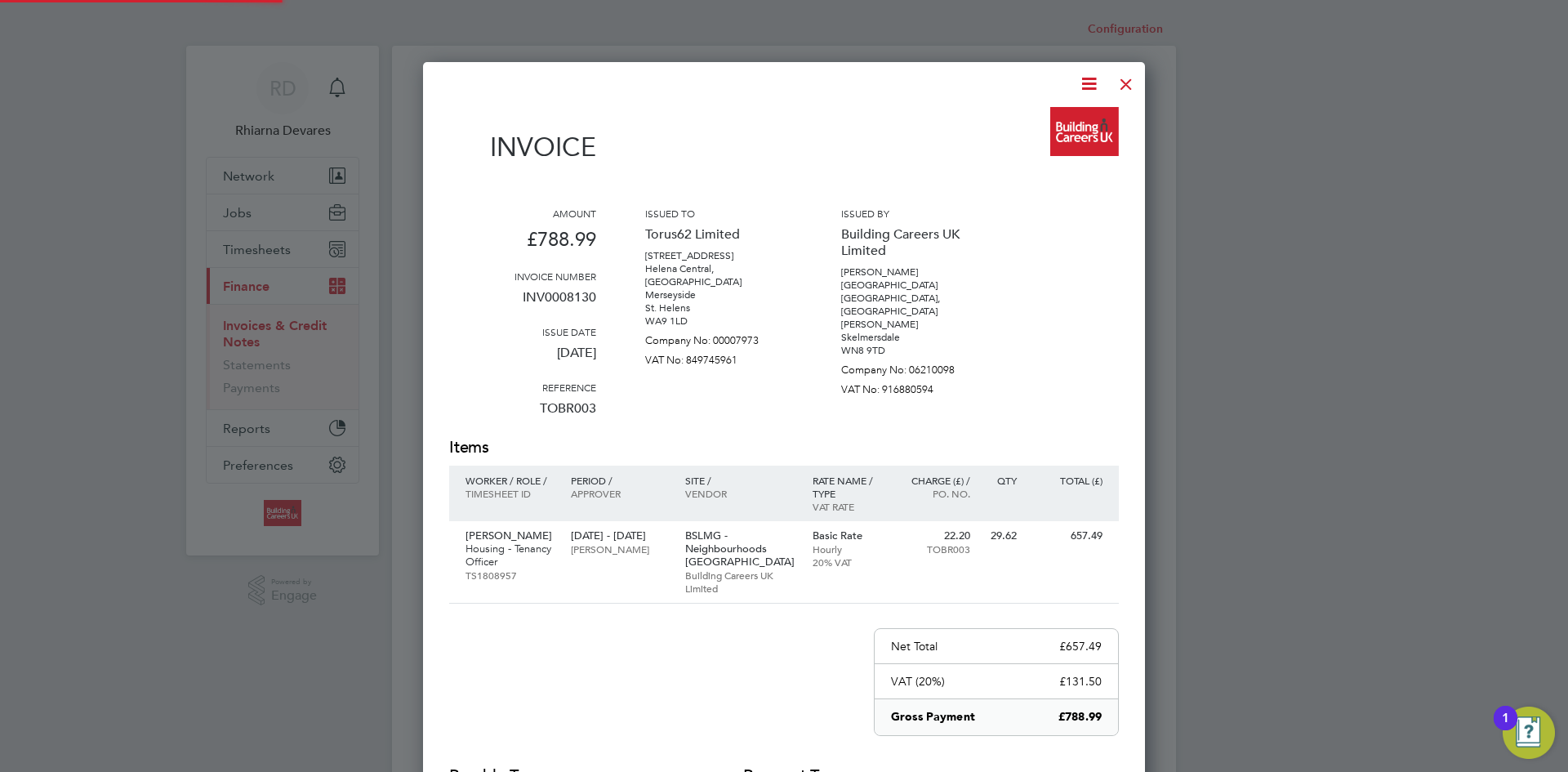
click at [1130, 80] on div at bounding box center [1126, 81] width 30 height 30
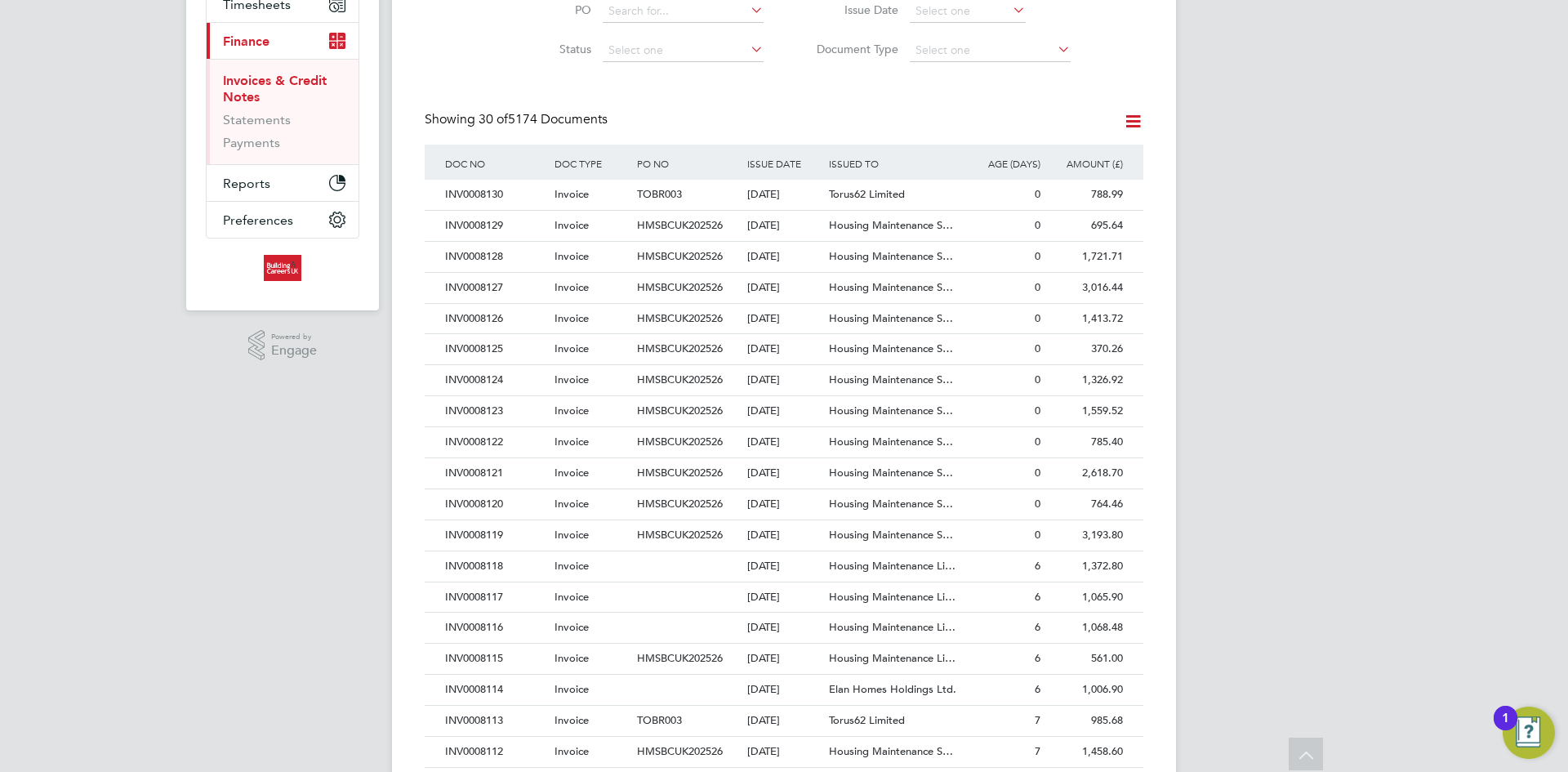
scroll to position [31, 111]
